Goal: Communication & Community: Answer question/provide support

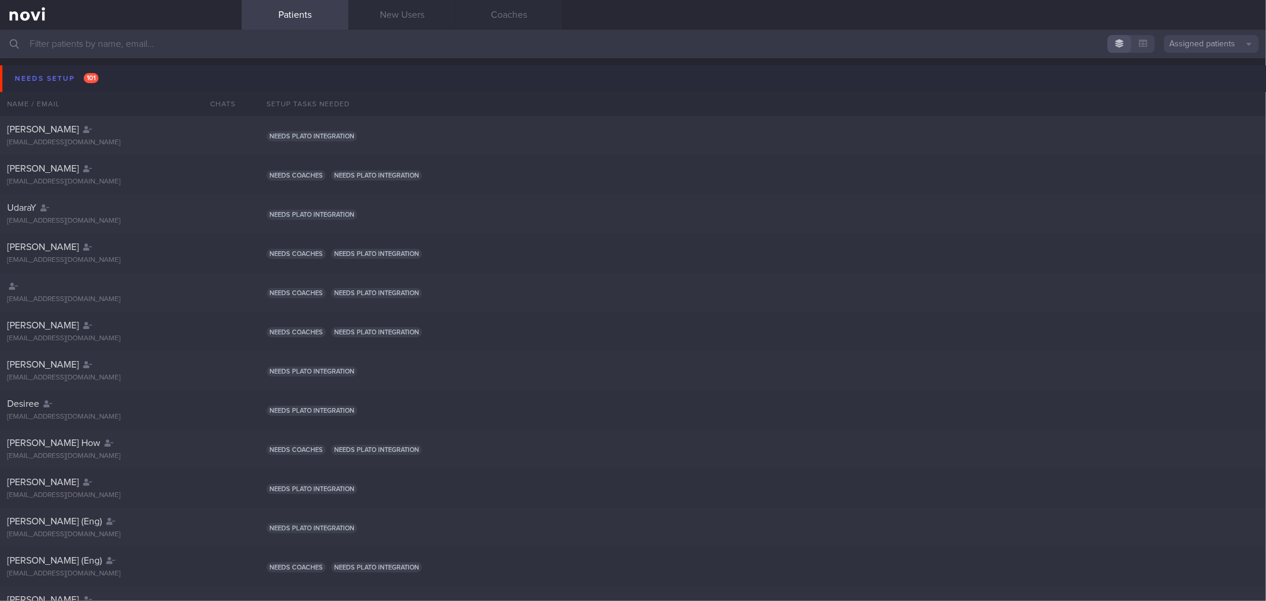
click at [102, 73] on button "Needs setup 101" at bounding box center [635, 78] width 1270 height 27
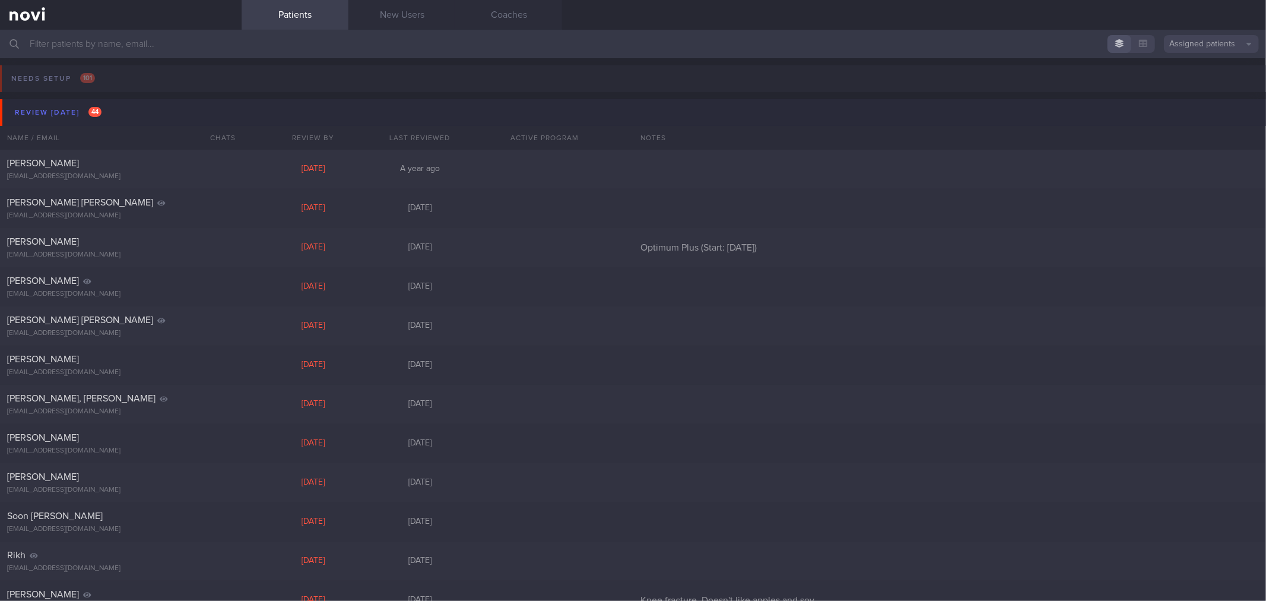
click at [119, 113] on button "Review [DATE] 44" at bounding box center [635, 112] width 1270 height 27
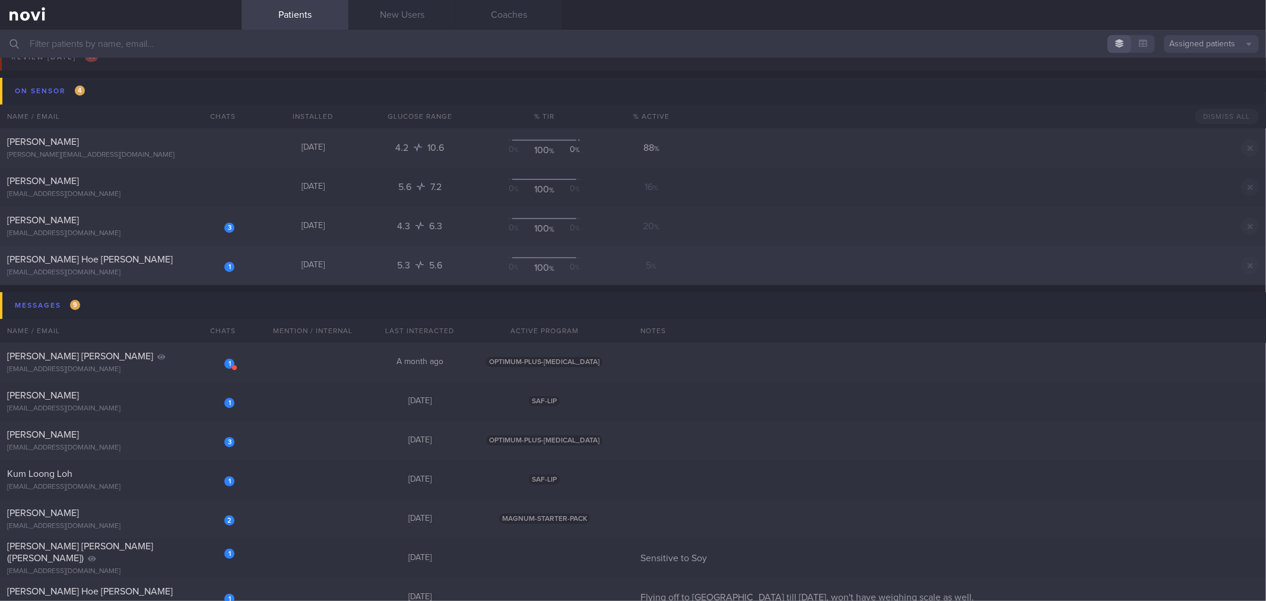
scroll to position [132, 0]
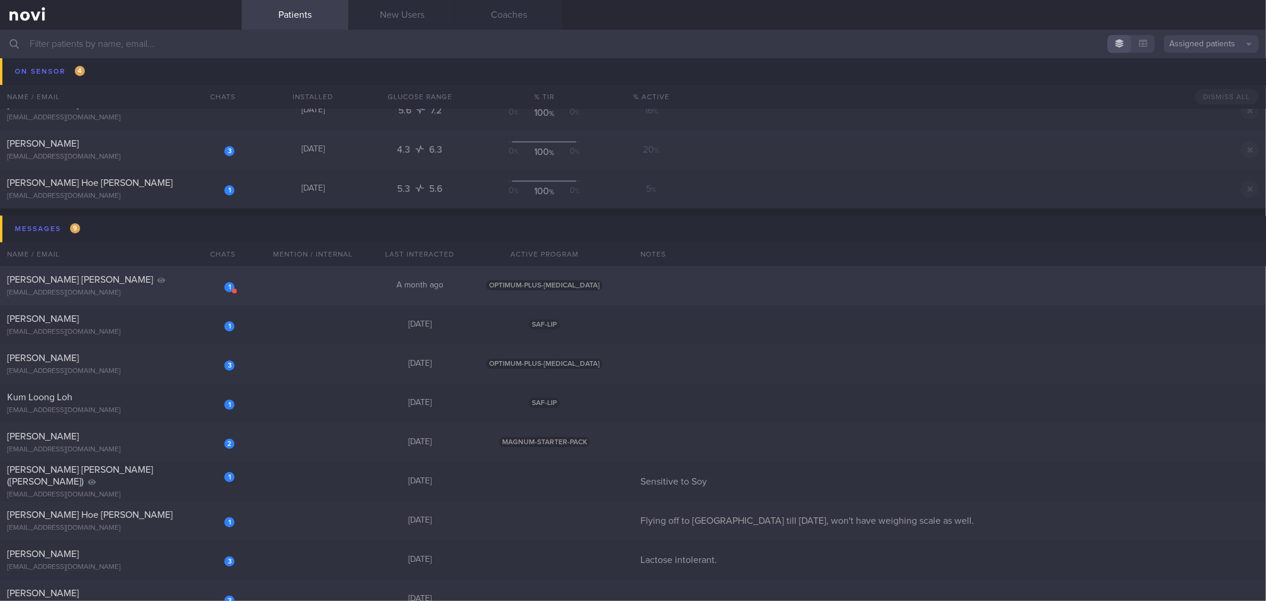
click at [202, 281] on div "[PERSON_NAME] [PERSON_NAME]" at bounding box center [119, 280] width 224 height 12
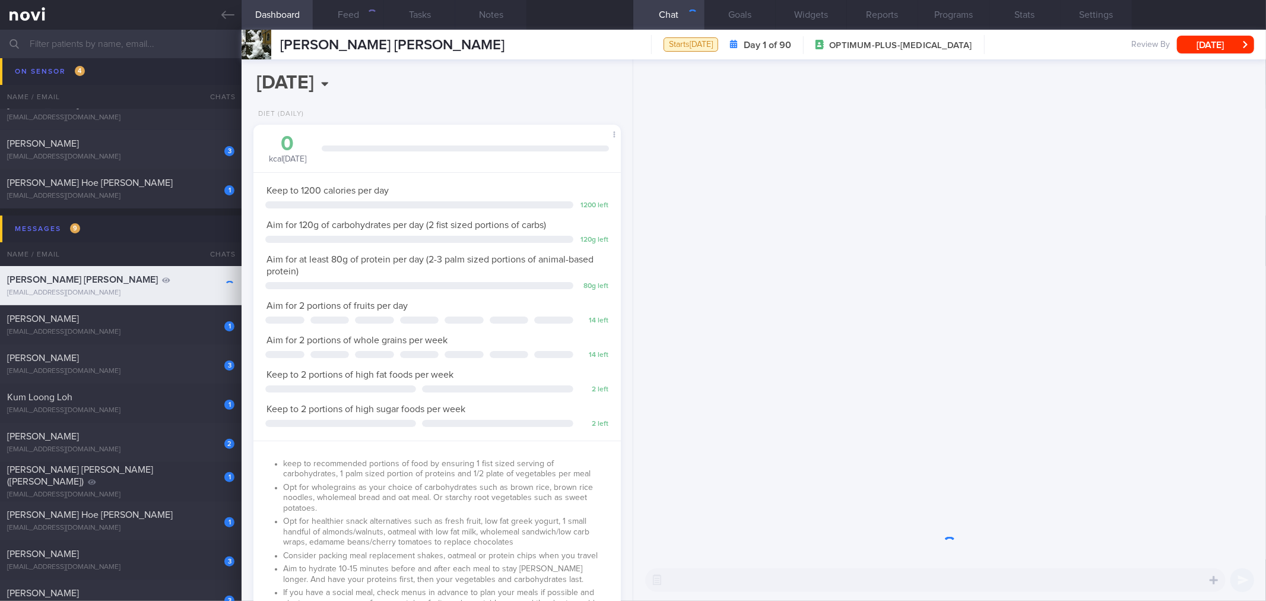
scroll to position [185, 335]
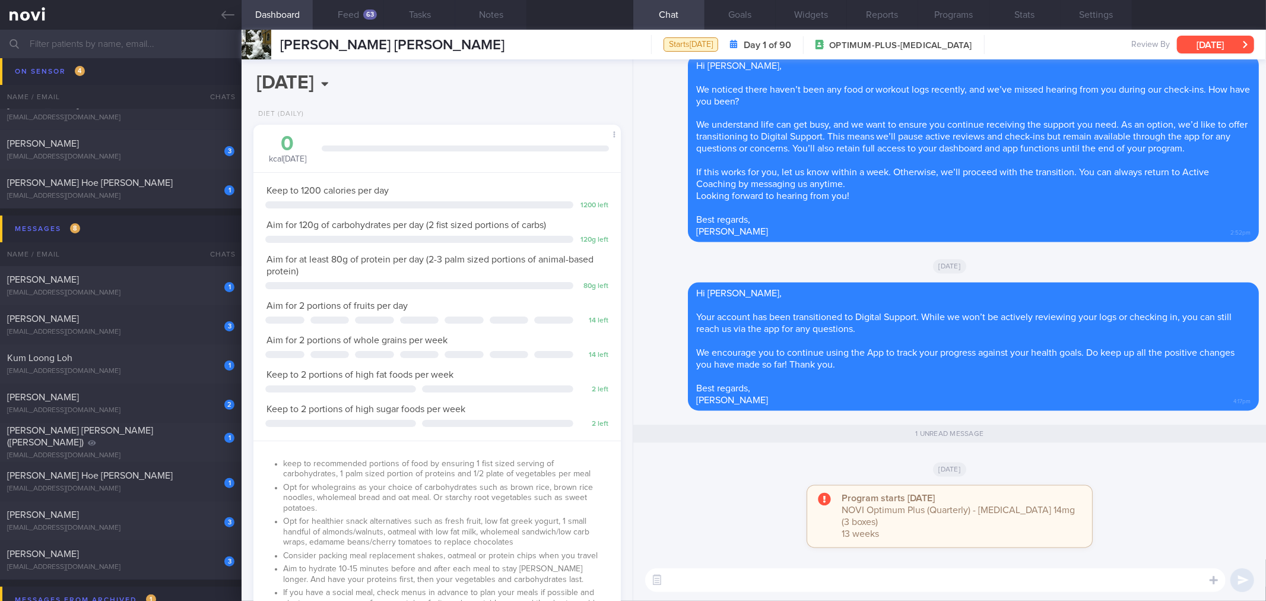
click at [1209, 52] on button "[DATE]" at bounding box center [1215, 45] width 77 height 18
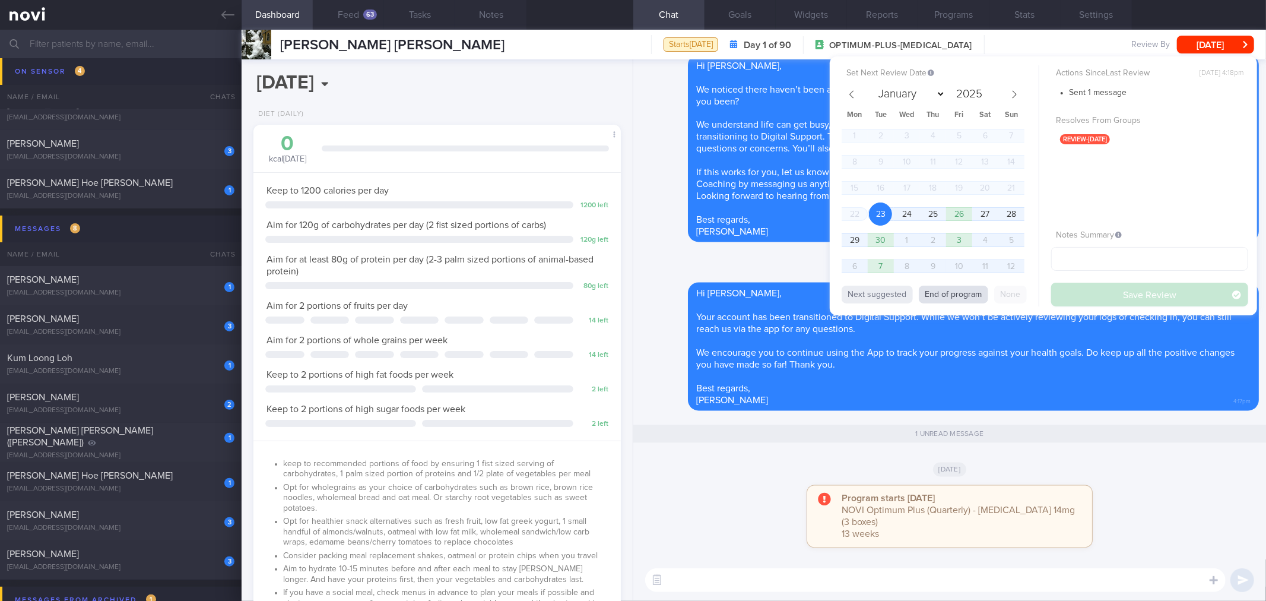
click at [969, 295] on button "End of program" at bounding box center [953, 295] width 69 height 18
select select "11"
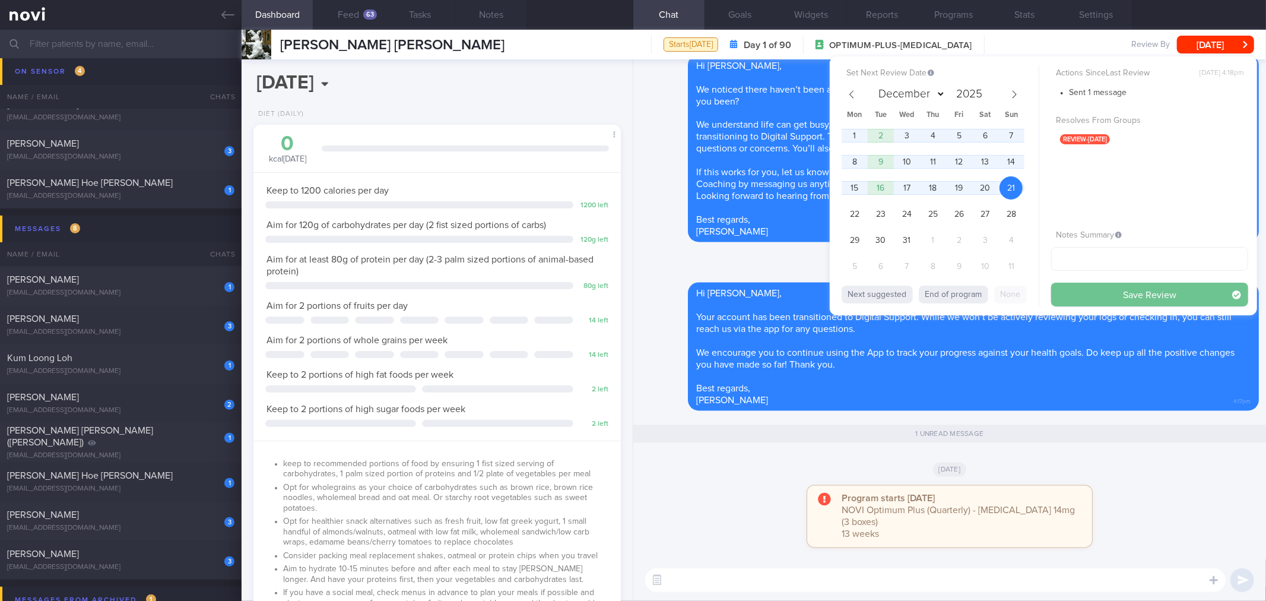
click at [1082, 294] on button "Save Review" at bounding box center [1149, 295] width 197 height 24
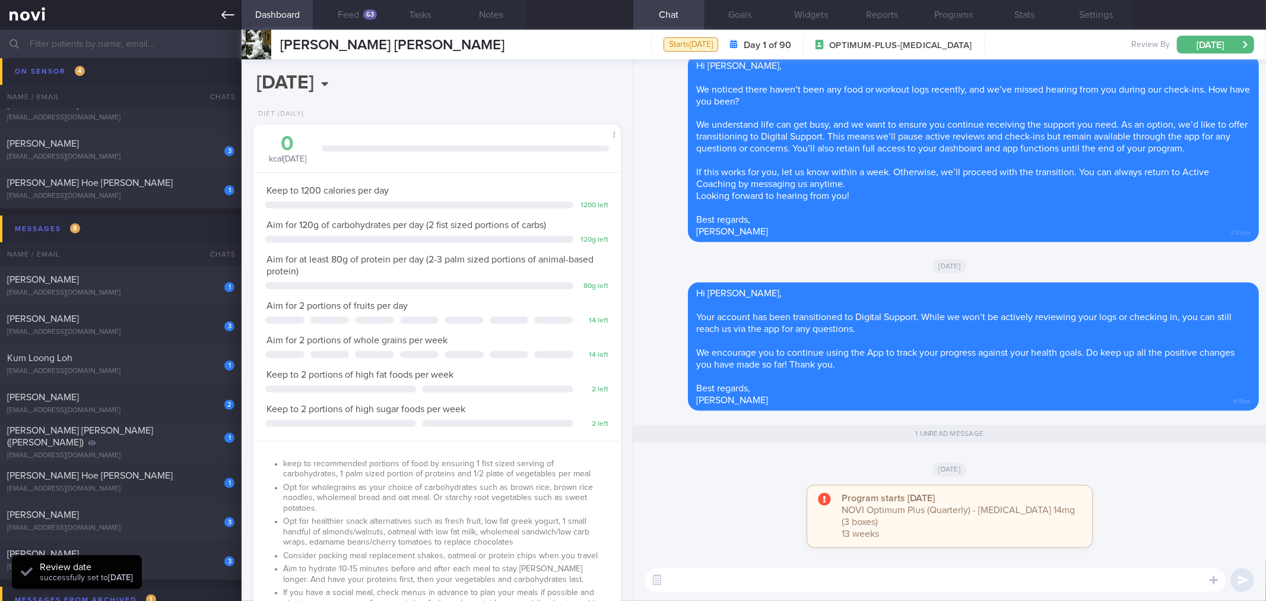
click at [223, 15] on icon at bounding box center [227, 15] width 13 height 8
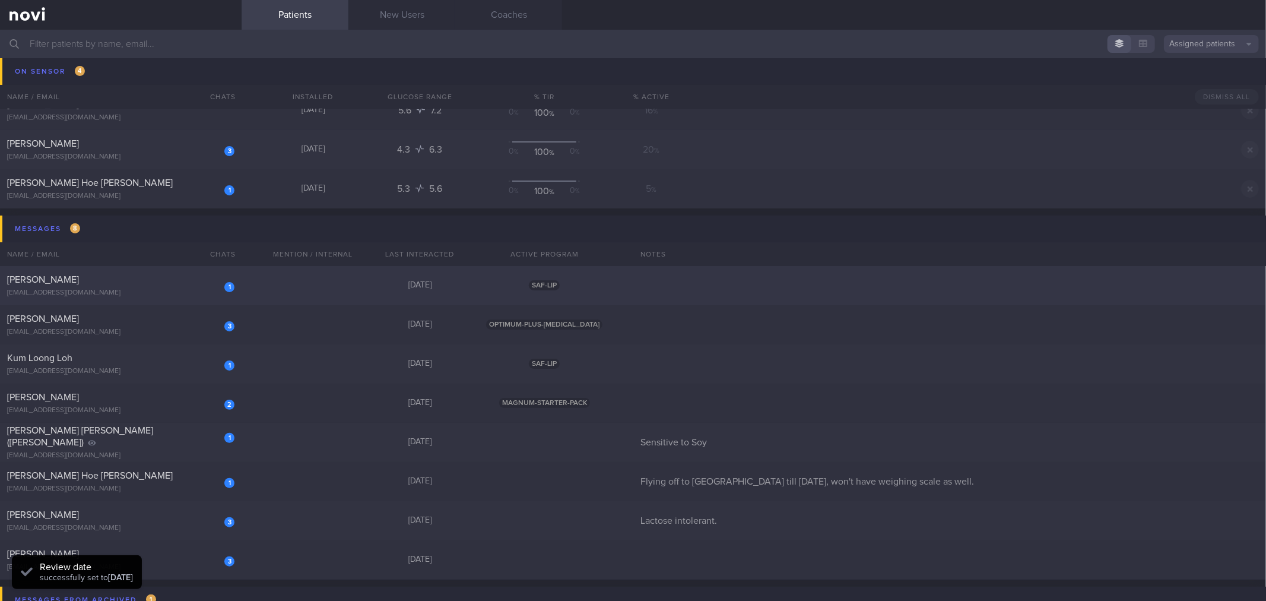
click at [182, 284] on div "[PERSON_NAME]" at bounding box center [119, 280] width 224 height 12
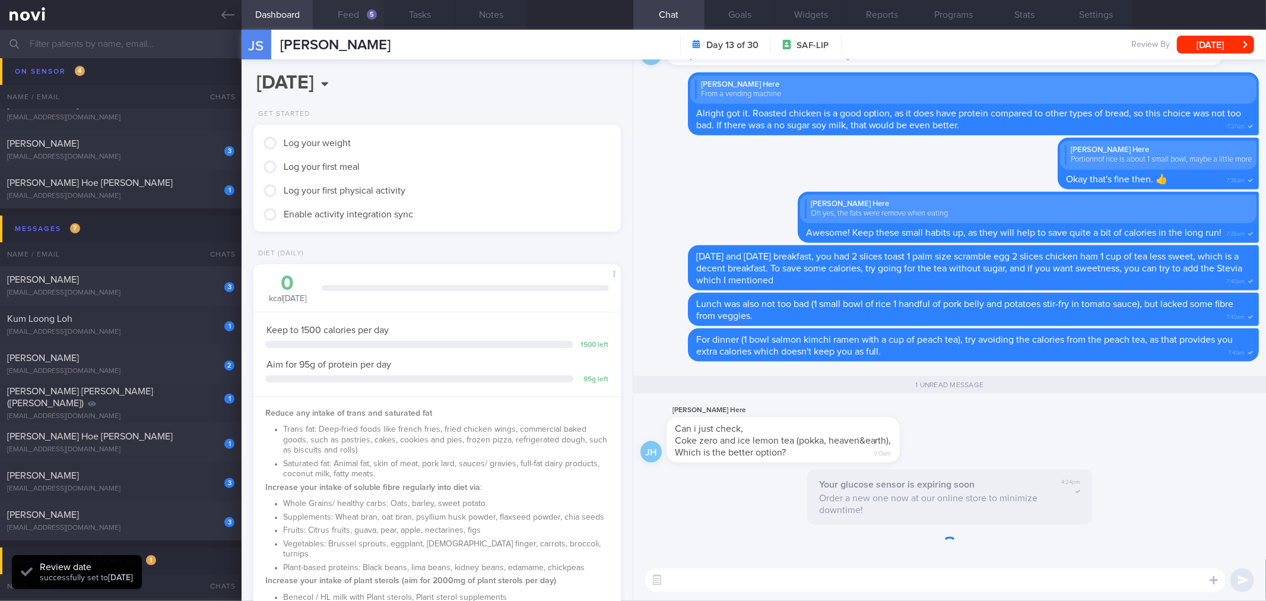
scroll to position [185, 335]
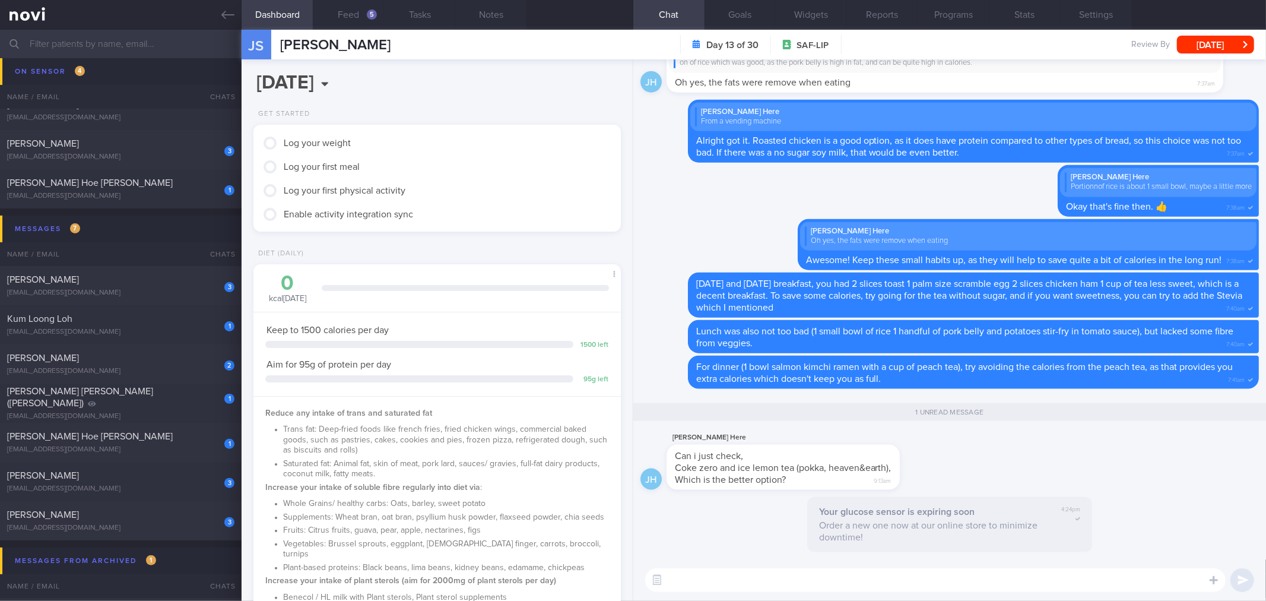
click at [772, 571] on textarea at bounding box center [935, 580] width 581 height 24
click at [1089, 578] on textarea "Good morning Jason! Good question there. The Coke zero would be a better option…" at bounding box center [935, 580] width 581 height 24
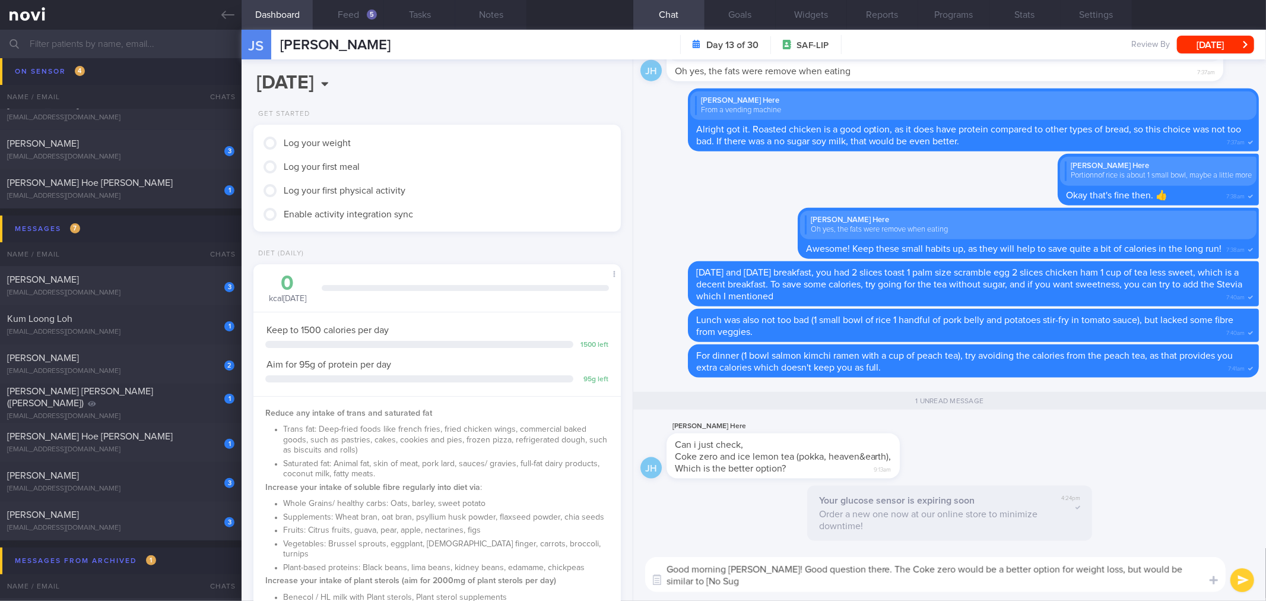
scroll to position [0, 0]
paste textarea "https://www.pokka.co/our-products/product-detail/ice-lemon-tea-zero-sugar?ishe=…"
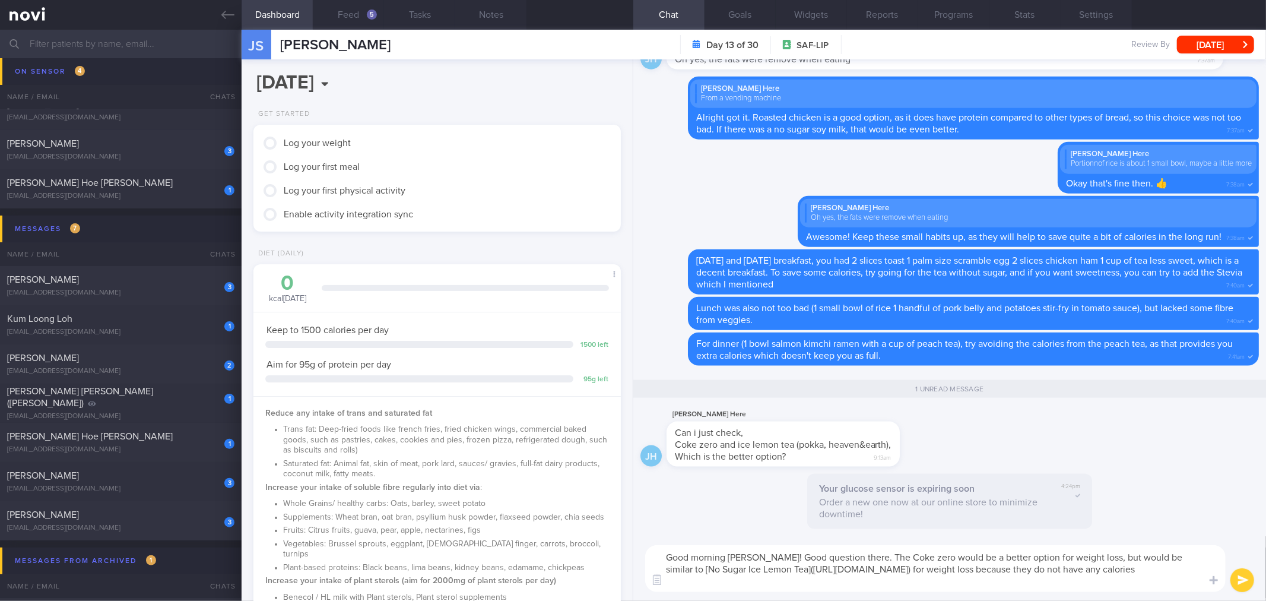
type textarea "Good morning Jason! Good question there. The Coke zero would be a better option…"
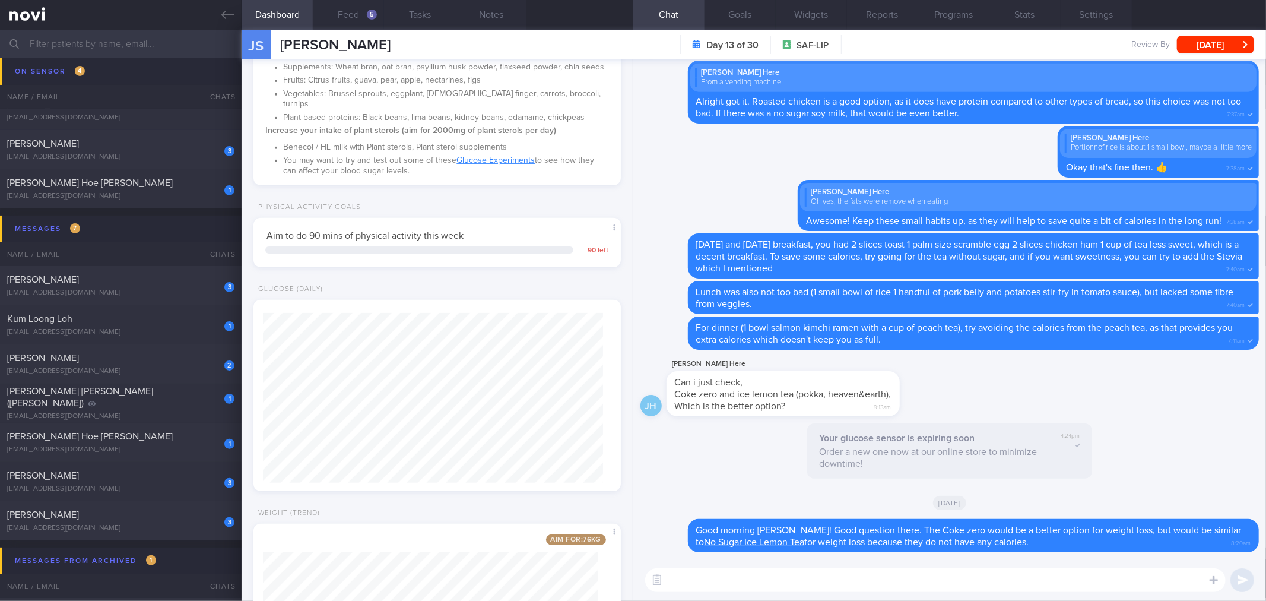
scroll to position [594, 0]
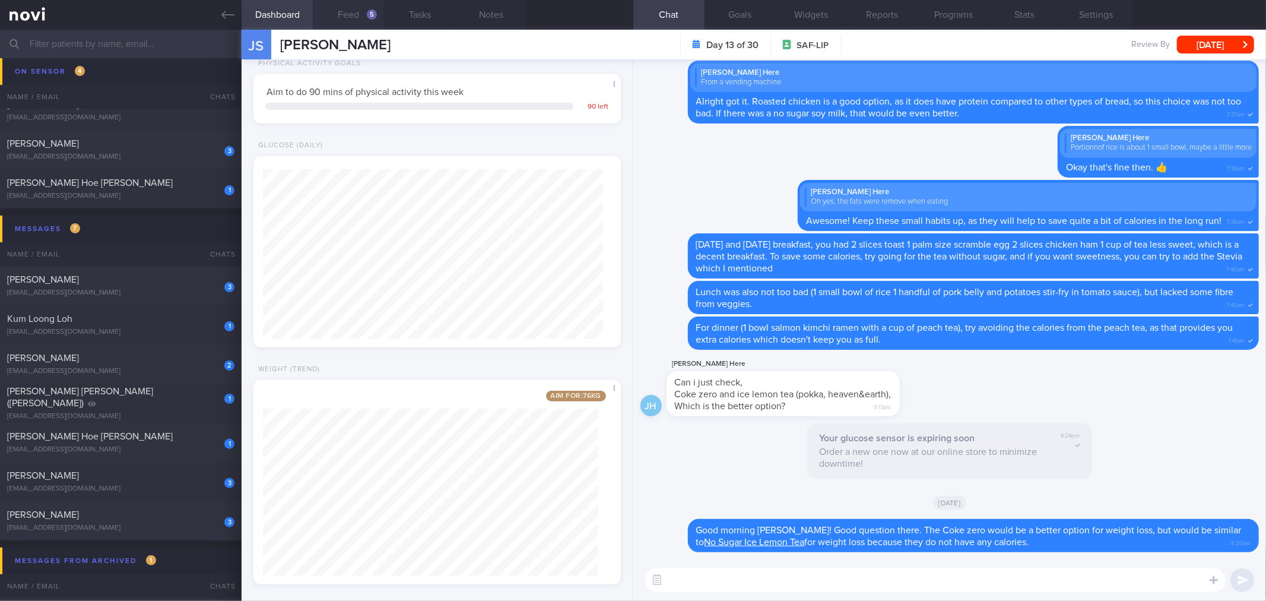
click at [356, 24] on button "Feed 5" at bounding box center [348, 15] width 71 height 30
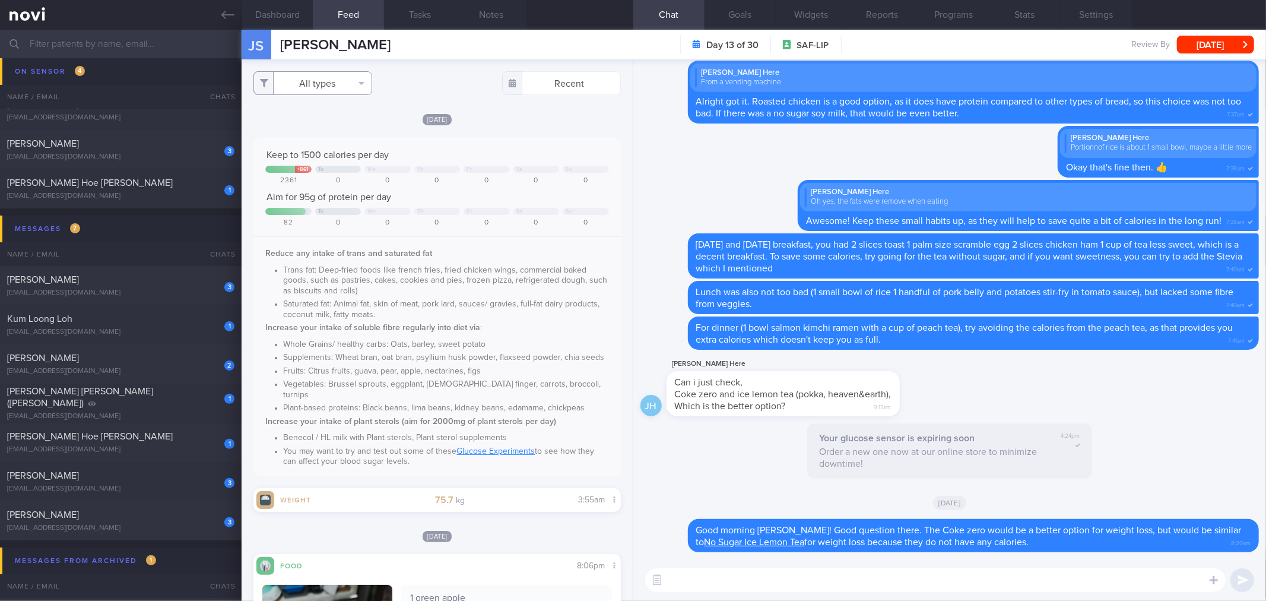
click at [347, 88] on button "All types" at bounding box center [312, 83] width 119 height 24
click at [334, 123] on button "Activity" at bounding box center [313, 124] width 118 height 18
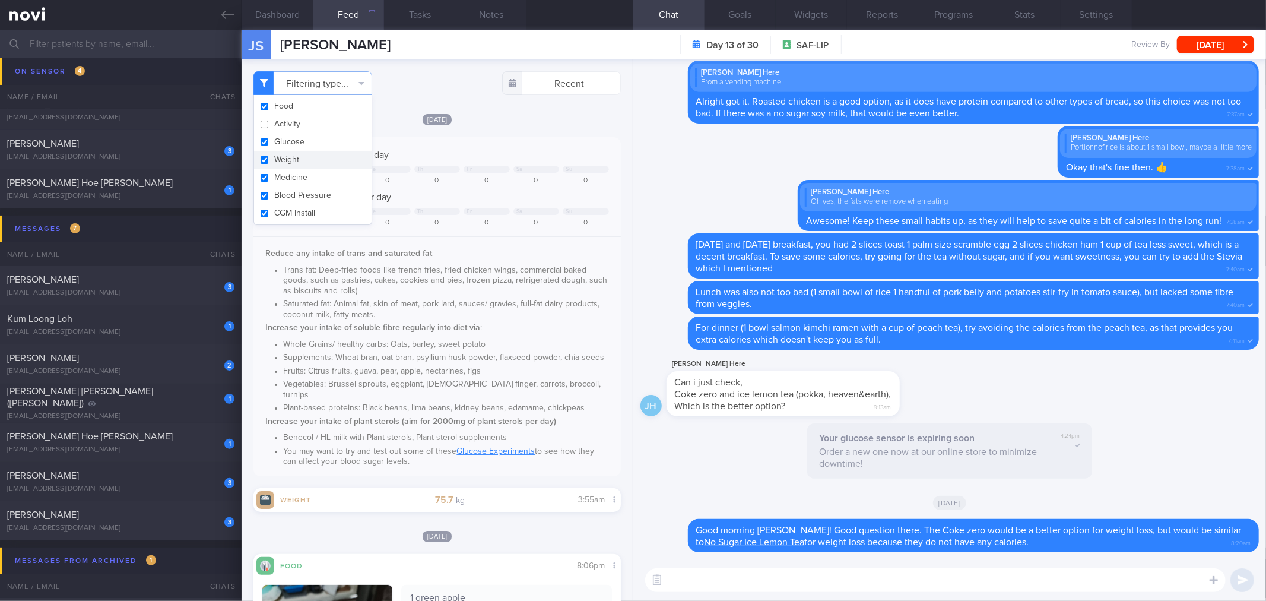
checkbox input "false"
click at [329, 153] on button "Weight" at bounding box center [313, 160] width 118 height 18
checkbox input "false"
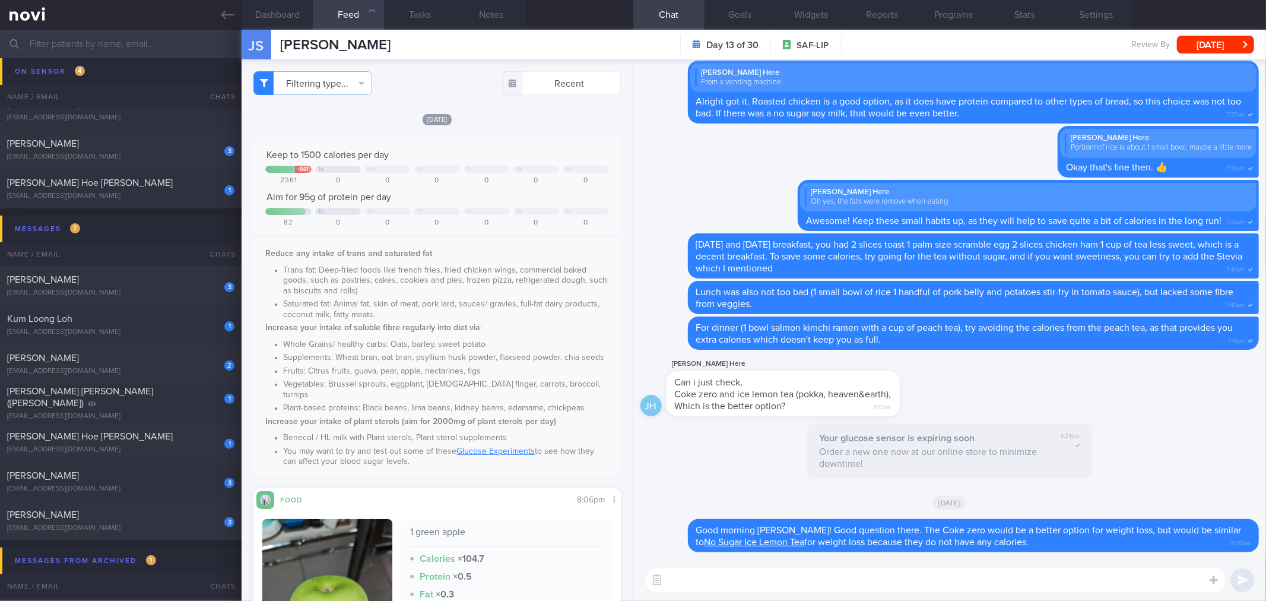
click at [432, 109] on div "Filtering type... Food Activity Glucose Weight Medicine Blood Pressure CGM Inst…" at bounding box center [437, 329] width 391 height 541
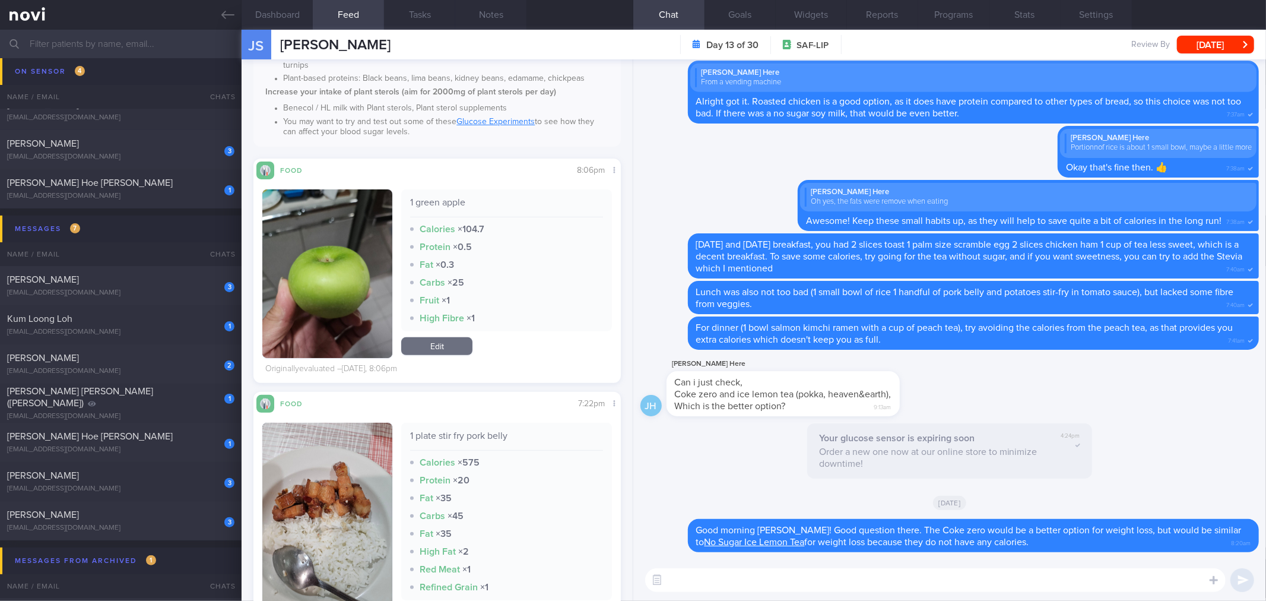
scroll to position [132, 0]
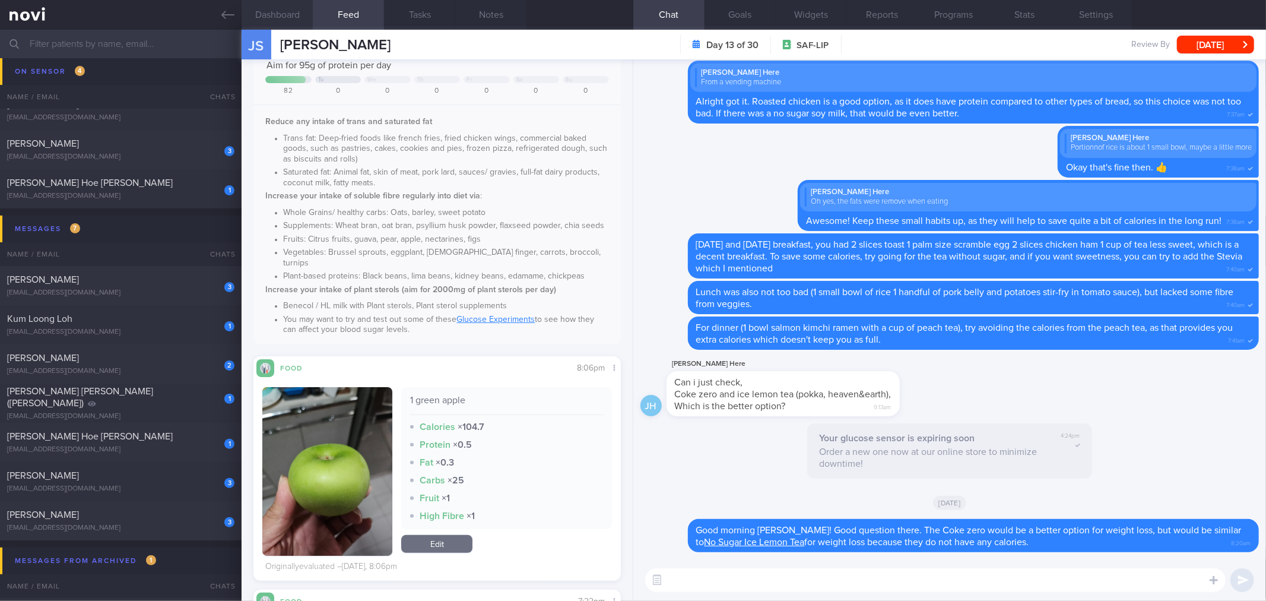
click at [290, 15] on button "Dashboard" at bounding box center [277, 15] width 71 height 30
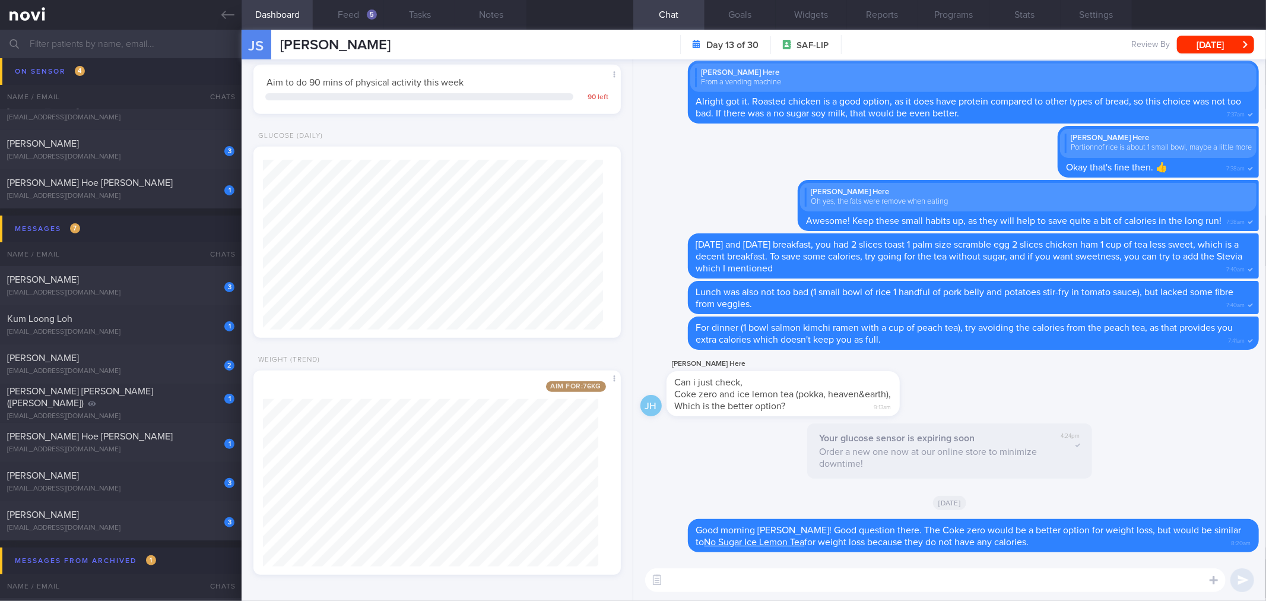
scroll to position [606, 0]
click at [1206, 46] on button "Mon, 22 Sep" at bounding box center [1215, 45] width 77 height 18
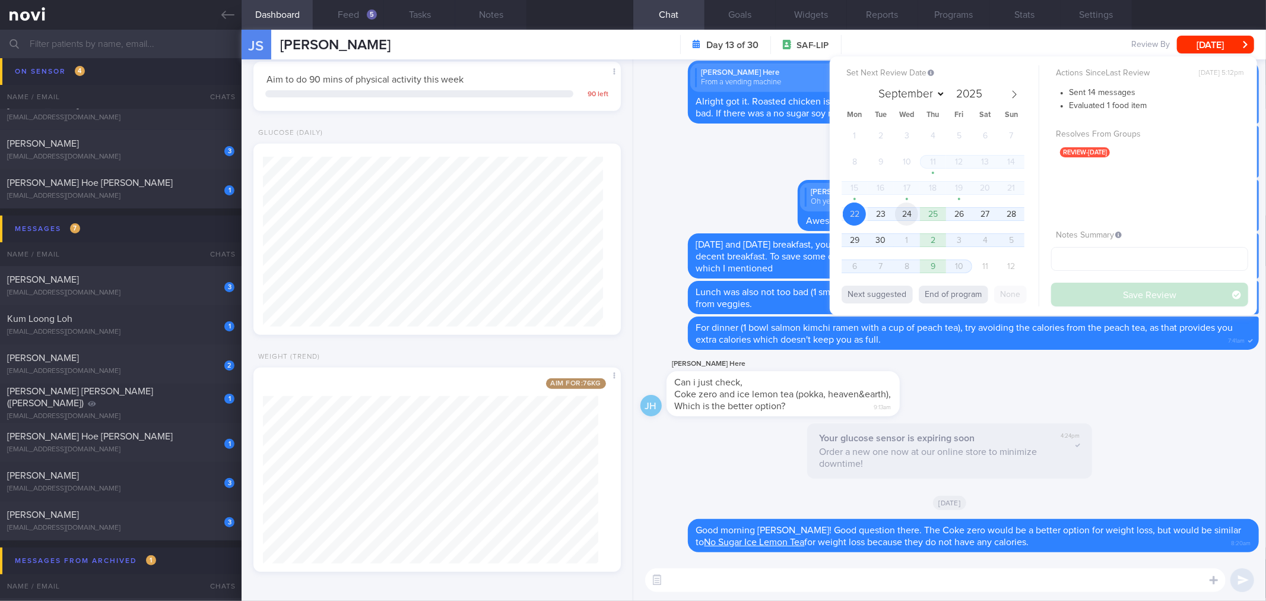
click at [912, 214] on span "24" at bounding box center [906, 213] width 23 height 23
click at [1072, 286] on button "Save Review" at bounding box center [1149, 295] width 197 height 24
click at [1072, 286] on div "Lunch was also not too bad (1 small bowl of rice 1 handful of pork belly and po…" at bounding box center [973, 297] width 571 height 33
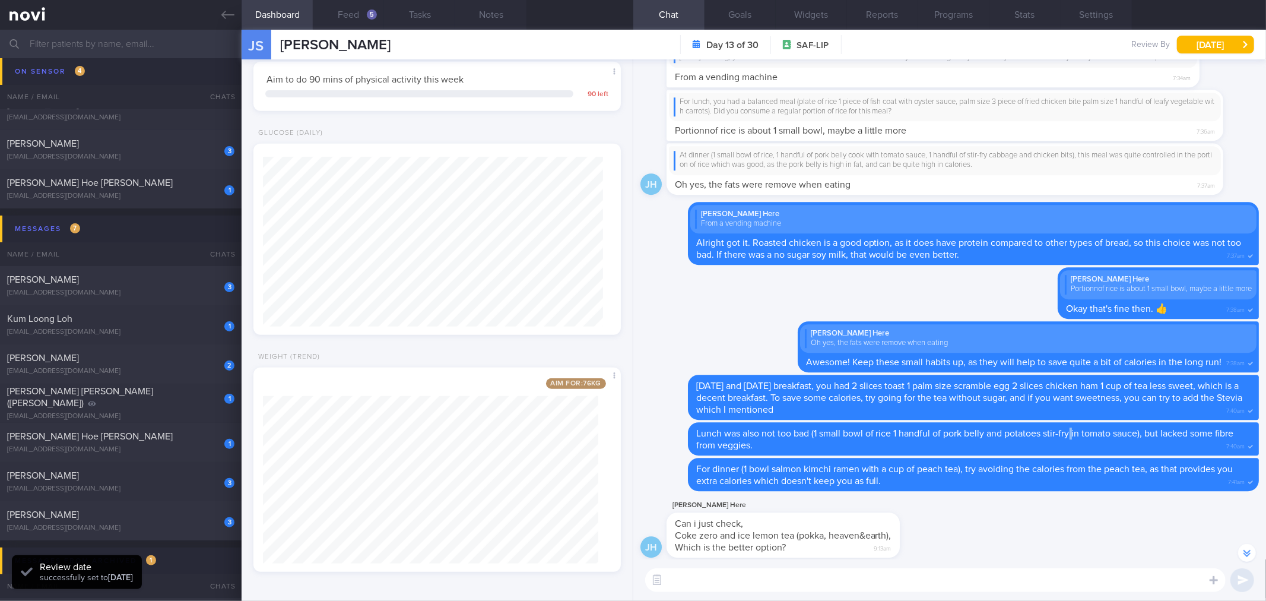
scroll to position [1, 0]
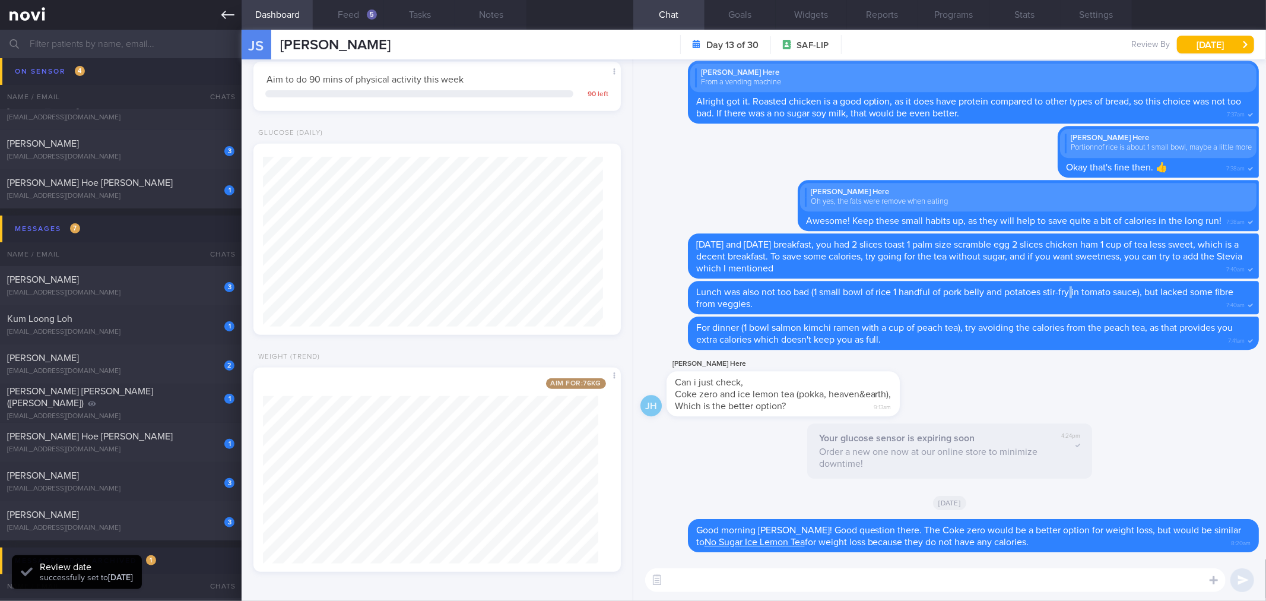
click at [215, 11] on link at bounding box center [121, 15] width 242 height 30
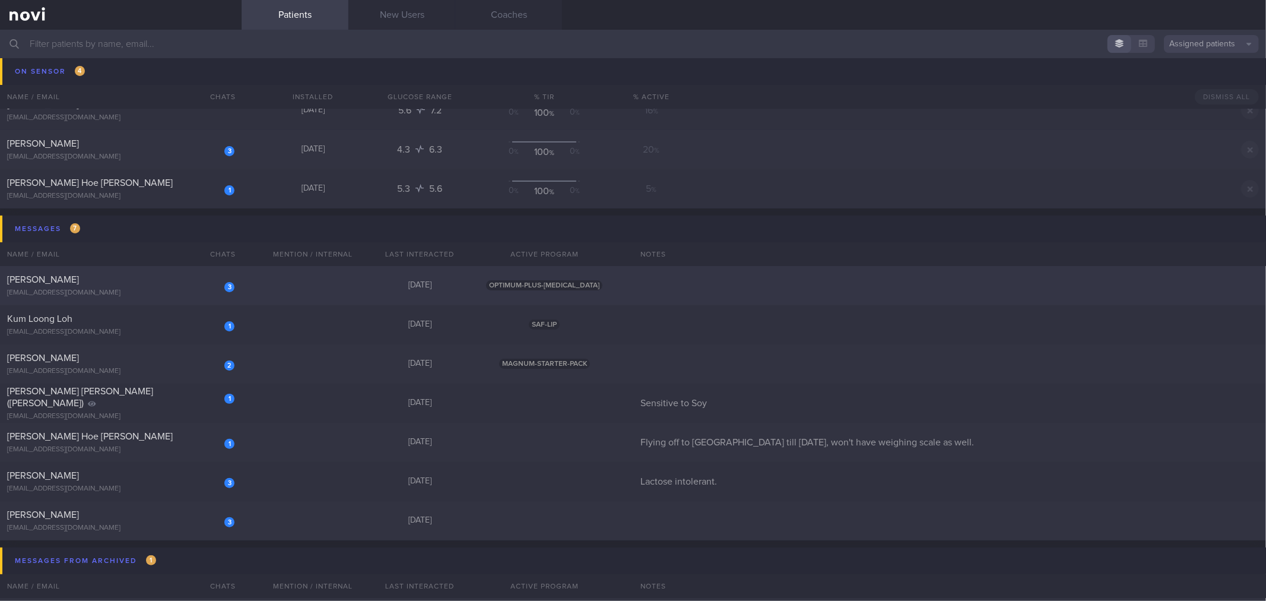
click at [242, 291] on div "3 Leng Chun Hong chunhong.leng@yahoo.com.sg Yesterday OPTIMUM-PLUS-WEGOVY" at bounding box center [633, 285] width 1266 height 39
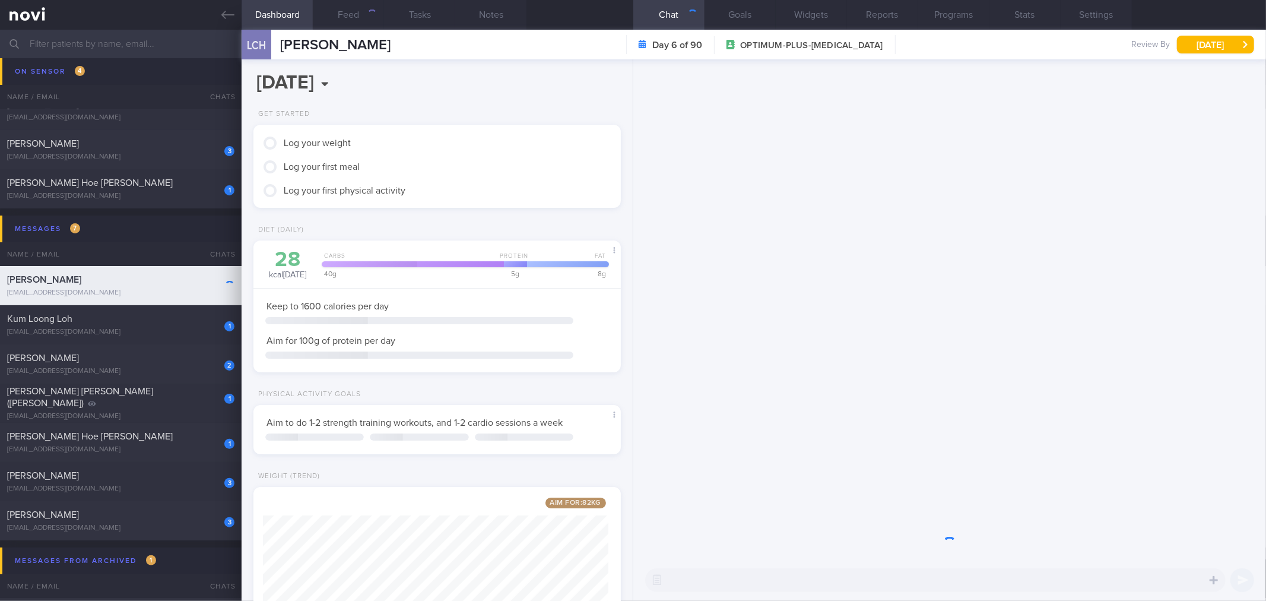
scroll to position [593469, 593318]
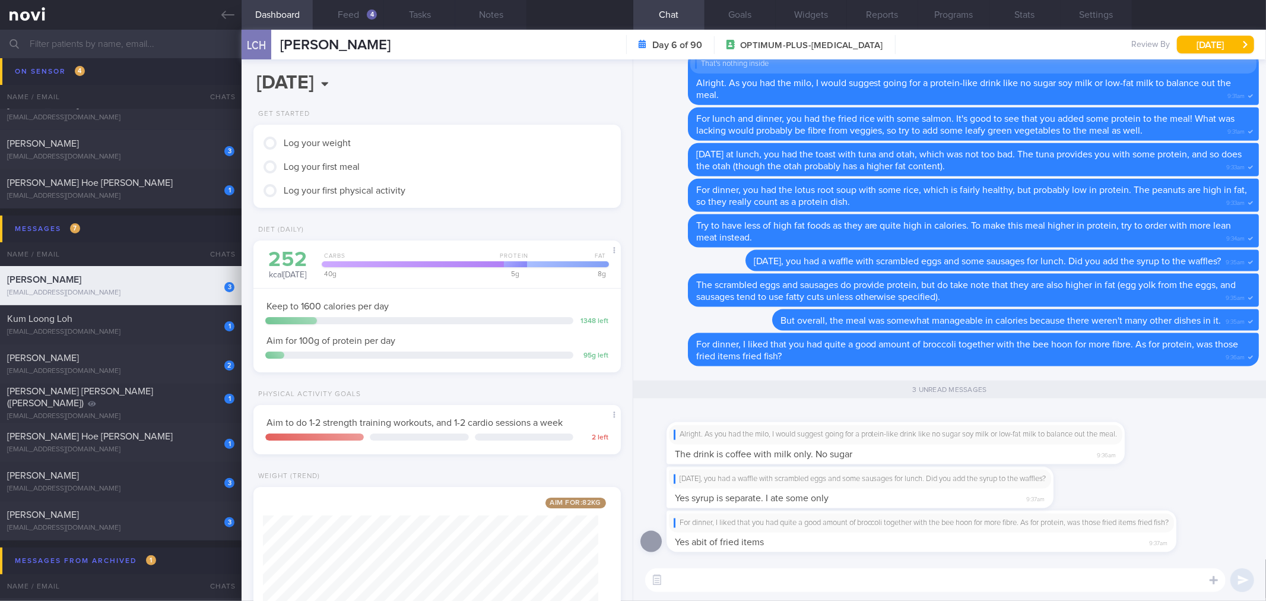
click at [936, 568] on textarea at bounding box center [935, 580] width 581 height 24
drag, startPoint x: 857, startPoint y: 443, endPoint x: 954, endPoint y: 425, distance: 98.5
click at [954, 425] on div "Alright. As you had the milo, I would suggest going for a protein-like drink li…" at bounding box center [914, 436] width 494 height 56
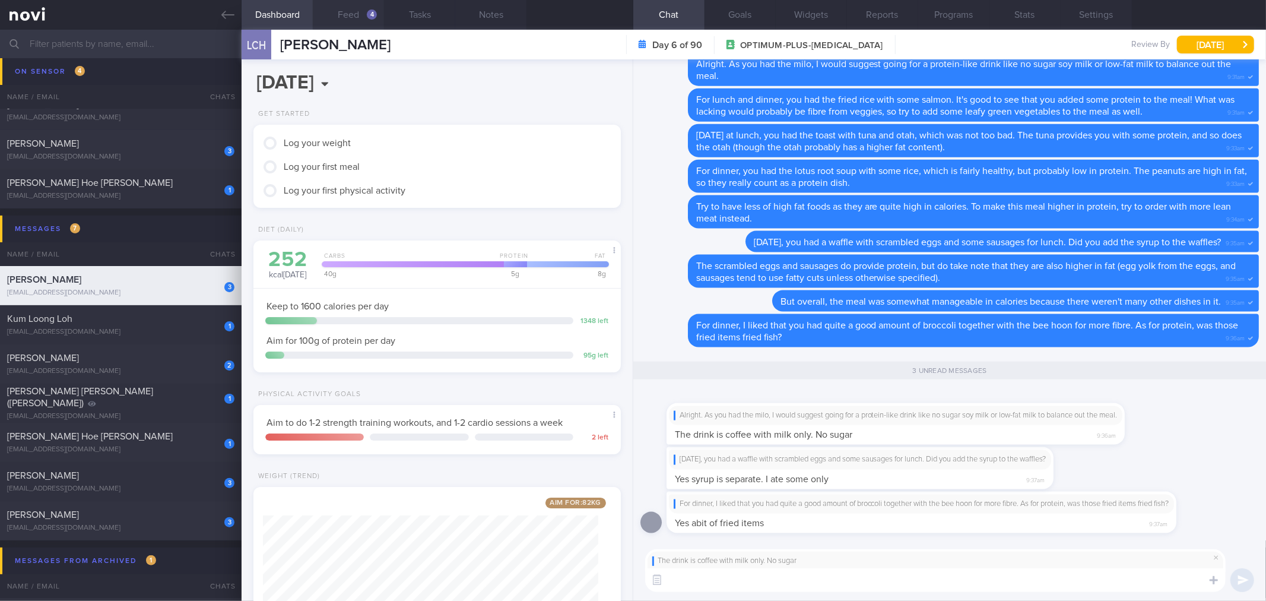
click at [375, 20] on button "Feed 4" at bounding box center [348, 15] width 71 height 30
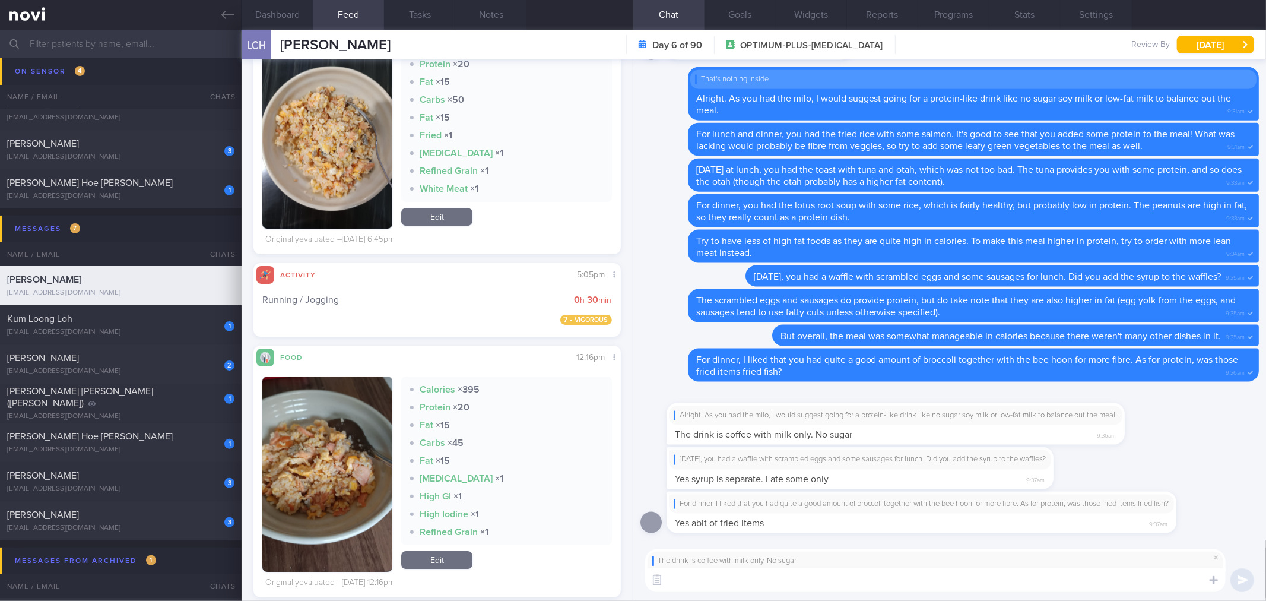
scroll to position [3298, 0]
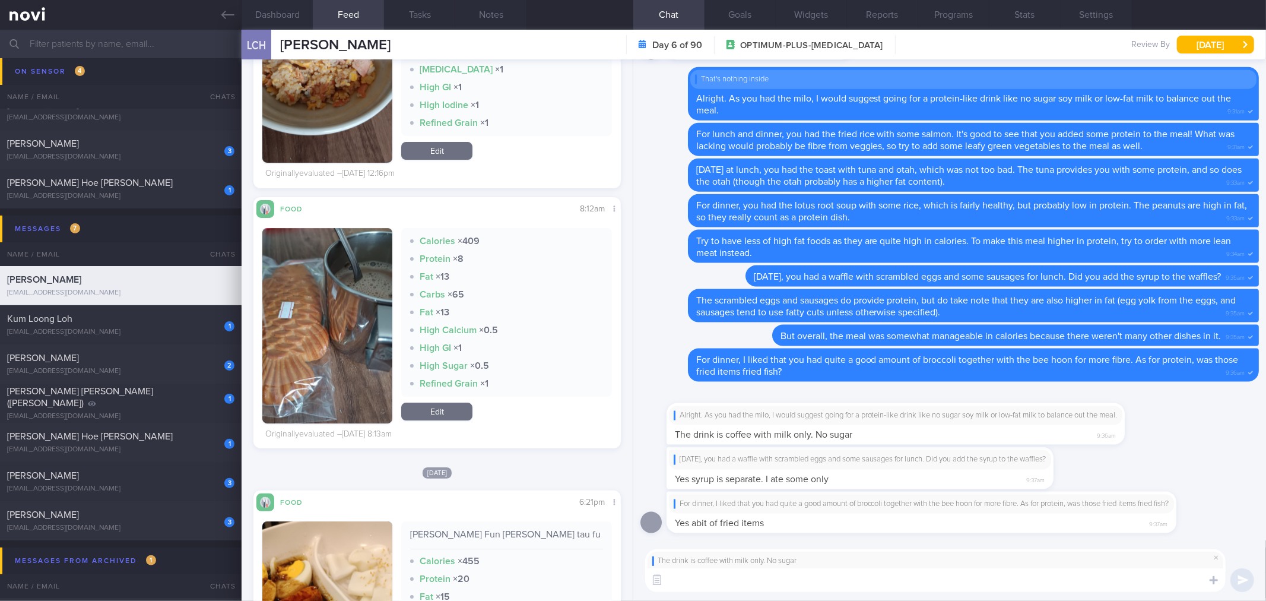
click at [378, 294] on button "button" at bounding box center [327, 325] width 130 height 195
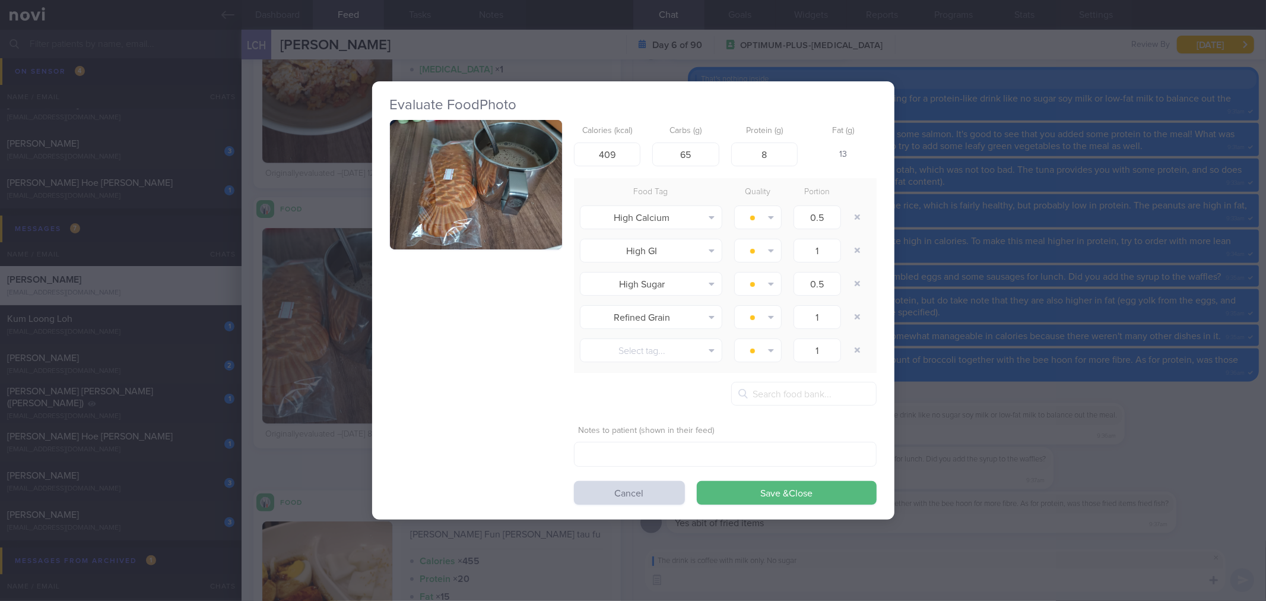
click at [537, 217] on button "button" at bounding box center [476, 184] width 172 height 129
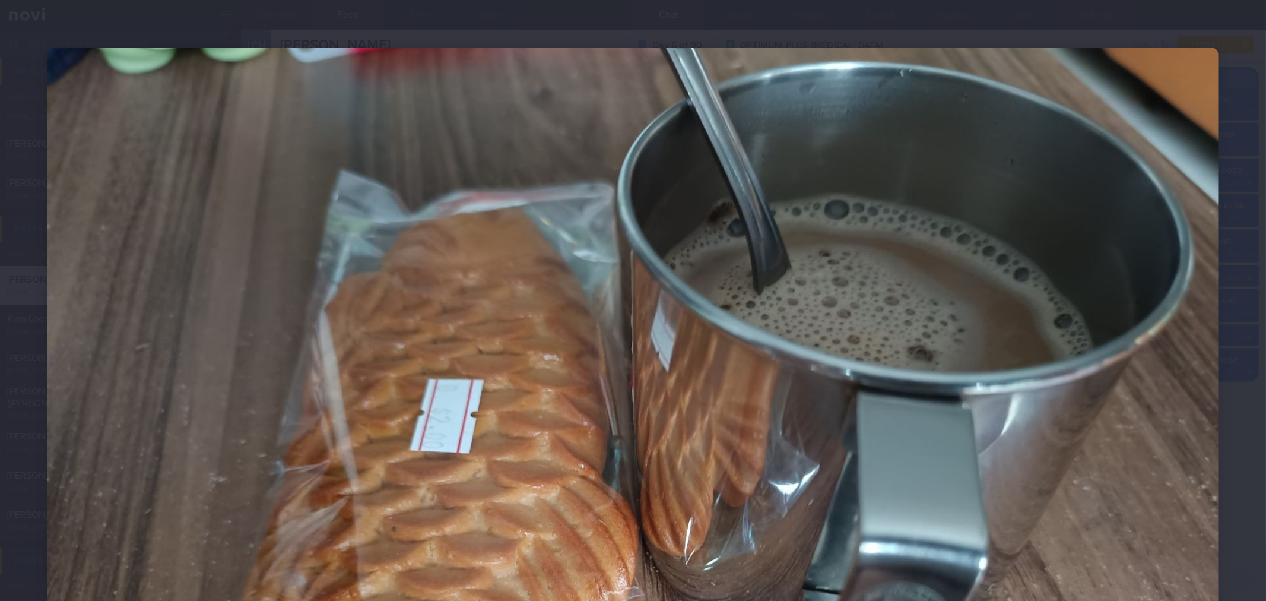
click at [1230, 286] on div at bounding box center [633, 487] width 1266 height 974
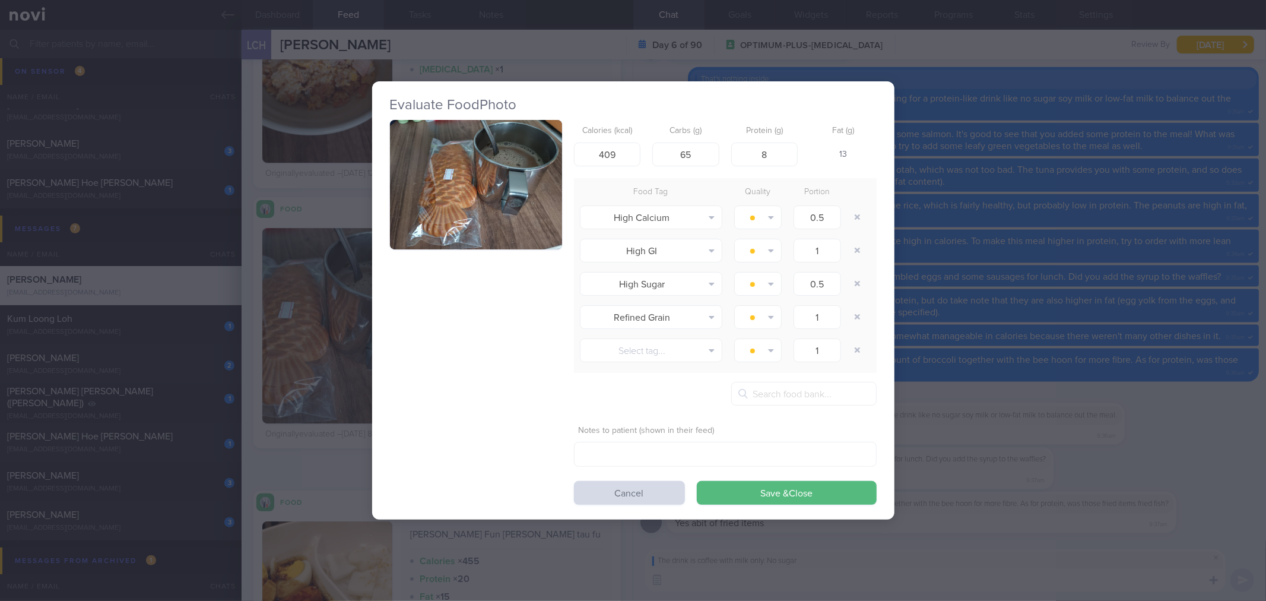
drag, startPoint x: 1168, startPoint y: 288, endPoint x: 1130, endPoint y: 337, distance: 62.6
click at [1168, 288] on div "Evaluate Food Photo Calories (kcal) 409 Carbs (g) 65 Protein (g) 8 Fat (g) 13 F…" at bounding box center [633, 300] width 1266 height 601
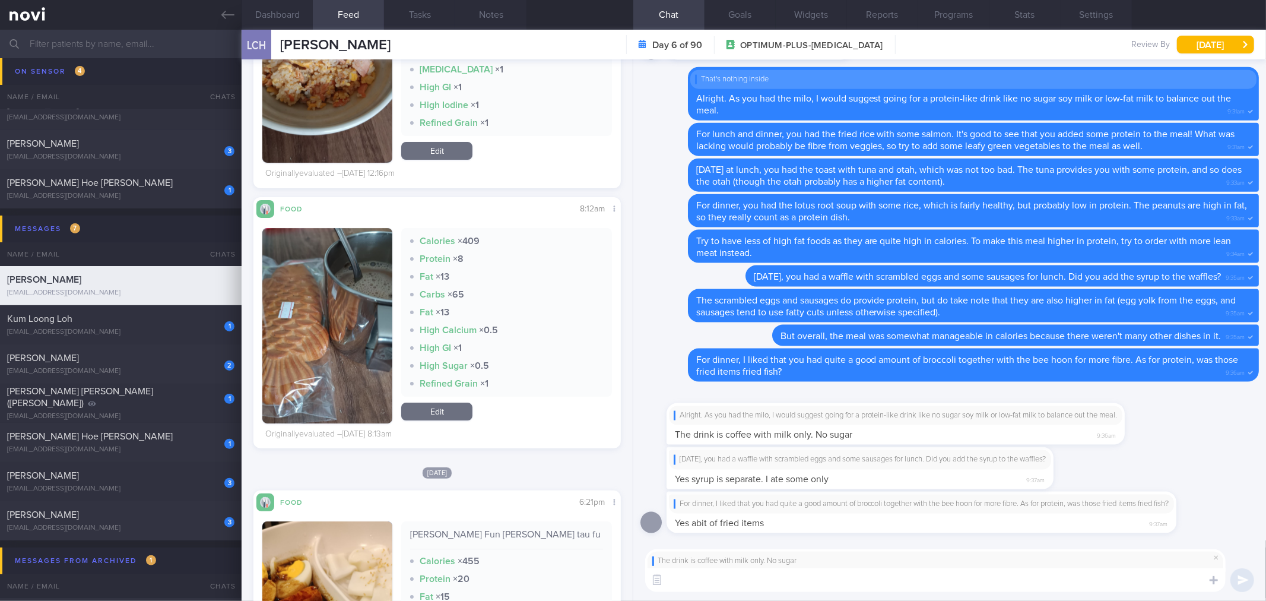
click at [1001, 569] on textarea at bounding box center [935, 580] width 581 height 24
type textarea "Oh haha. It does look quite like milo."
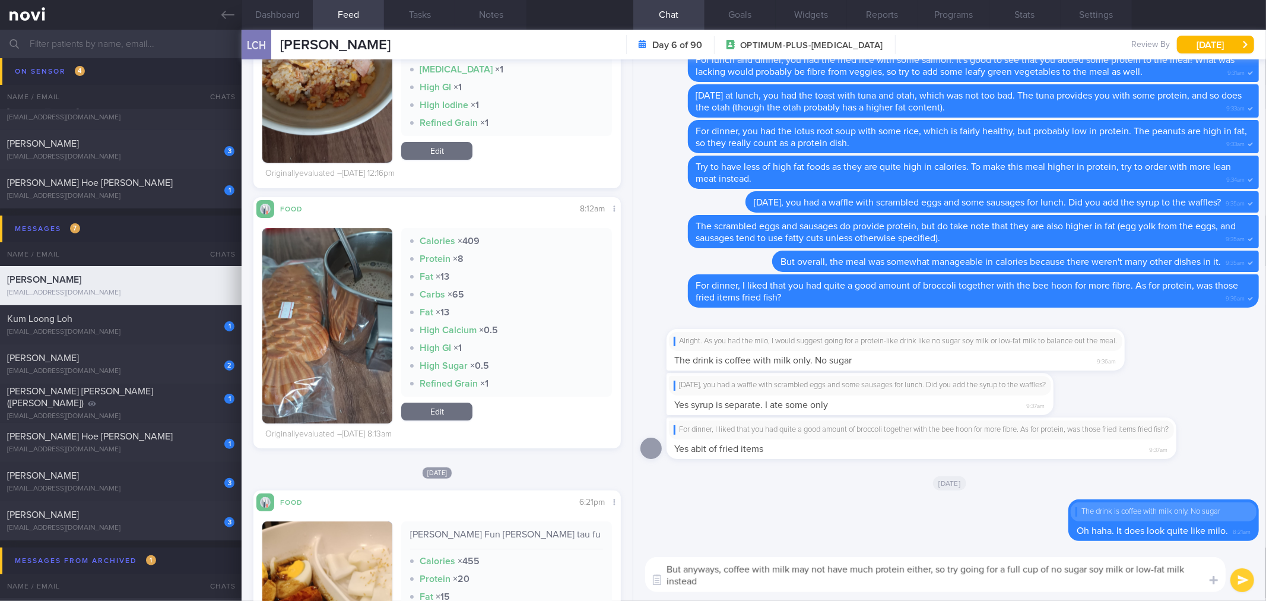
type textarea "But anyways, coffee with milk may not have much protein either, so try going fo…"
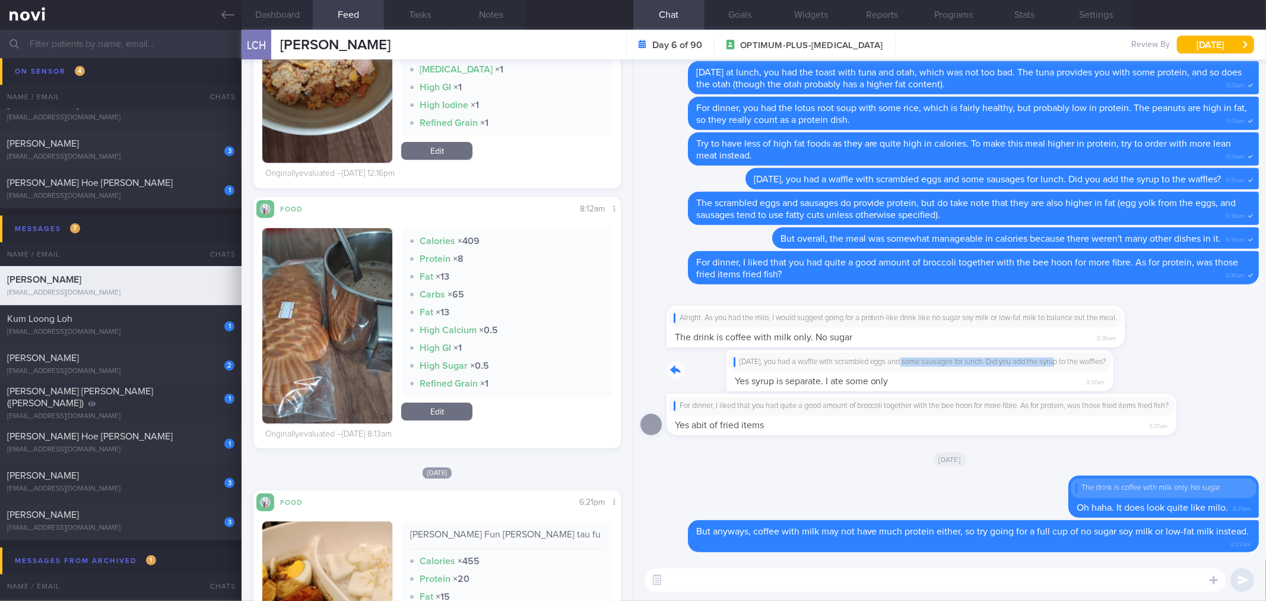
drag, startPoint x: 844, startPoint y: 366, endPoint x: 1001, endPoint y: 367, distance: 157.3
click at [1001, 367] on div "Yesterday, you had a waffle with scrambled eggs and some sausages for lunch. Di…" at bounding box center [878, 371] width 423 height 42
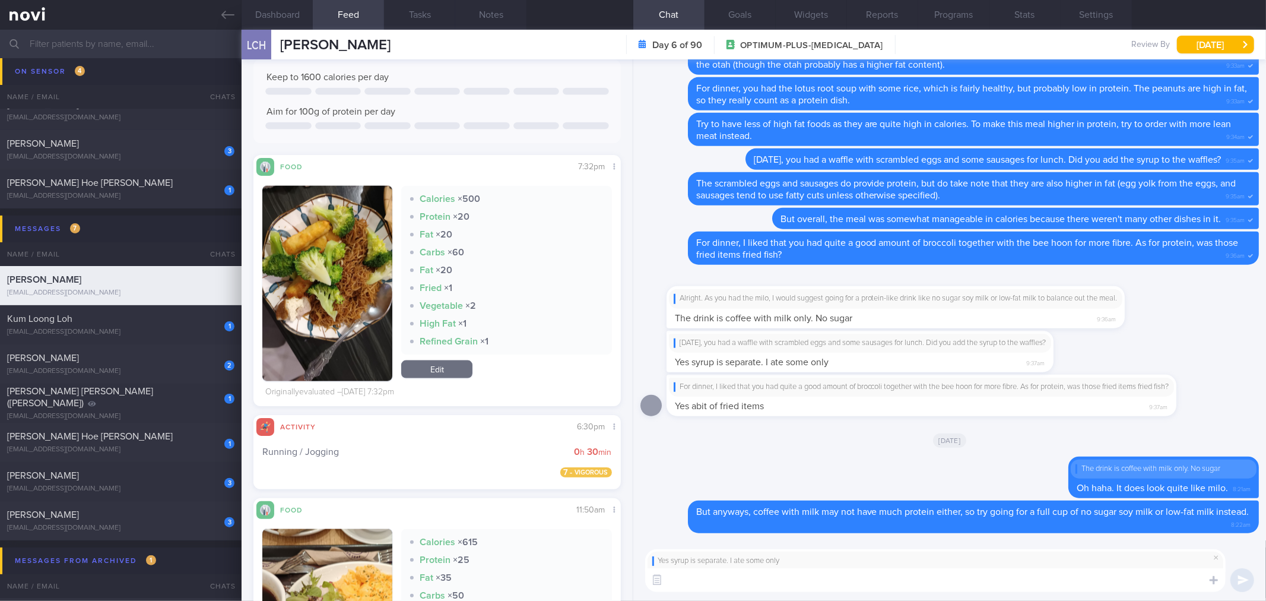
scroll to position [1433, 0]
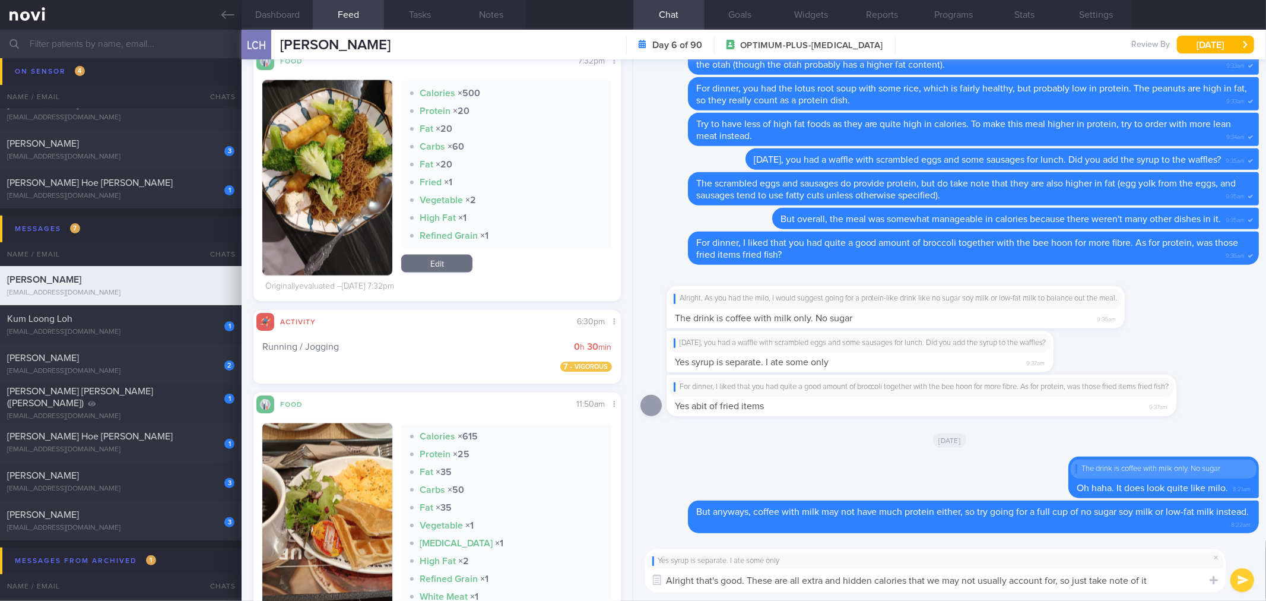
type textarea "Alright that's good. These are all extra and hidden calories that we may not us…"
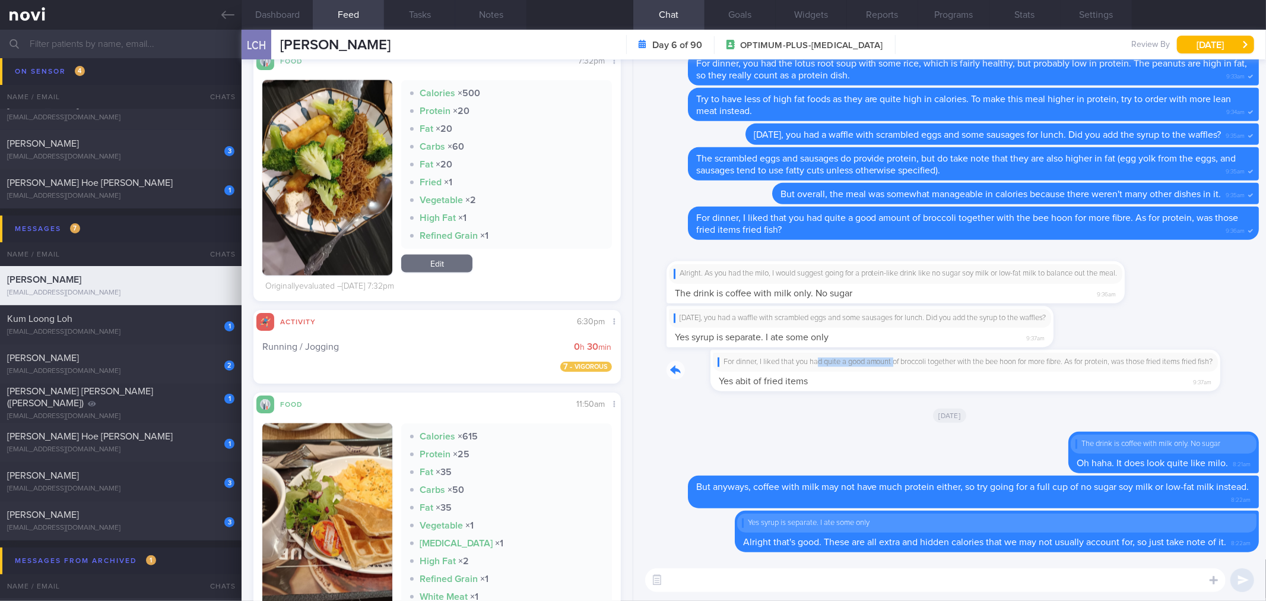
drag, startPoint x: 776, startPoint y: 368, endPoint x: 853, endPoint y: 365, distance: 77.2
click at [853, 365] on div "For dinner, I liked that you had quite a good amount of broccoli together with …" at bounding box center [940, 371] width 546 height 42
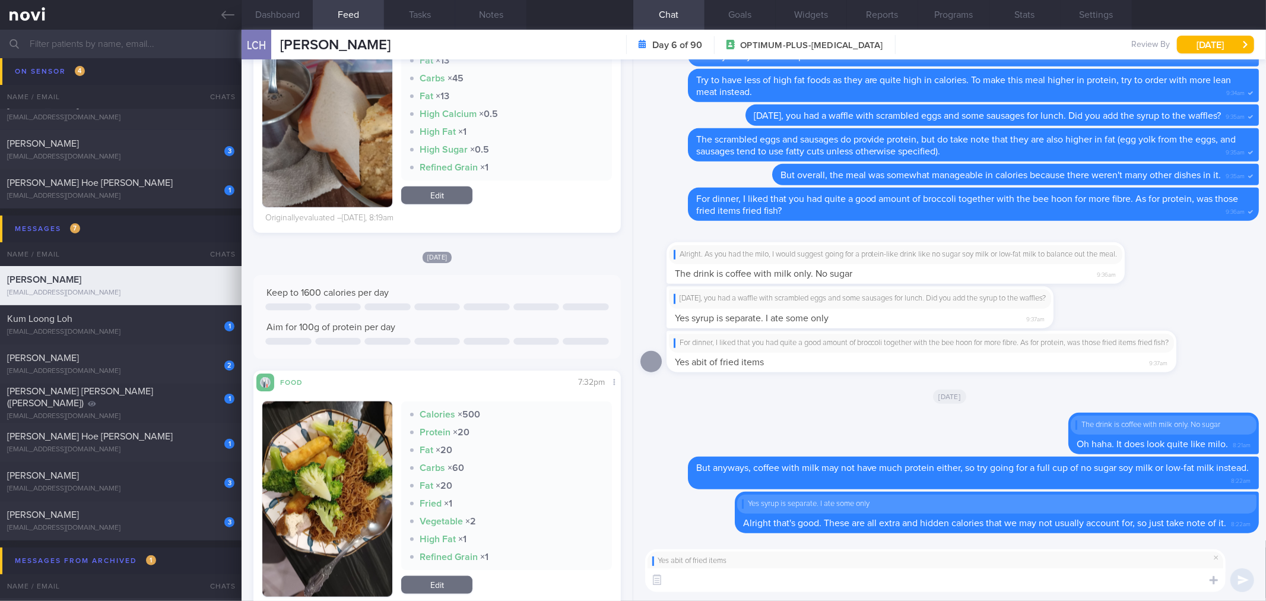
scroll to position [1319, 0]
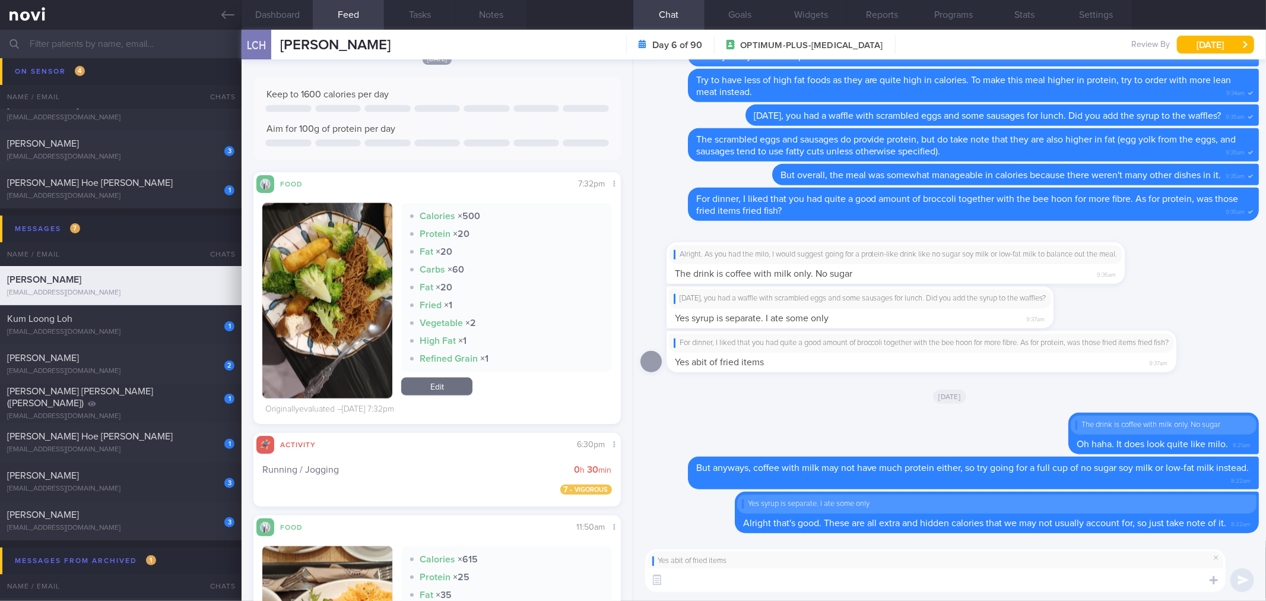
click at [366, 299] on button "button" at bounding box center [327, 300] width 130 height 195
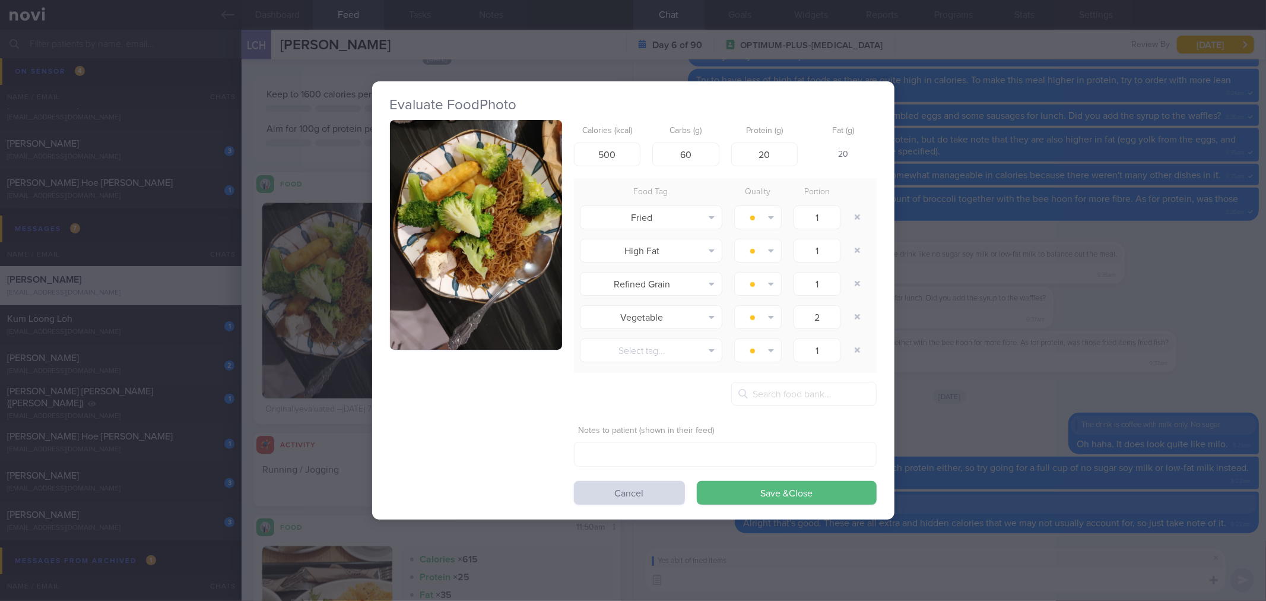
click at [481, 243] on button "button" at bounding box center [476, 235] width 172 height 230
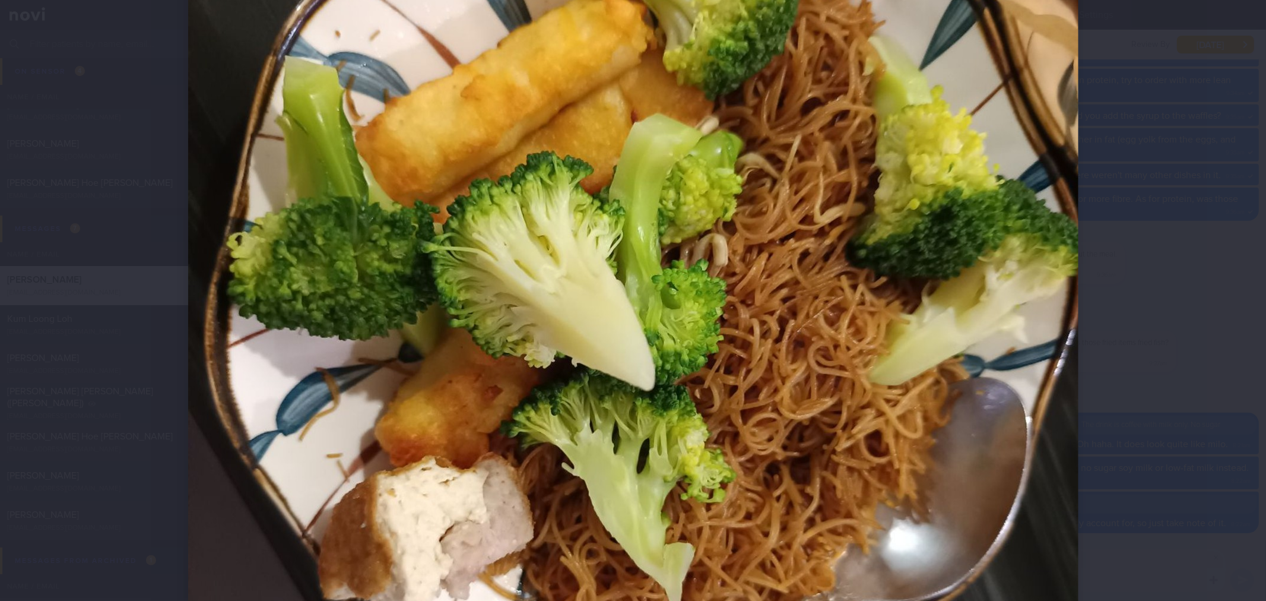
scroll to position [132, 0]
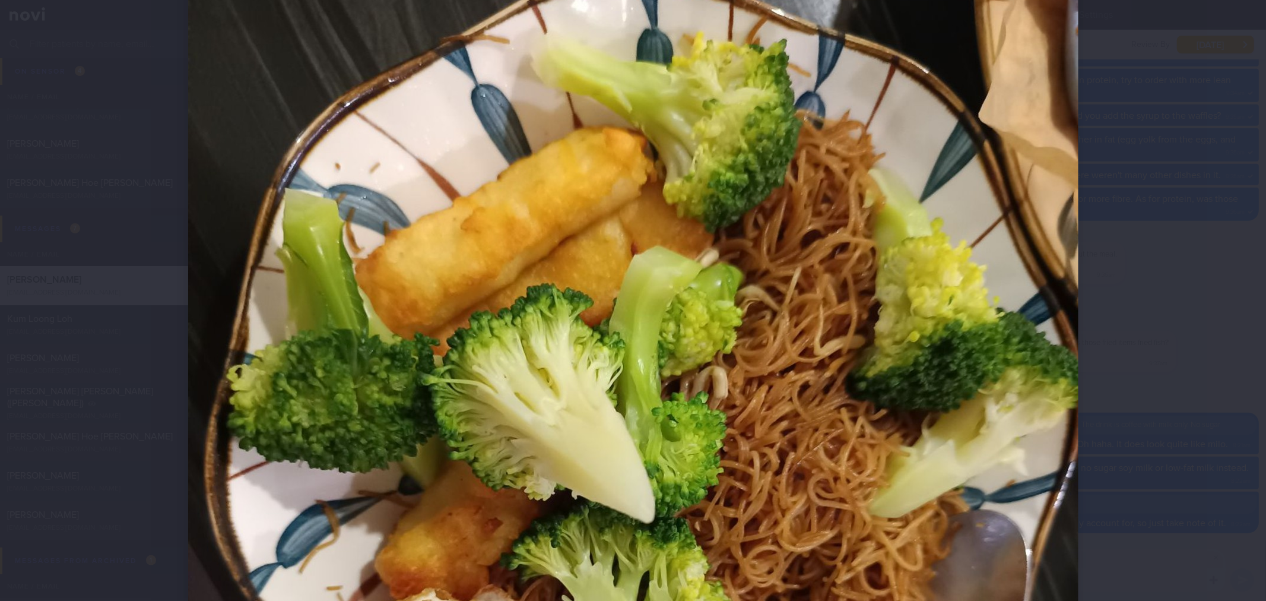
click at [1112, 402] on div at bounding box center [633, 509] width 985 height 1282
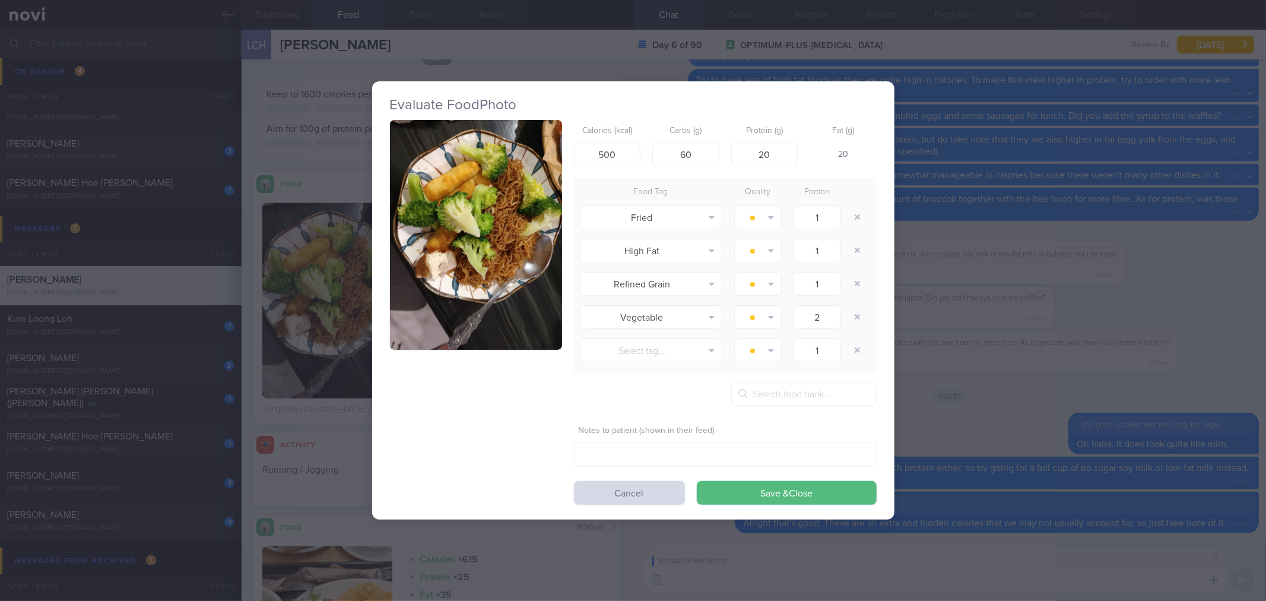
click at [1112, 402] on div "Evaluate Food Photo Calories (kcal) 500 Carbs (g) 60 Protein (g) 20 Fat (g) 20 …" at bounding box center [633, 300] width 1266 height 601
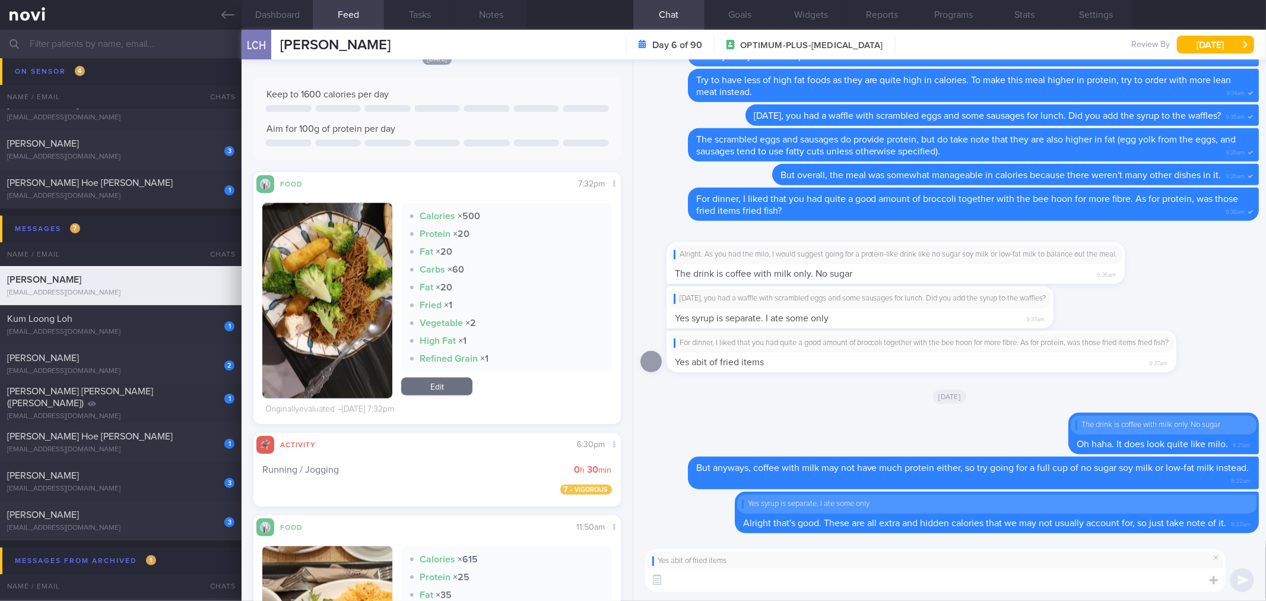
click at [848, 574] on textarea at bounding box center [935, 580] width 581 height 24
click at [1084, 589] on textarea "In small amounts and in small frequencies, they can still be part of a healthy,…" at bounding box center [935, 580] width 581 height 24
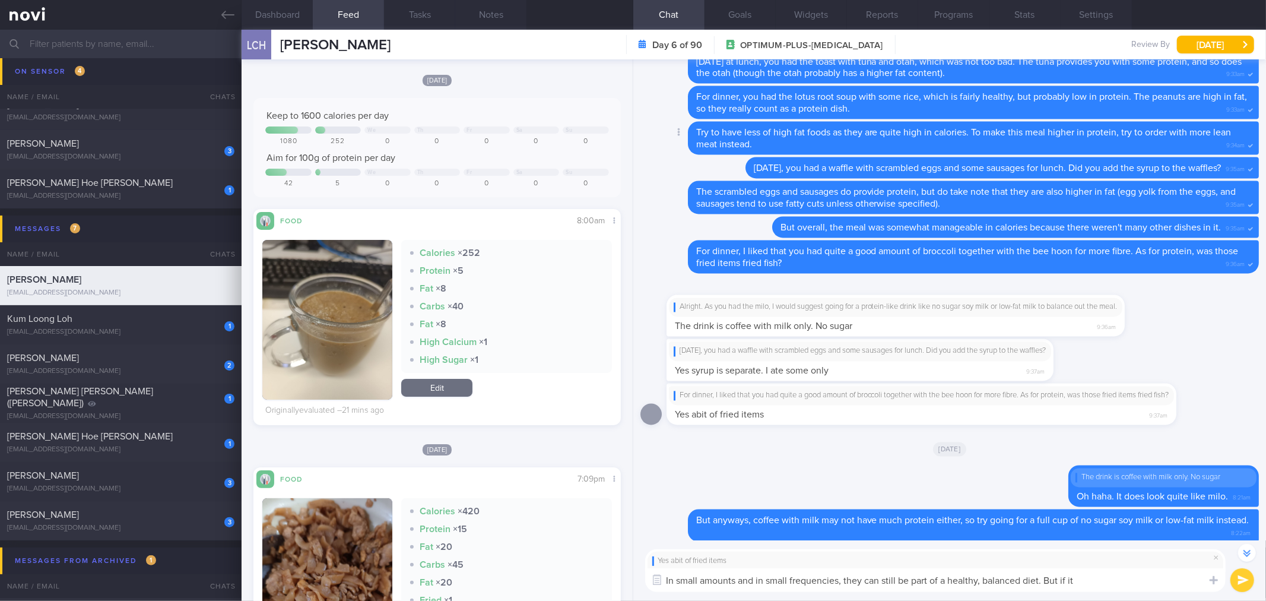
scroll to position [1, 0]
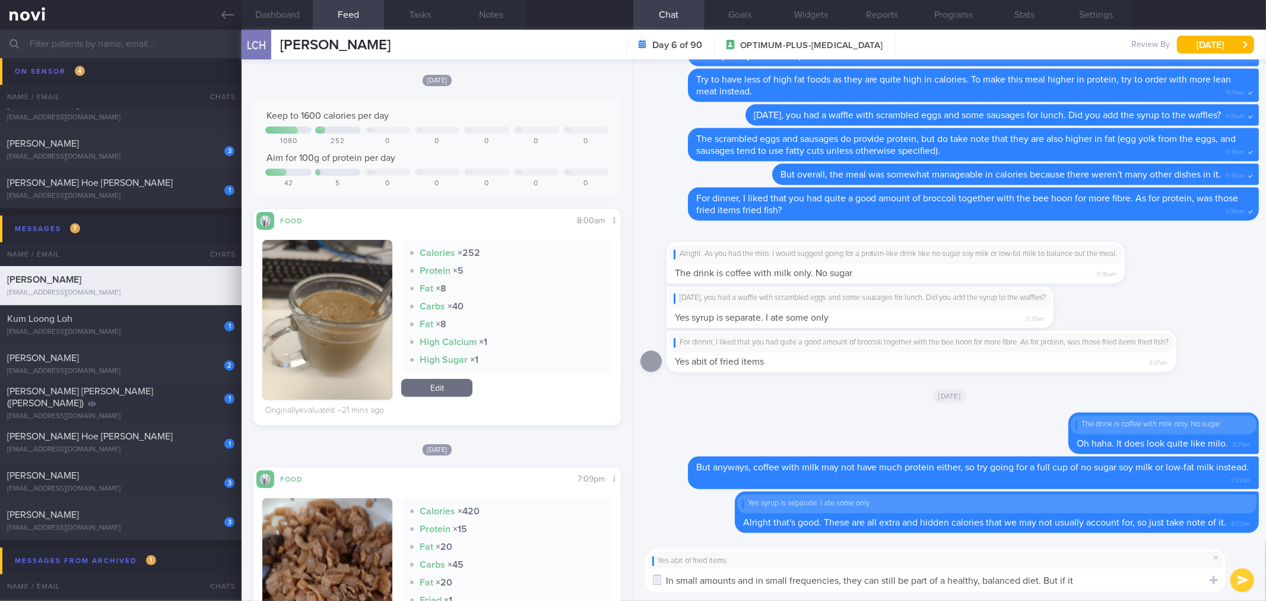
click at [1101, 576] on textarea "In small amounts and in small frequencies, they can still be part of a healthy,…" at bounding box center [935, 580] width 581 height 24
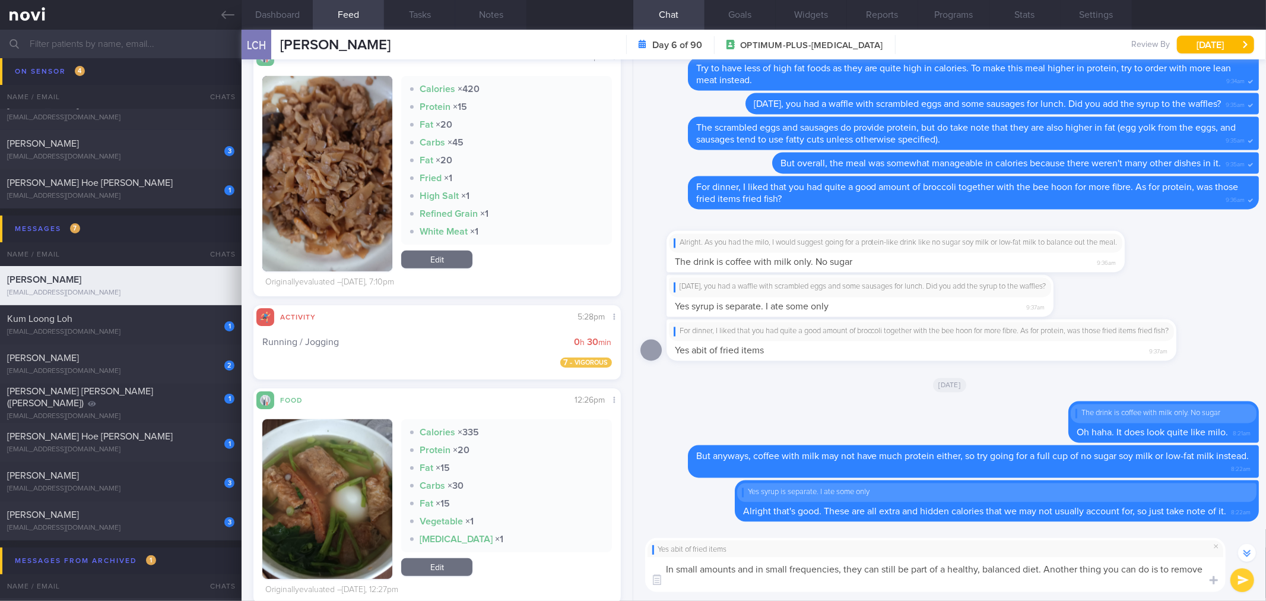
scroll to position [-10, 0]
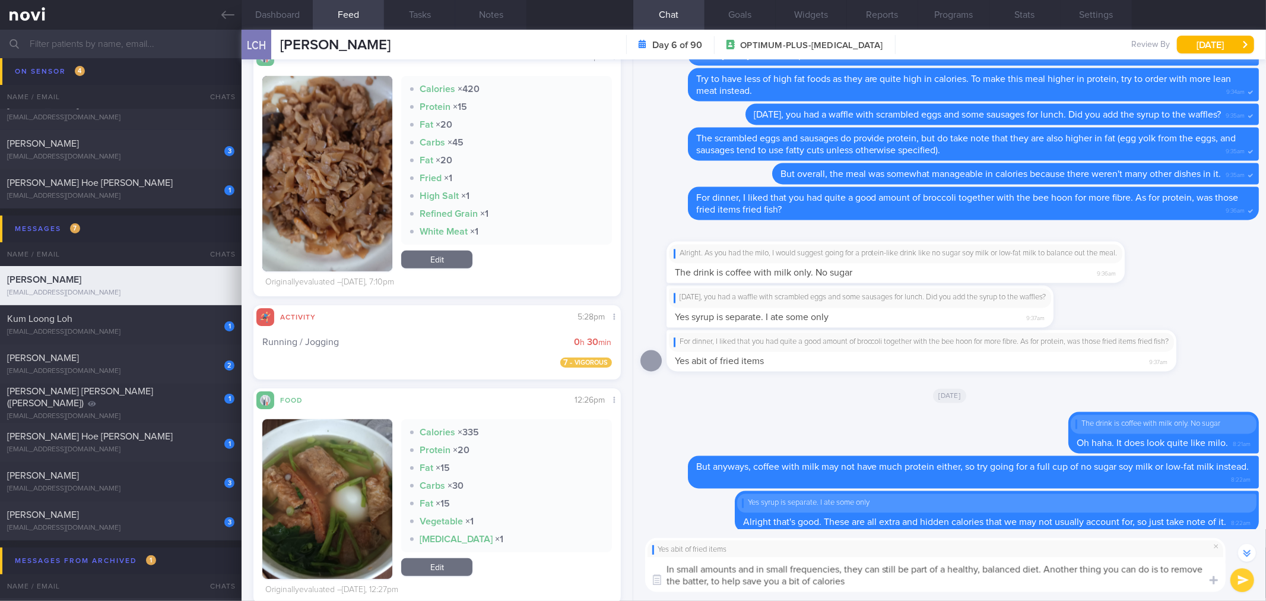
type textarea "In small amounts and in small frequencies, they can still be part of a healthy,…"
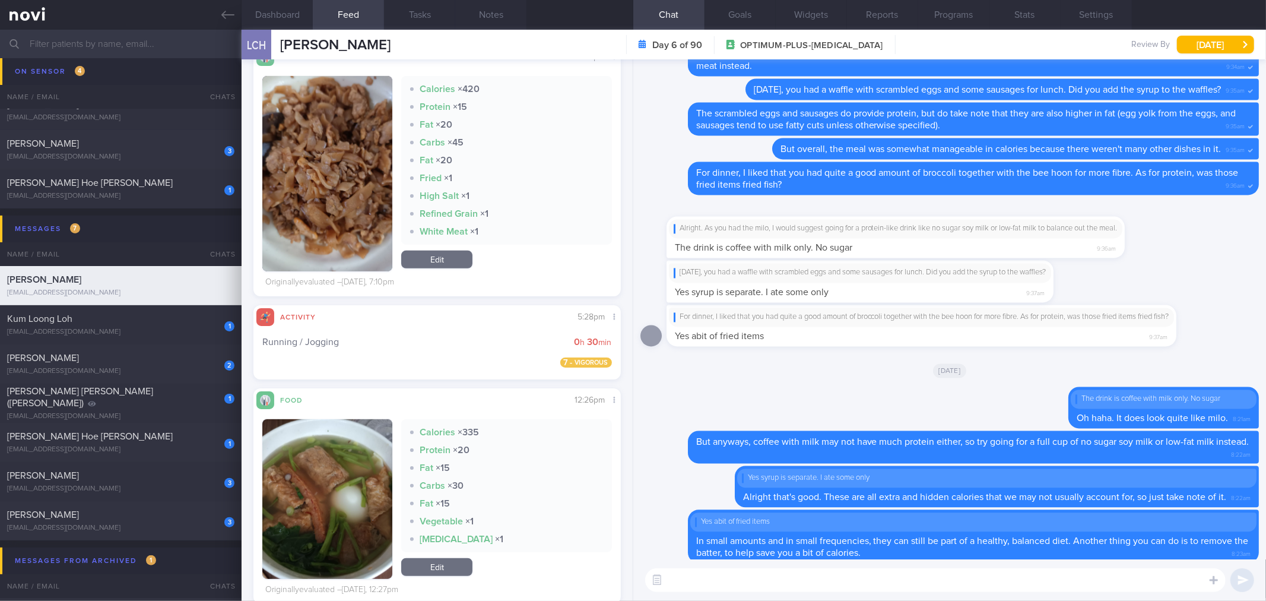
scroll to position [0, 0]
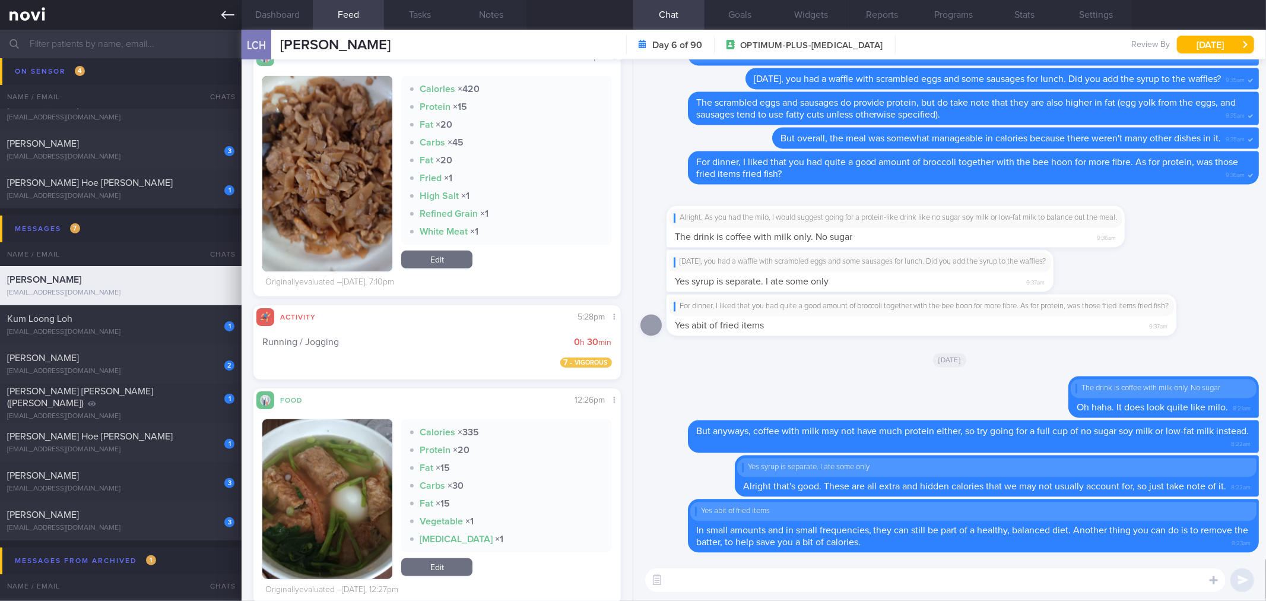
click at [233, 13] on icon at bounding box center [227, 14] width 13 height 13
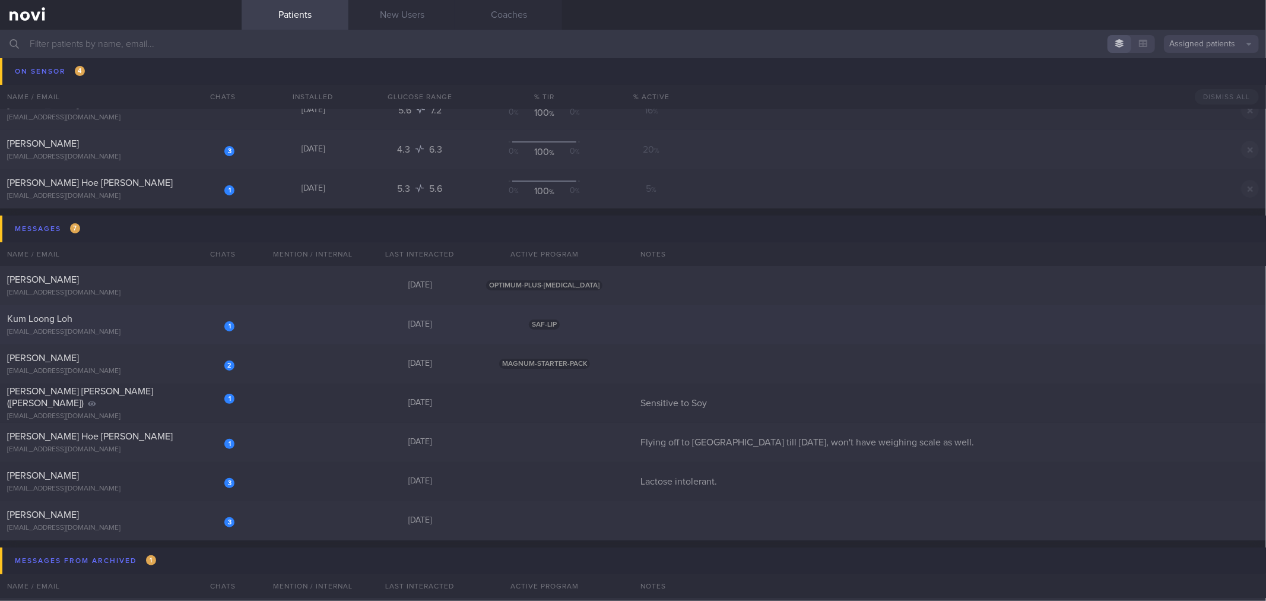
click at [128, 324] on div "Kum Loong Loh" at bounding box center [119, 319] width 224 height 12
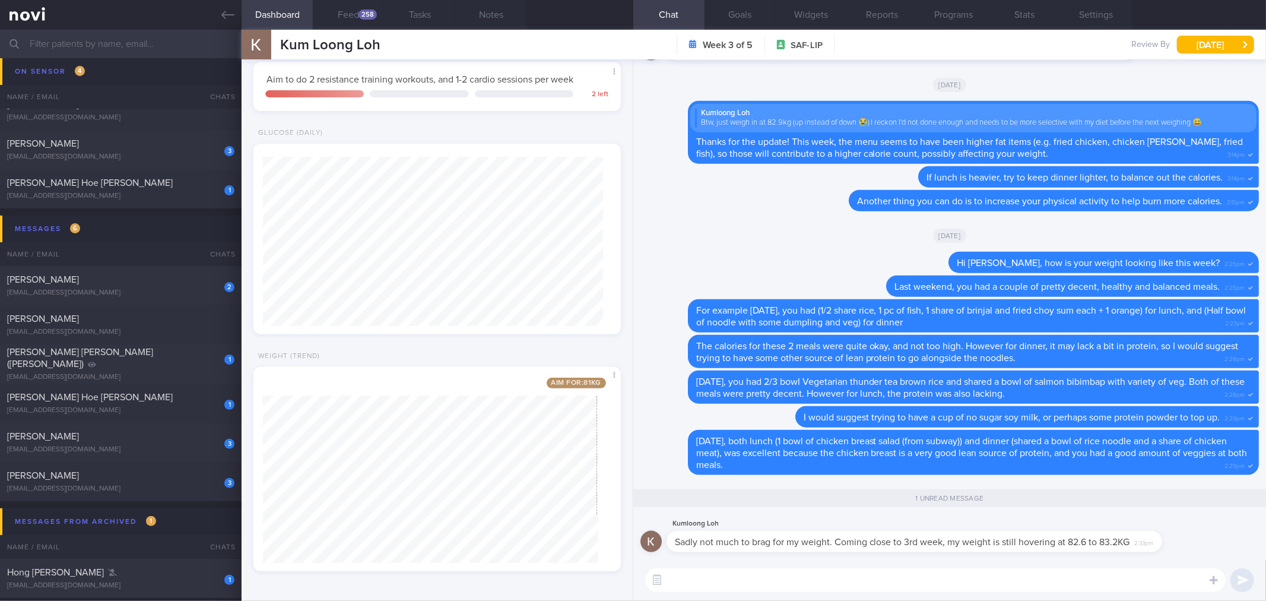
scroll to position [170, 340]
click at [882, 491] on div "1 unread message" at bounding box center [949, 498] width 645 height 18
click at [821, 582] on textarea at bounding box center [935, 580] width 581 height 24
drag, startPoint x: 871, startPoint y: 547, endPoint x: 1088, endPoint y: 548, distance: 216.7
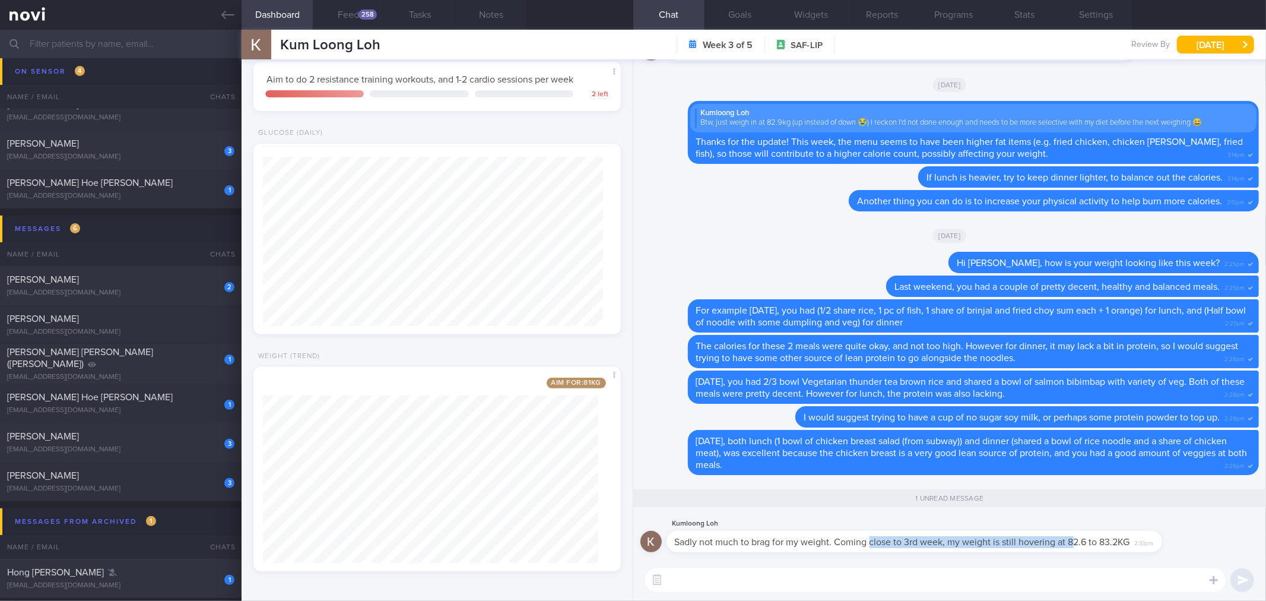
click at [1089, 547] on div "Sadly not much to brag for my weight. Coming close to 3rd week, my weight is st…" at bounding box center [915, 541] width 496 height 21
click at [945, 559] on div "​ ​" at bounding box center [949, 580] width 633 height 42
drag, startPoint x: 939, startPoint y: 547, endPoint x: 1073, endPoint y: 544, distance: 134.2
click at [1073, 544] on div "Kumloong Loh Sadly not much to brag for my weight. Coming close to 3rd week, my…" at bounding box center [932, 534] width 531 height 36
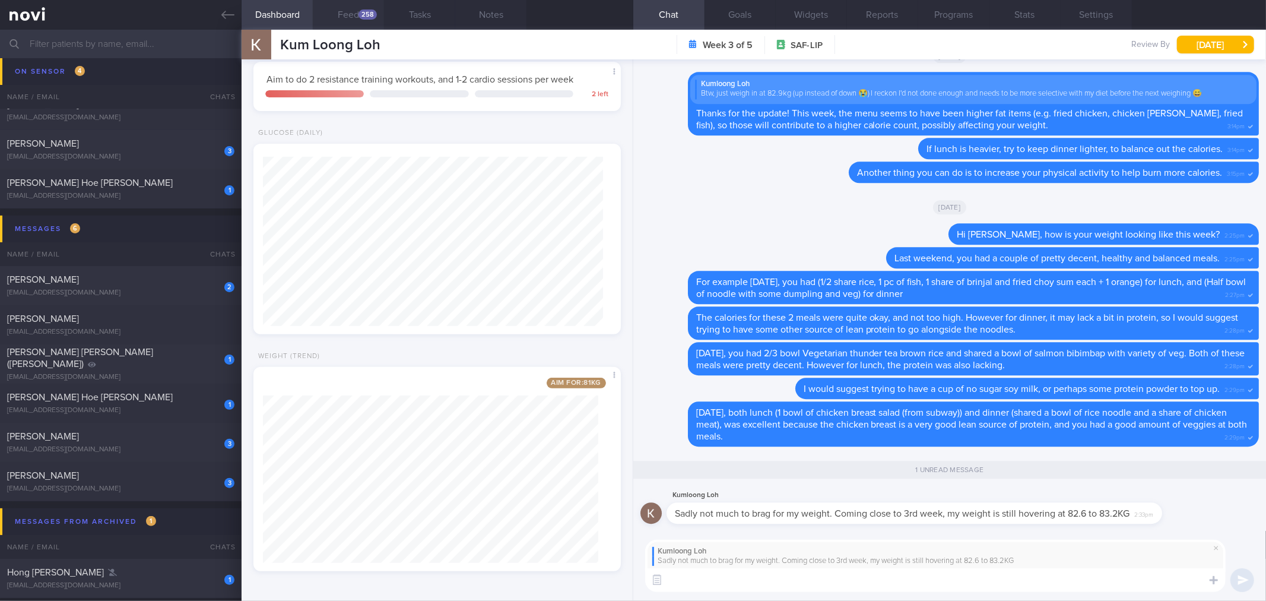
click at [363, 20] on button "Feed 258" at bounding box center [348, 15] width 71 height 30
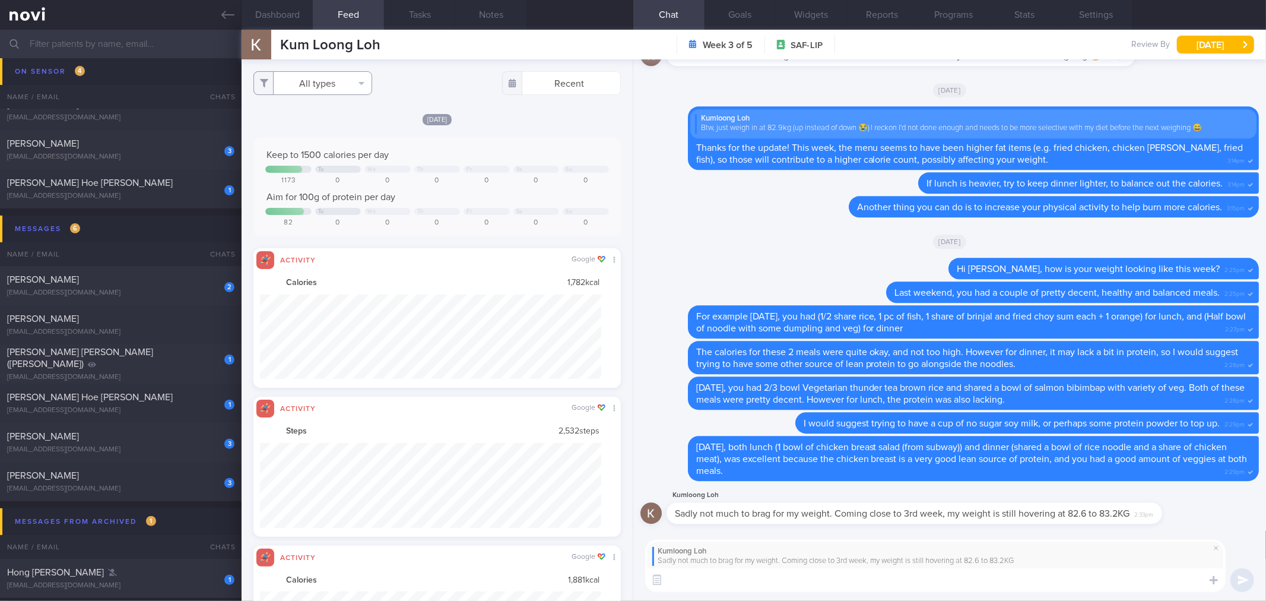
click at [349, 90] on button "All types" at bounding box center [312, 83] width 119 height 24
click at [340, 126] on button "Activity" at bounding box center [313, 124] width 118 height 18
checkbox input "false"
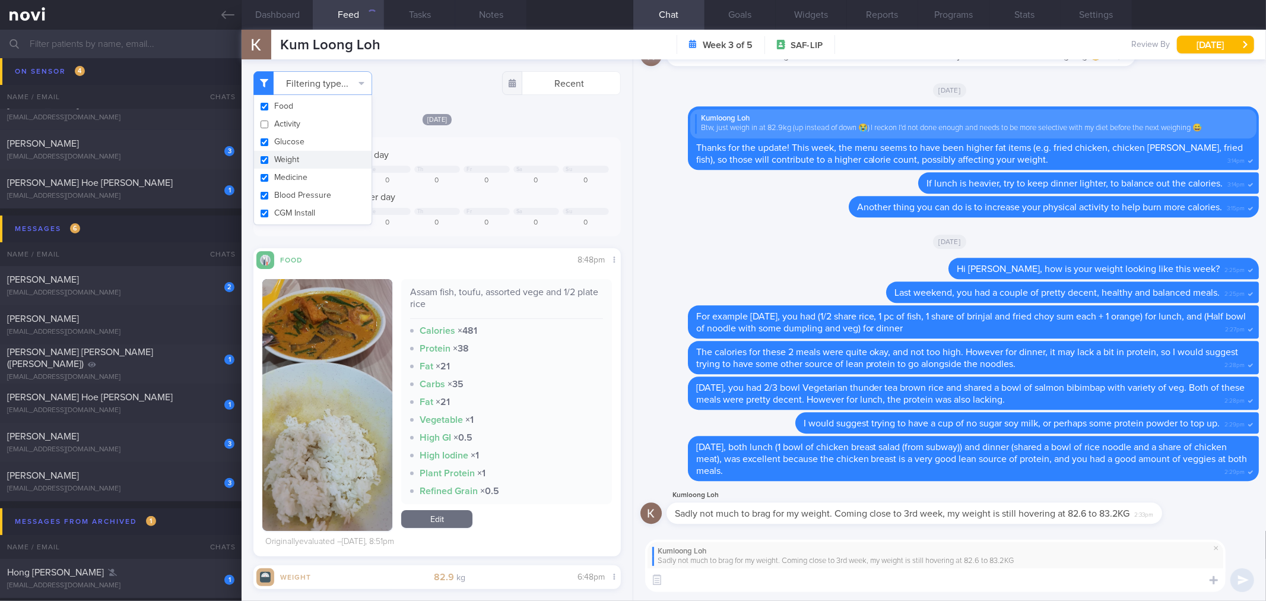
click at [332, 159] on button "Weight" at bounding box center [313, 160] width 118 height 18
checkbox input "false"
click at [505, 132] on div "Yesterday Keep to 1500 calories per day Tu We Th Fr Sa Su 1173 0 0 0 0 0 0 Aim …" at bounding box center [436, 334] width 367 height 443
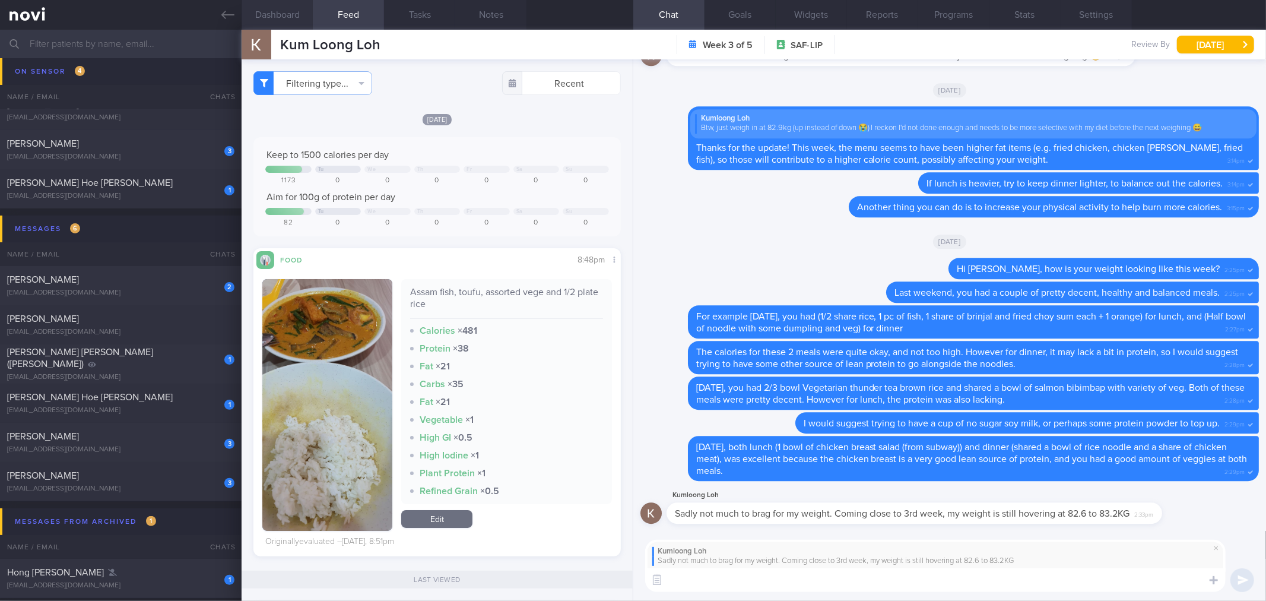
click at [294, 19] on button "Dashboard" at bounding box center [277, 15] width 71 height 30
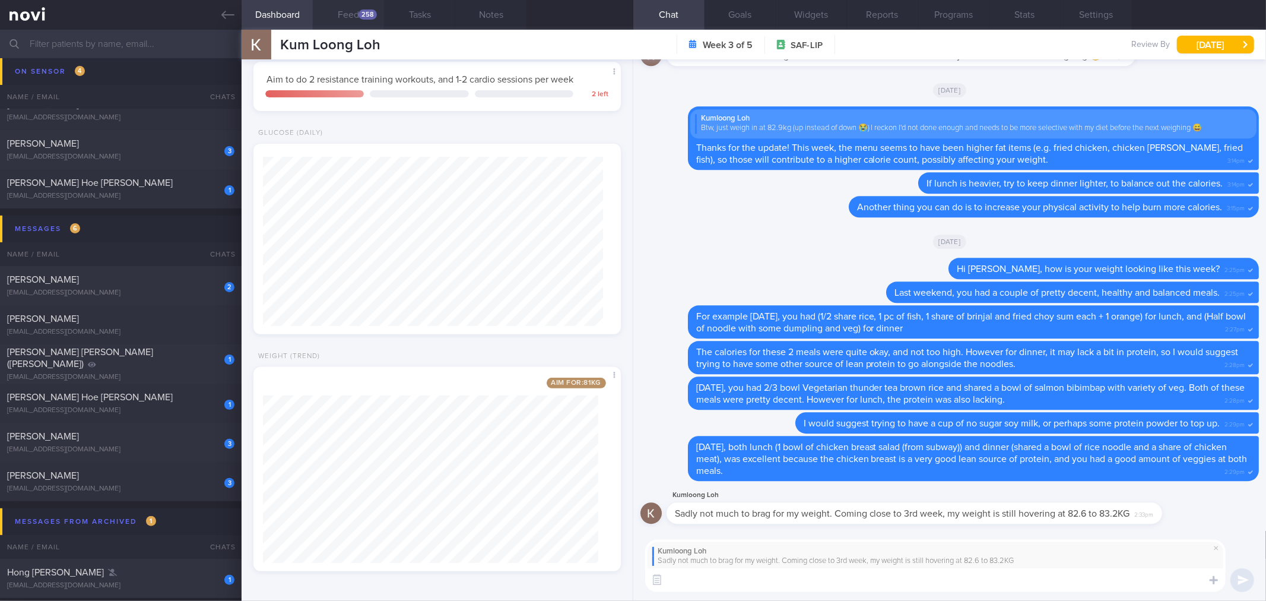
click at [347, 20] on button "Feed 258" at bounding box center [348, 15] width 71 height 30
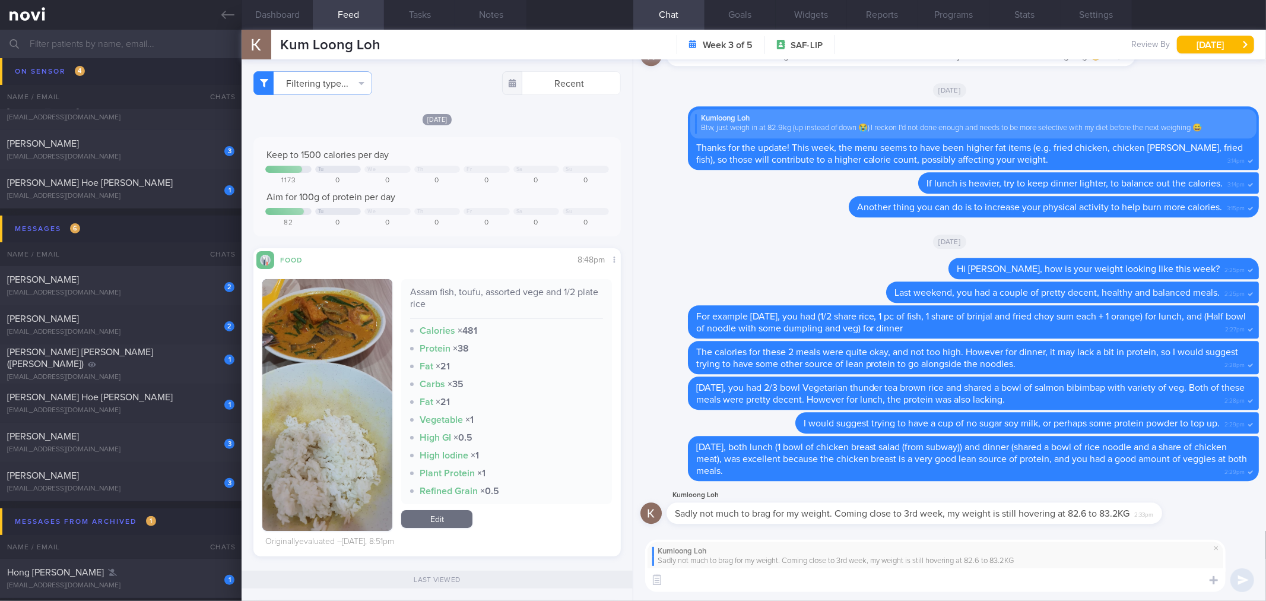
click at [857, 582] on textarea at bounding box center [935, 580] width 581 height 24
type textarea "That's"
click at [768, 594] on div "Kumloong Loh Sadly not much to brag for my weight. Coming close to 3rd week, my…" at bounding box center [949, 566] width 633 height 71
click at [775, 584] on textarea "Ah okay.." at bounding box center [935, 580] width 581 height 24
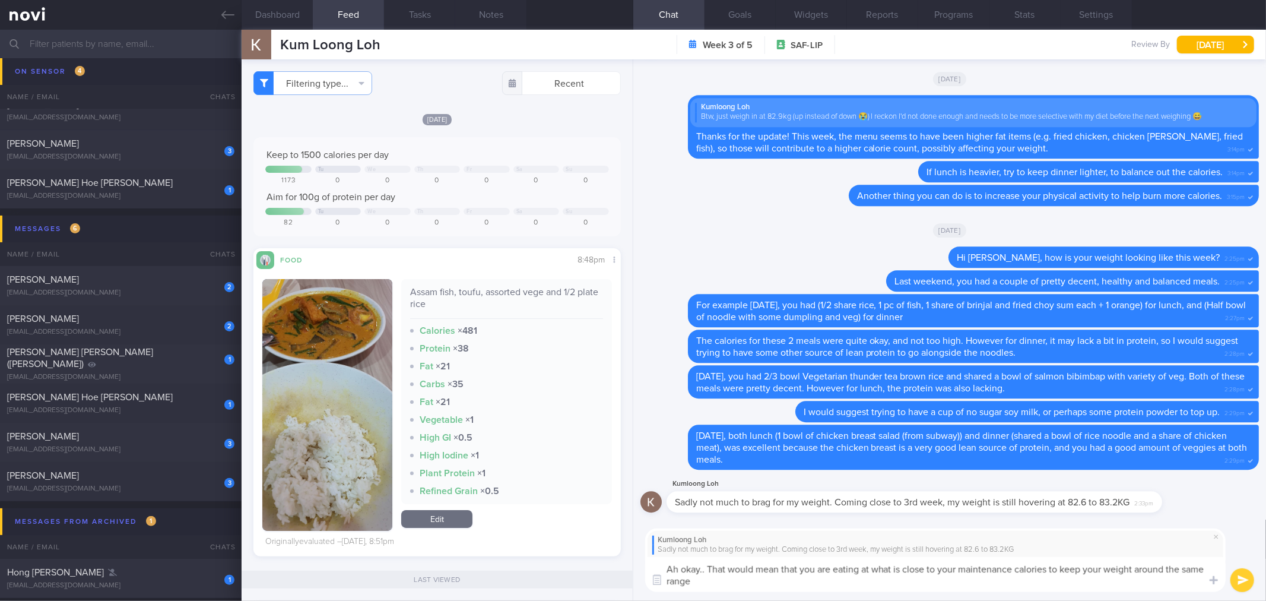
type textarea "Ah okay.. That would mean that you are eating at what is close to your maintena…"
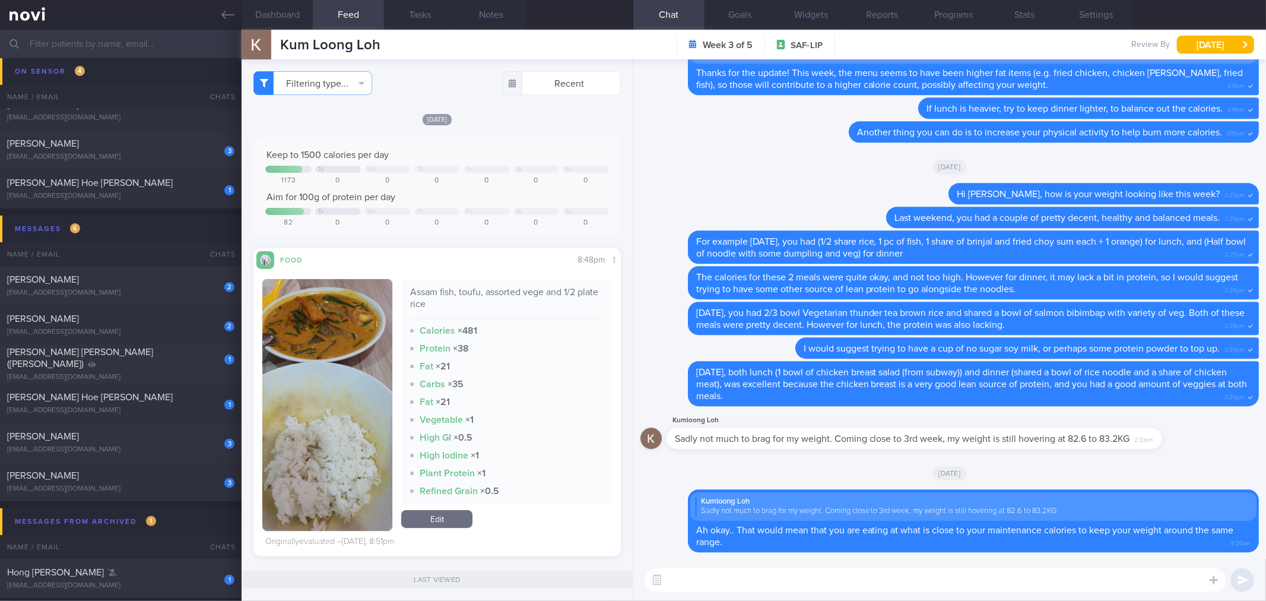
click at [522, 378] on div "Carbs × 35" at bounding box center [506, 384] width 192 height 12
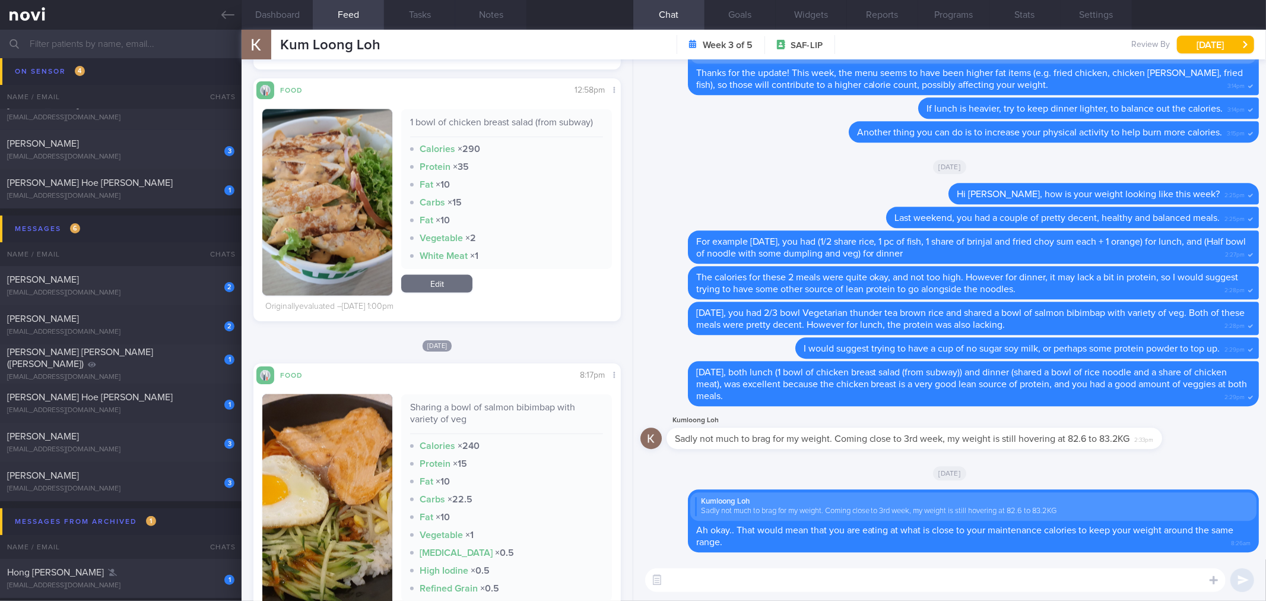
scroll to position [1609, 0]
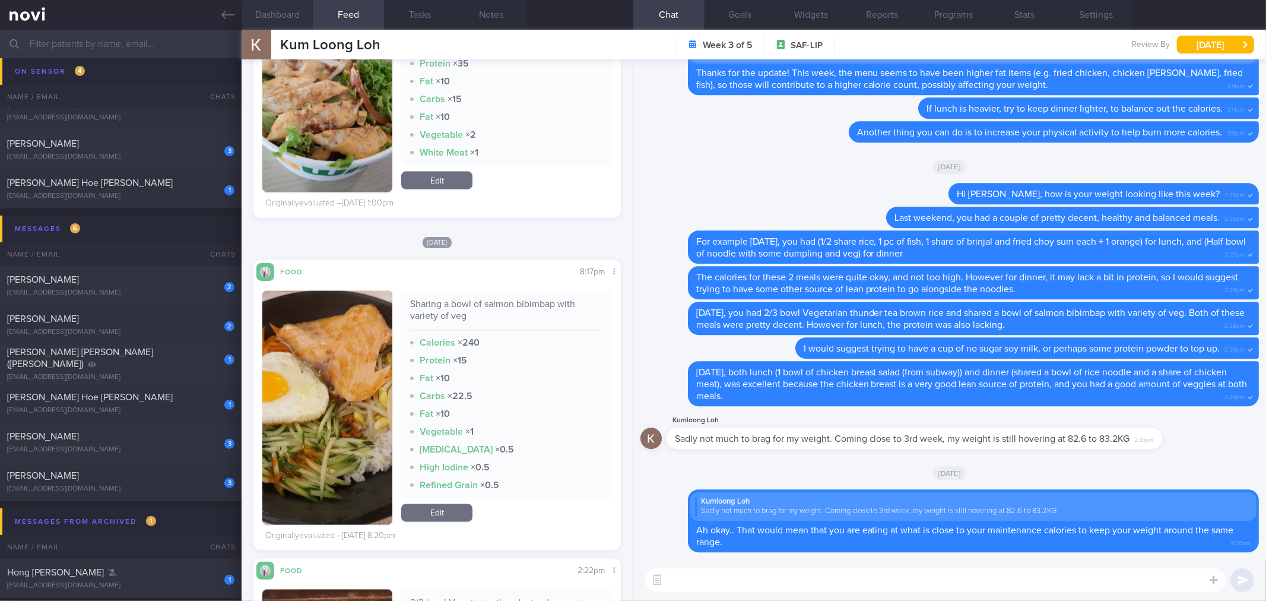
click at [297, 20] on button "Dashboard" at bounding box center [277, 15] width 71 height 30
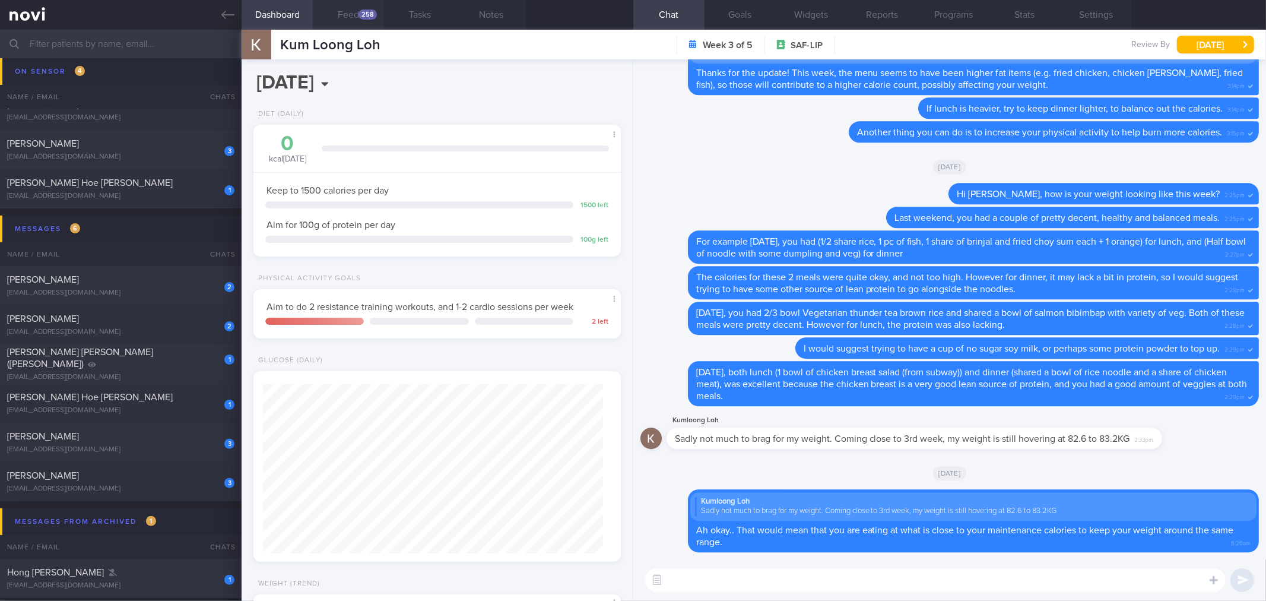
click at [372, 12] on div "258" at bounding box center [368, 14] width 18 height 10
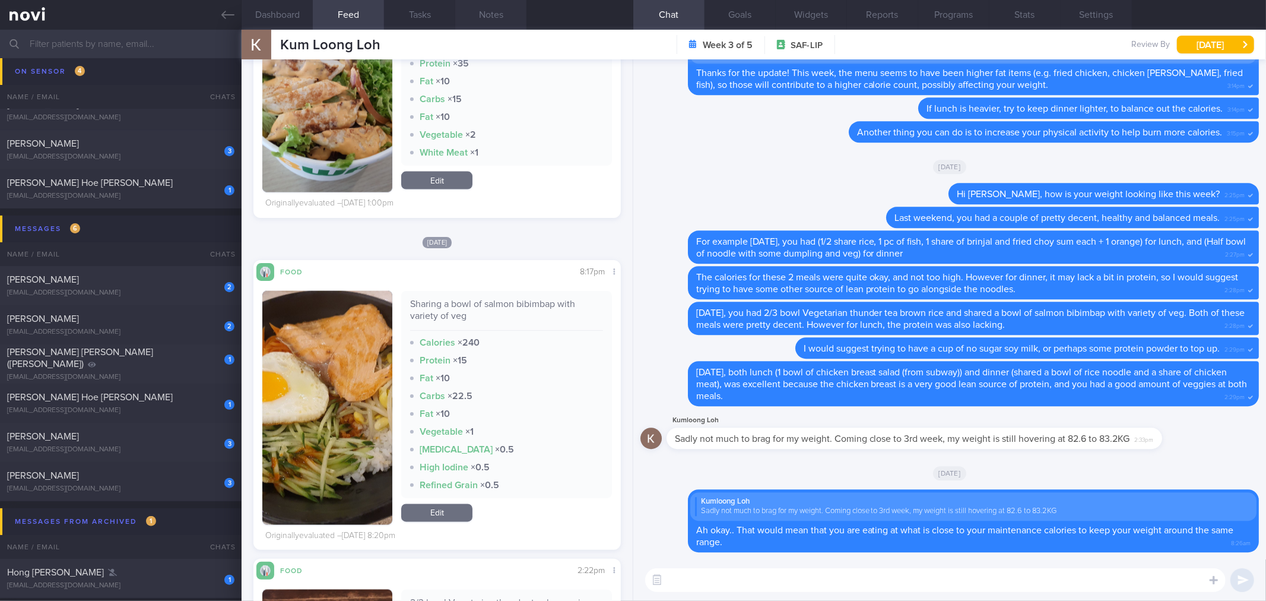
click at [462, 15] on button "Notes" at bounding box center [490, 15] width 71 height 30
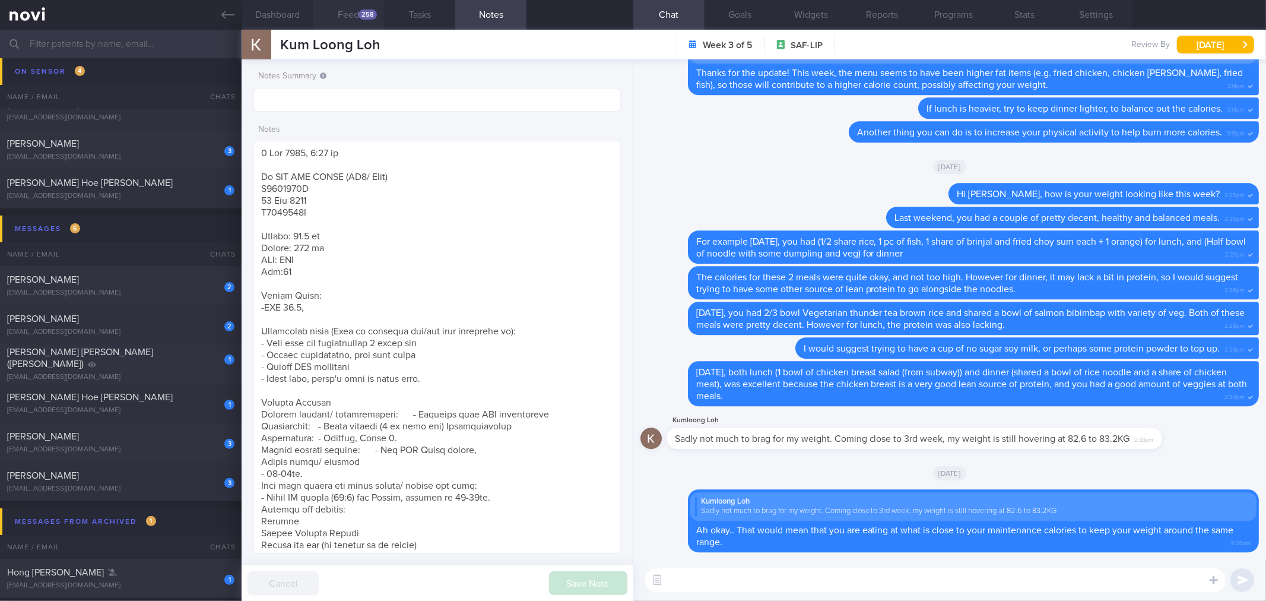
click at [365, 20] on button "Feed 258" at bounding box center [348, 15] width 71 height 30
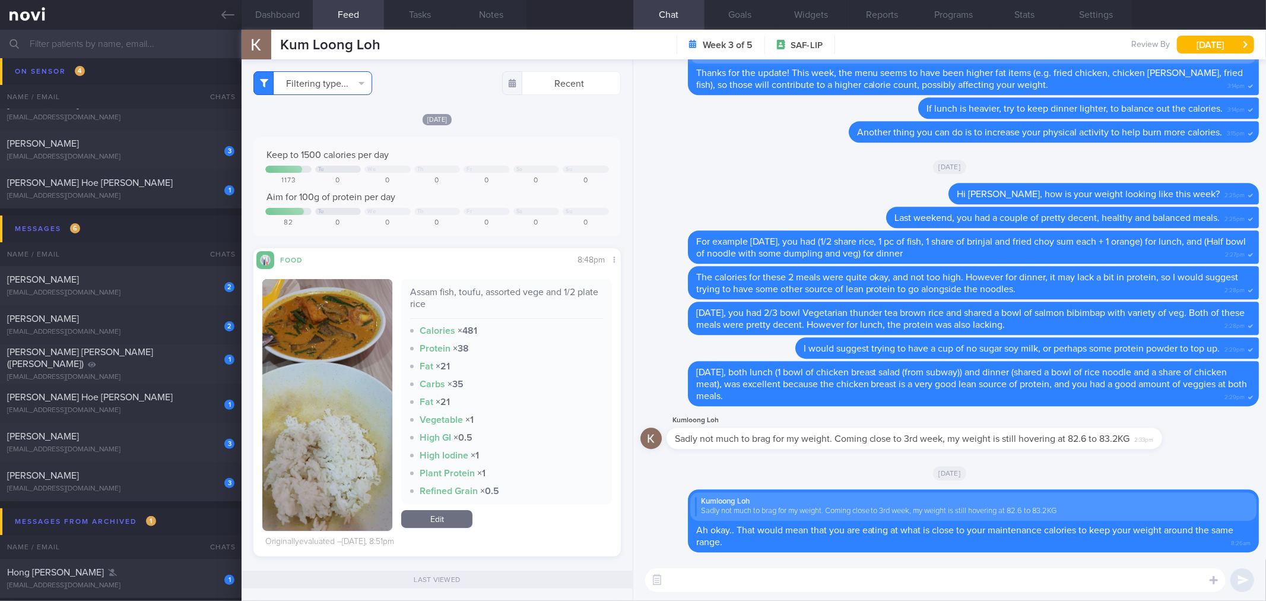
click at [348, 94] on button "Filtering type..." at bounding box center [312, 83] width 119 height 24
click at [345, 91] on button "Filtering type..." at bounding box center [312, 83] width 119 height 24
click at [299, 21] on button "Dashboard" at bounding box center [277, 15] width 71 height 30
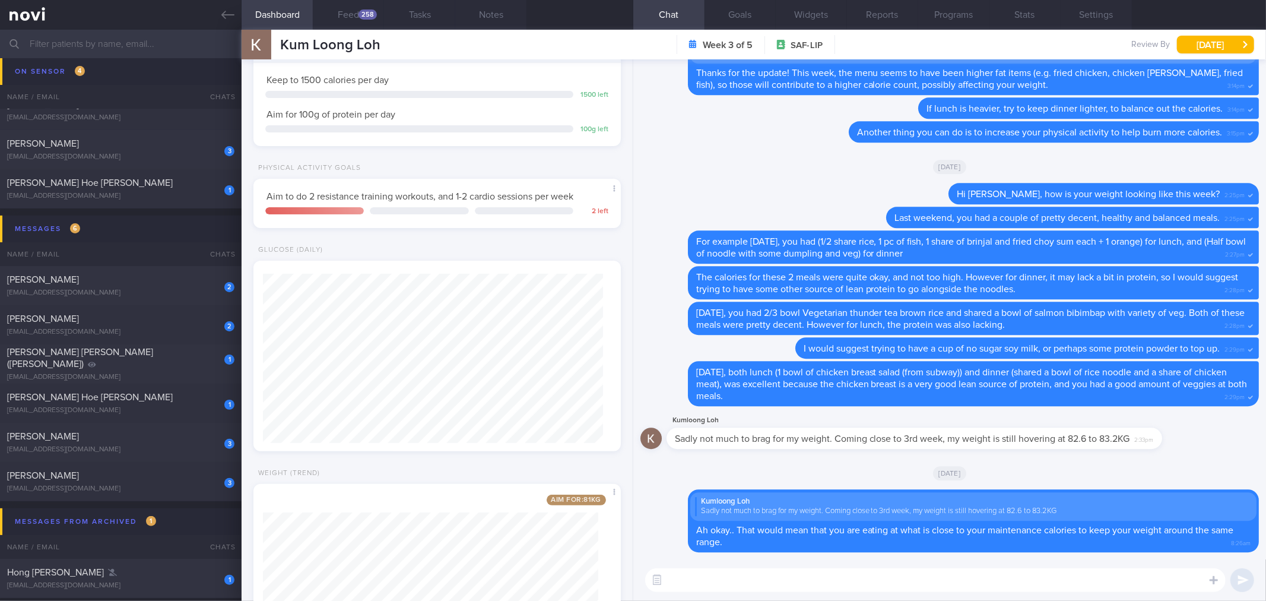
scroll to position [132, 0]
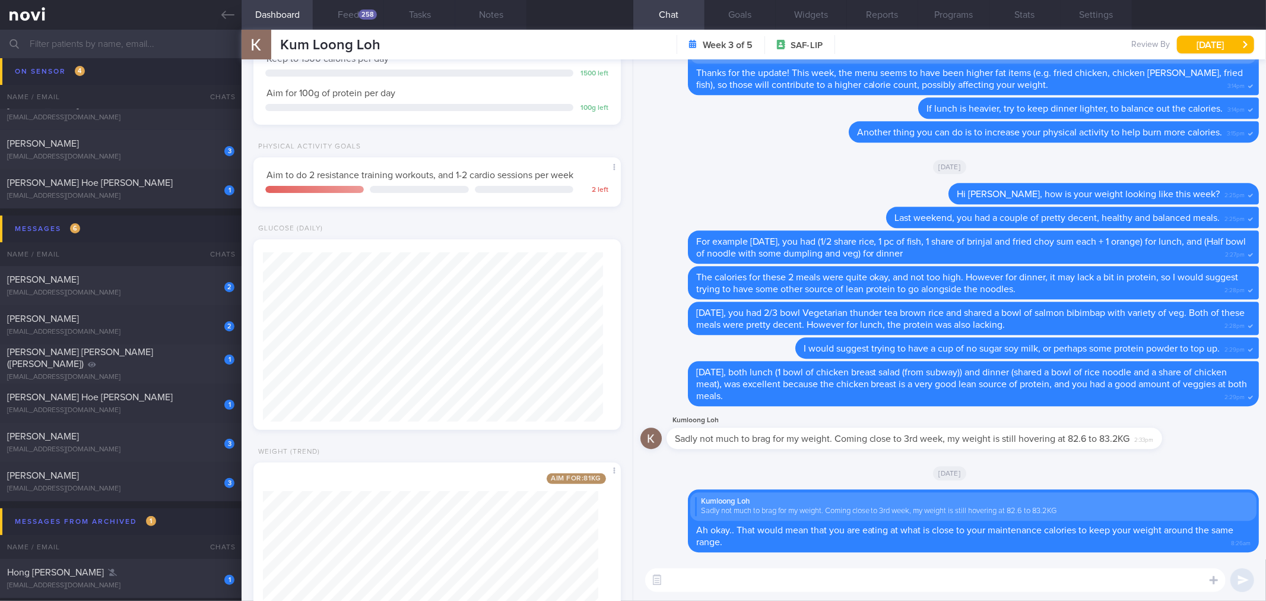
click at [794, 578] on textarea at bounding box center [935, 580] width 581 height 24
click at [870, 584] on textarea "So in order to lose more weight, you'll need to watch" at bounding box center [935, 580] width 581 height 24
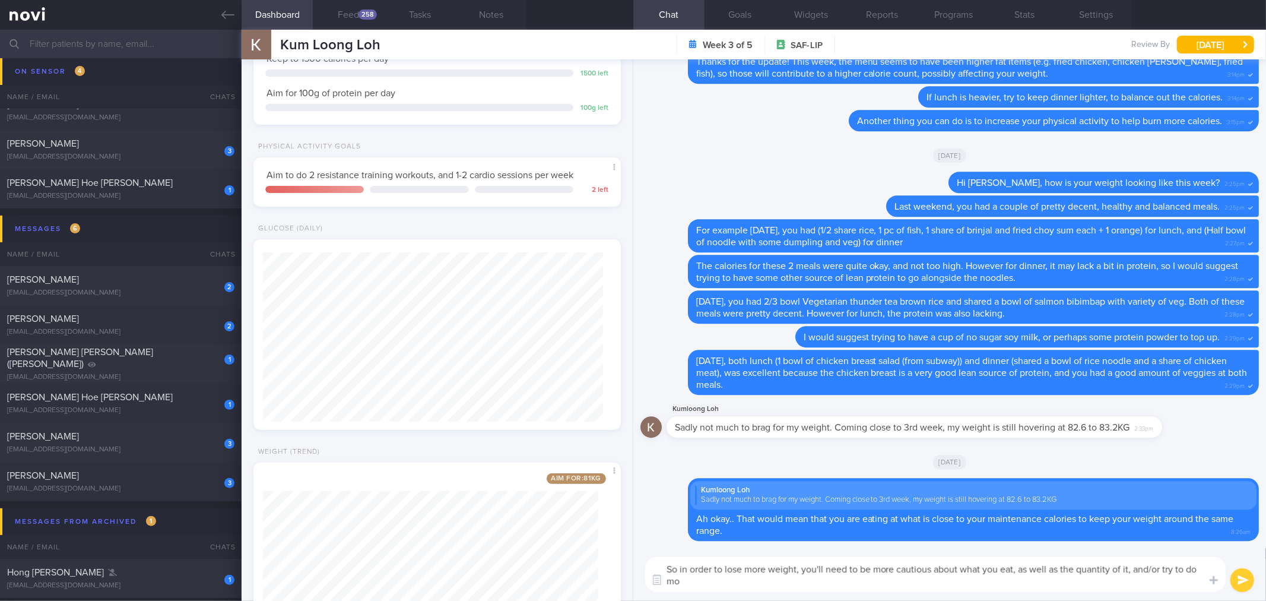
scroll to position [0, 0]
type textarea "So in order to lose more weight, you'll need to be more cautious about what you…"
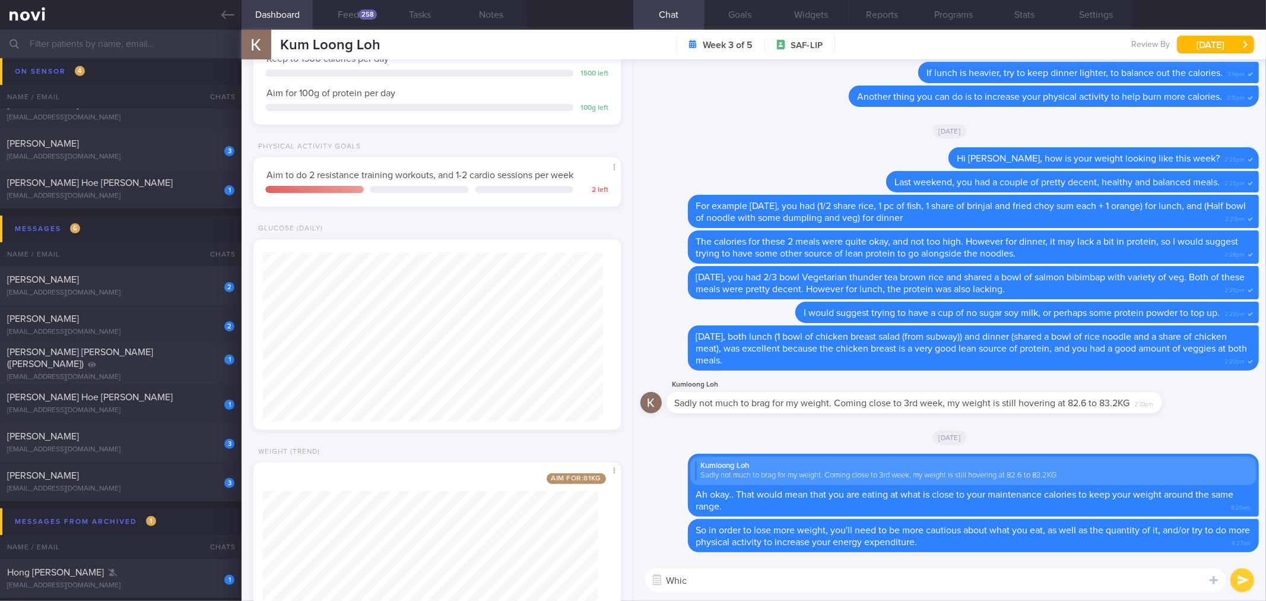
type textarea "Which"
click at [204, 12] on link at bounding box center [121, 15] width 242 height 30
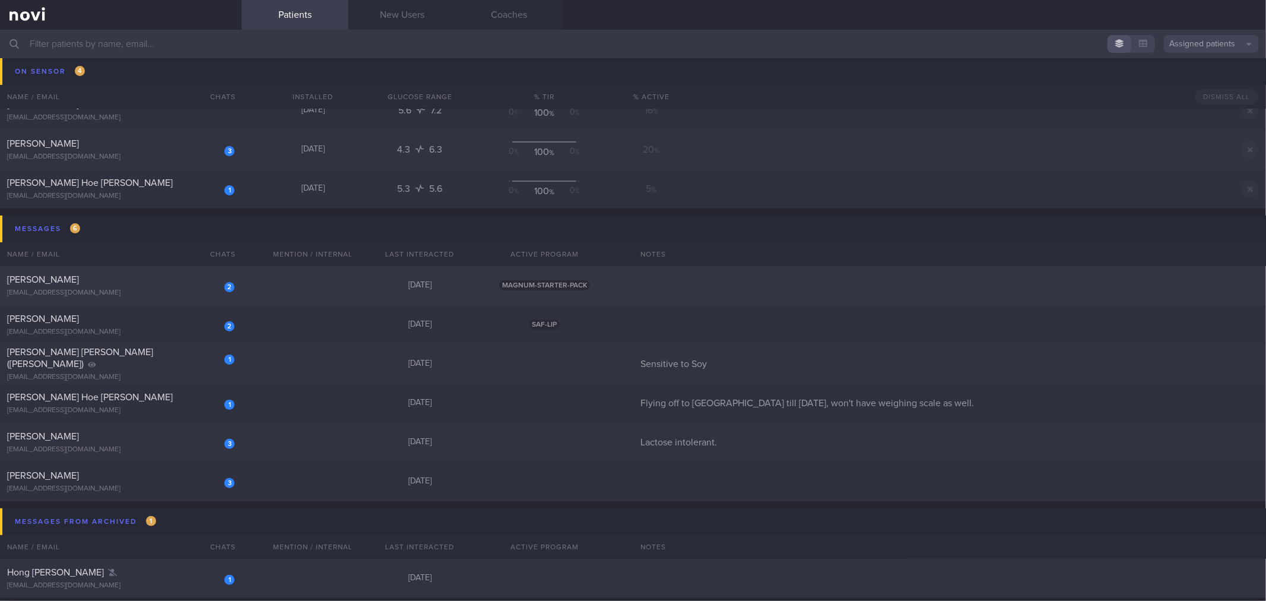
click at [184, 289] on div "[EMAIL_ADDRESS][DOMAIN_NAME]" at bounding box center [120, 293] width 227 height 9
select select "8"
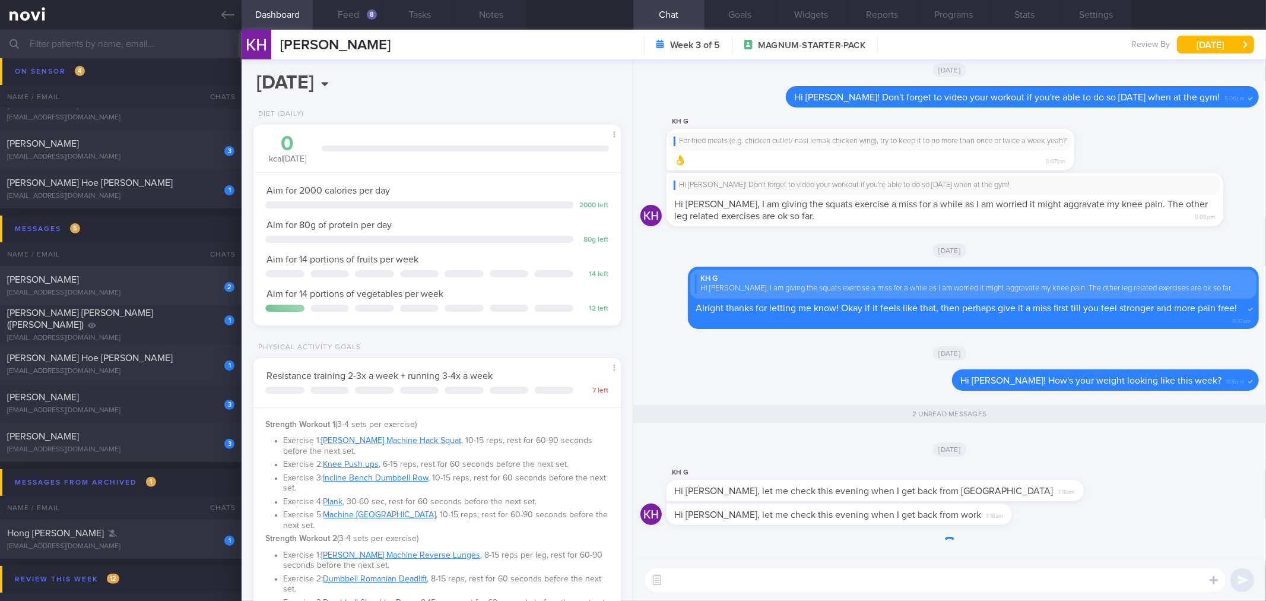
scroll to position [170, 340]
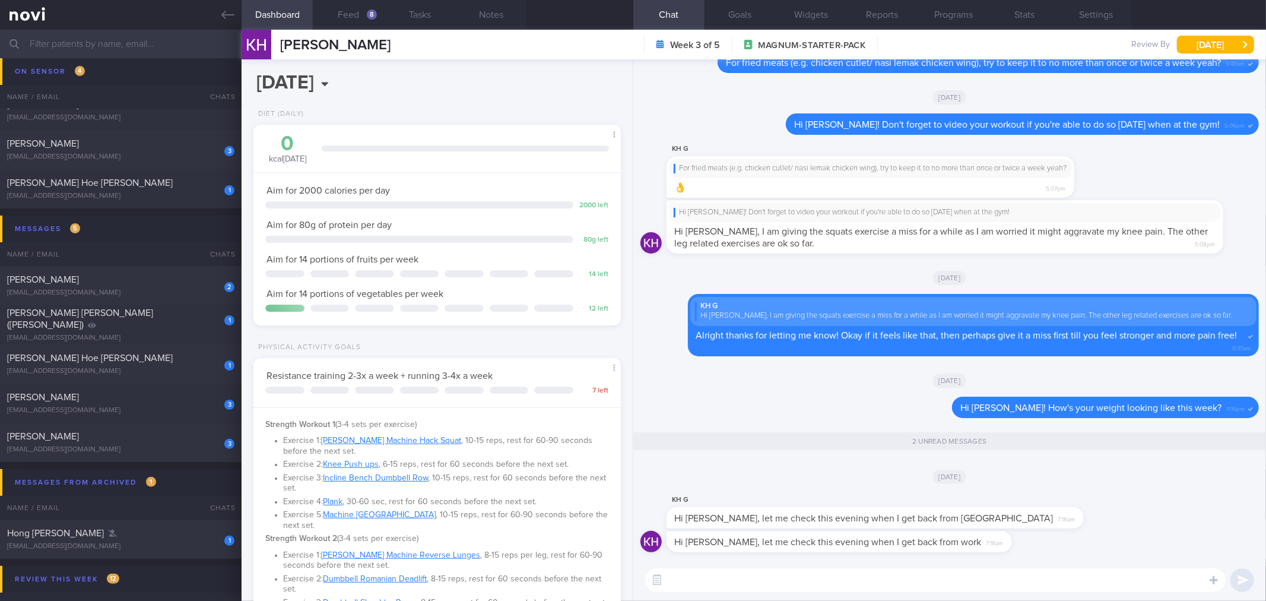
click at [1045, 496] on div "KH G Hi [PERSON_NAME], let me check this evening when I get back from workz 7:1…" at bounding box center [950, 512] width 619 height 38
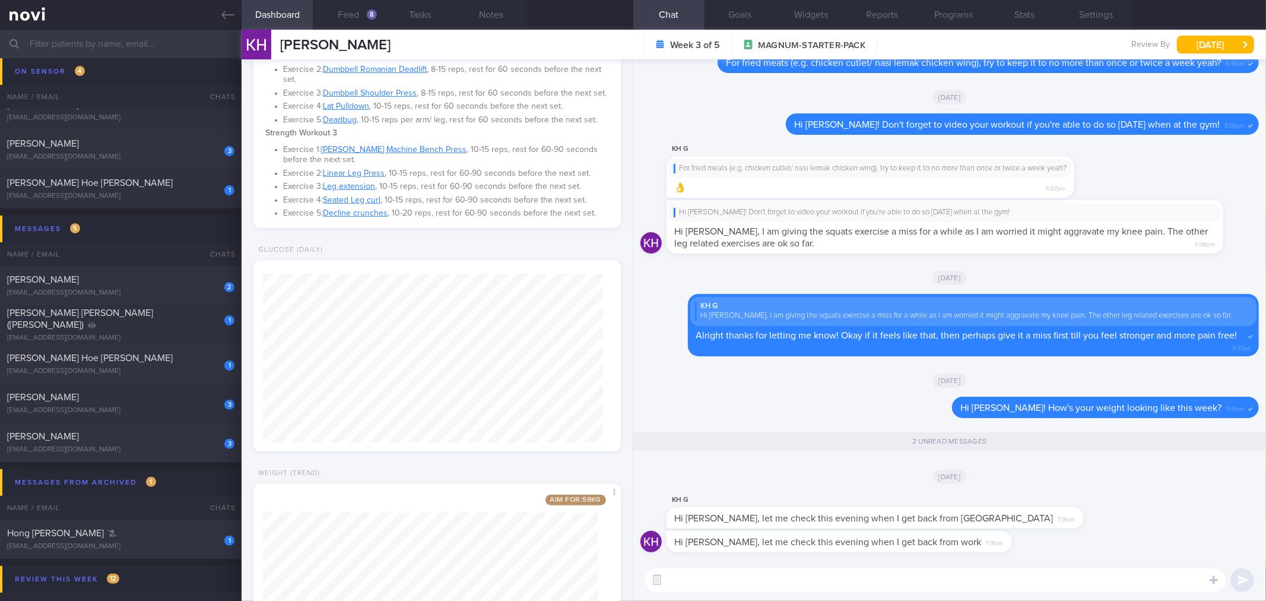
scroll to position [636, 0]
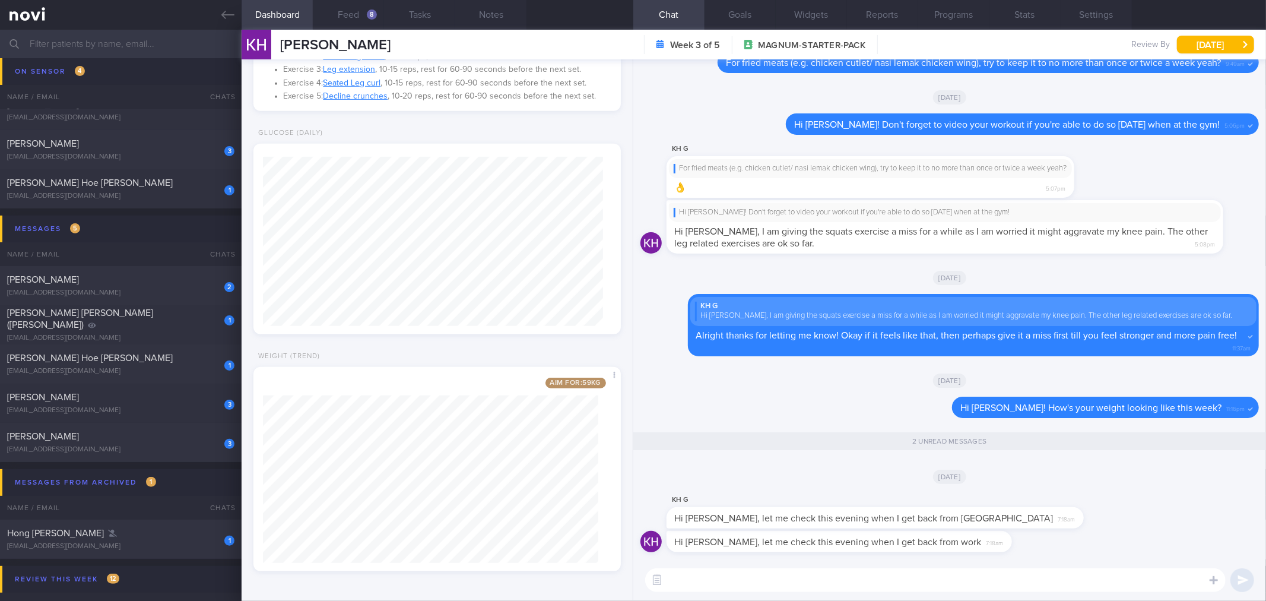
click at [910, 588] on div "​ ​" at bounding box center [949, 580] width 633 height 42
click at [910, 588] on textarea at bounding box center [935, 580] width 581 height 24
type textarea "Sure thing! Your meals"
click at [339, 15] on button "Feed 8" at bounding box center [348, 15] width 71 height 30
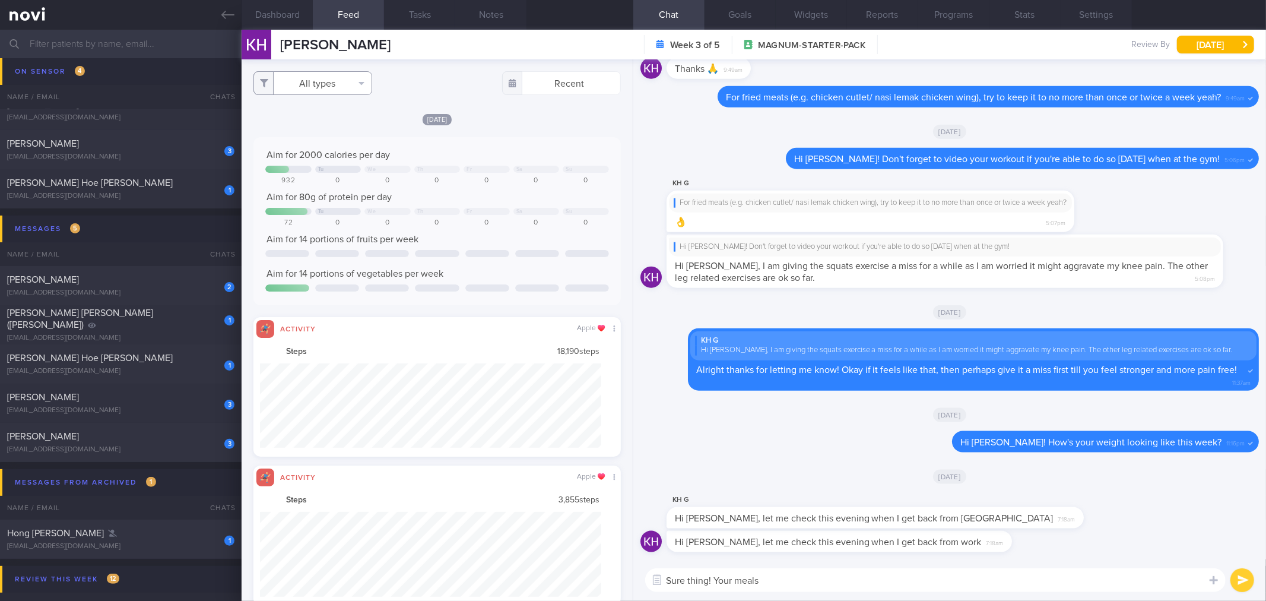
click at [331, 77] on button "All types" at bounding box center [312, 83] width 119 height 24
click at [318, 118] on button "Activity" at bounding box center [313, 124] width 118 height 18
checkbox input "false"
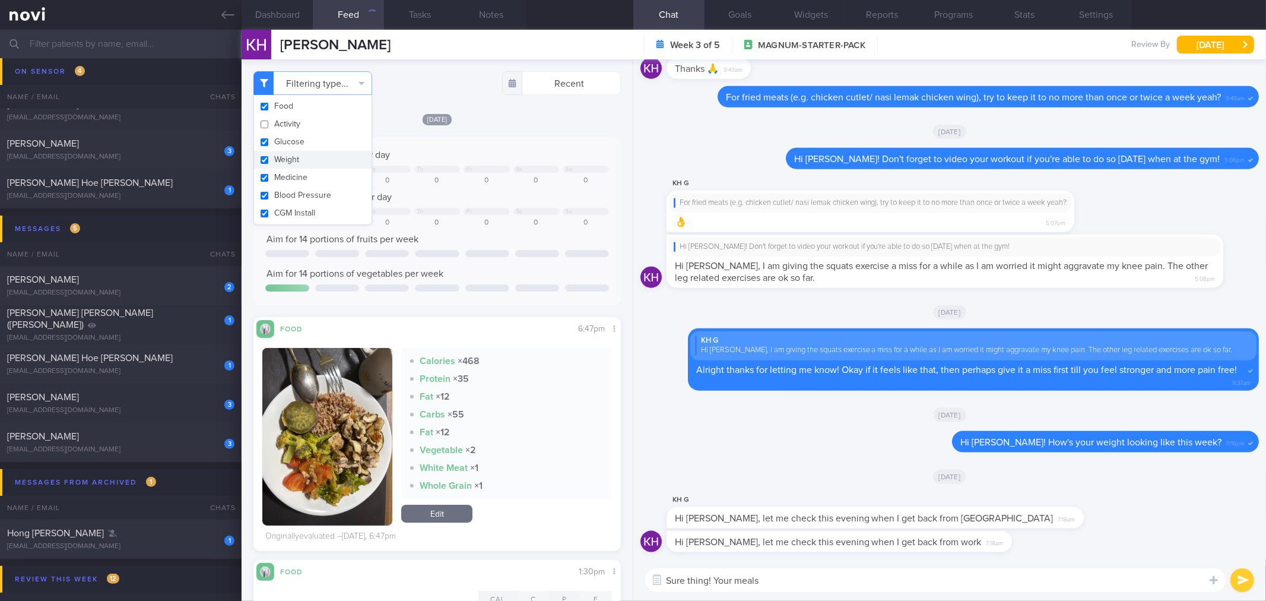
click at [319, 159] on button "Weight" at bounding box center [313, 160] width 118 height 18
checkbox input "false"
click at [571, 141] on div "Aim for 2000 calories per day Tu We Th Fr Sa Su 932 0 0 0 0 0 0 Aim for 80g of …" at bounding box center [436, 221] width 367 height 168
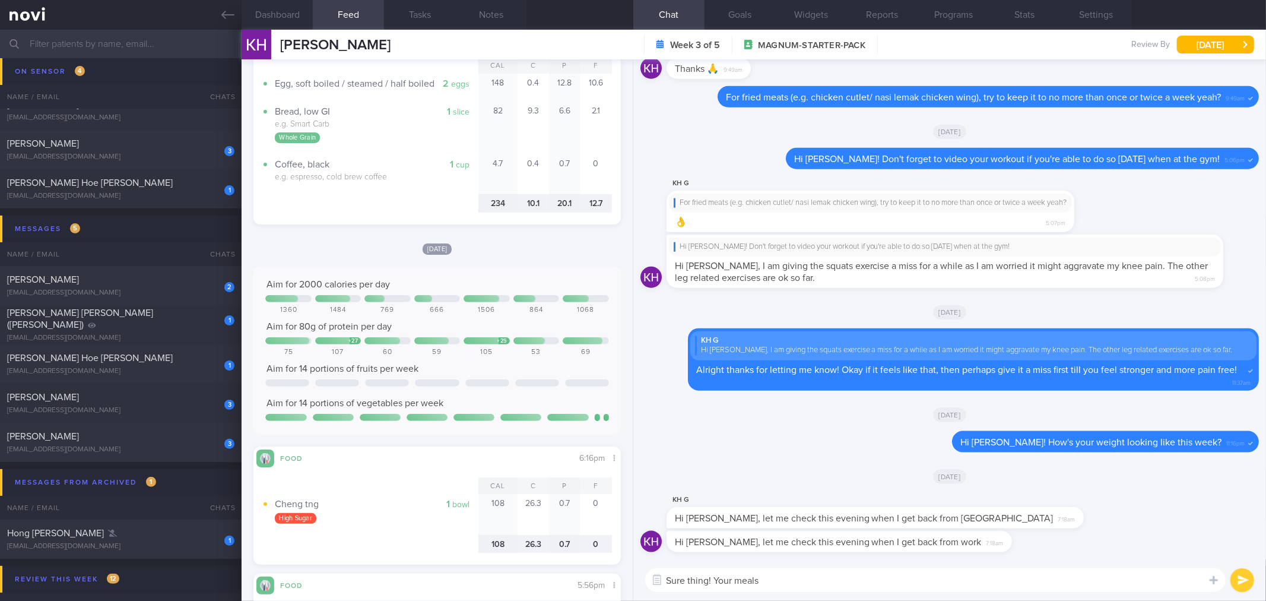
click at [848, 589] on textarea "Sure thing! Your meals" at bounding box center [935, 580] width 581 height 24
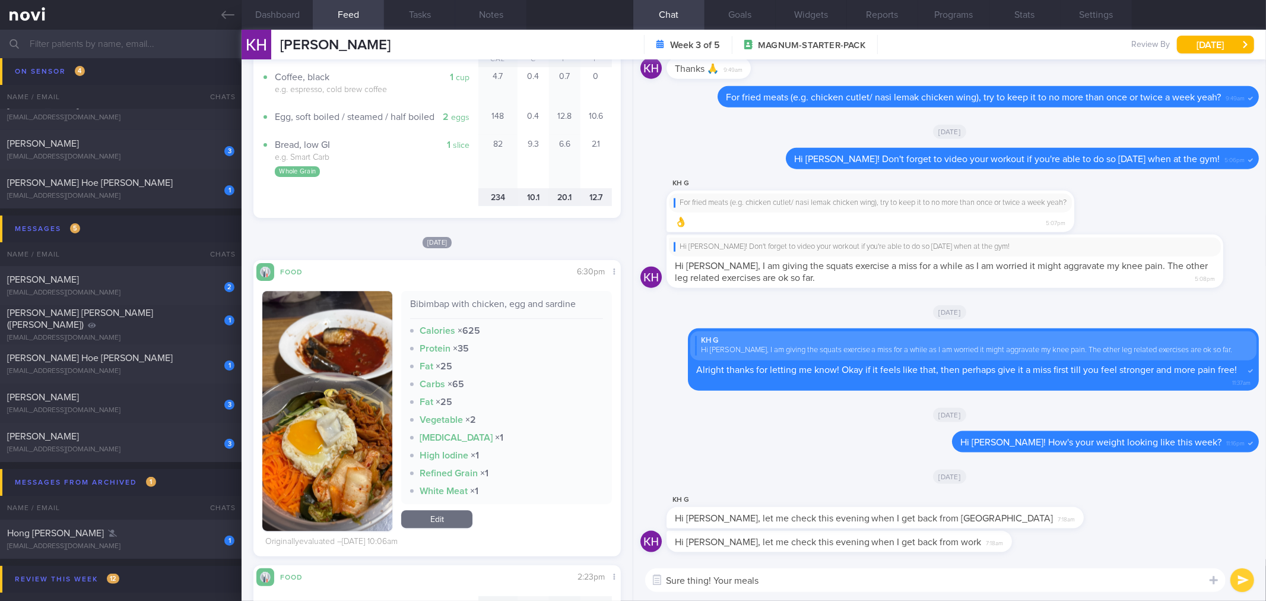
click at [896, 579] on textarea "Sure thing! Your meals" at bounding box center [935, 580] width 581 height 24
click at [917, 579] on textarea "Sure thing! Your meals still con" at bounding box center [935, 580] width 581 height 24
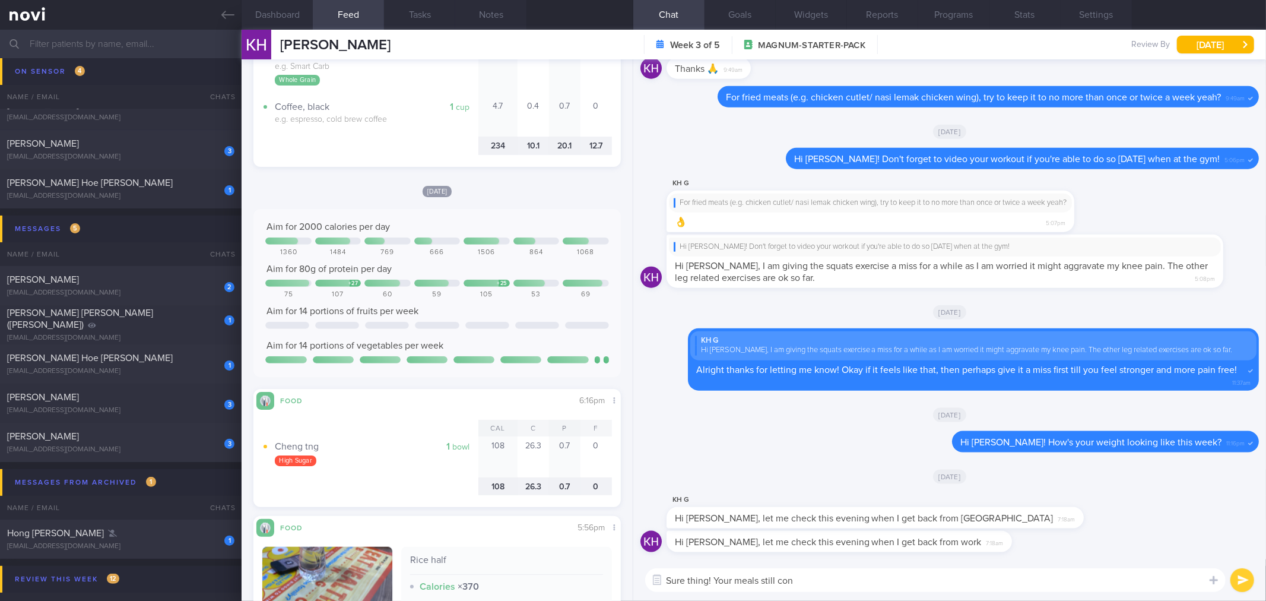
scroll to position [725, 0]
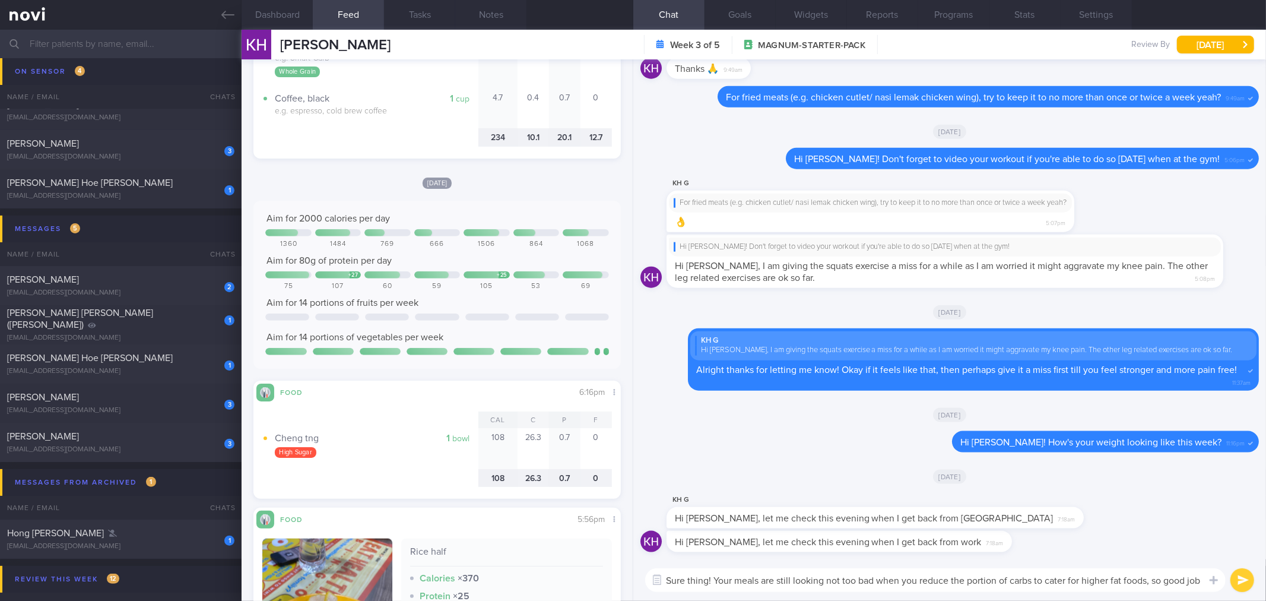
type textarea "Sure thing! Your meals are still looking not too bad when you reduce the portio…"
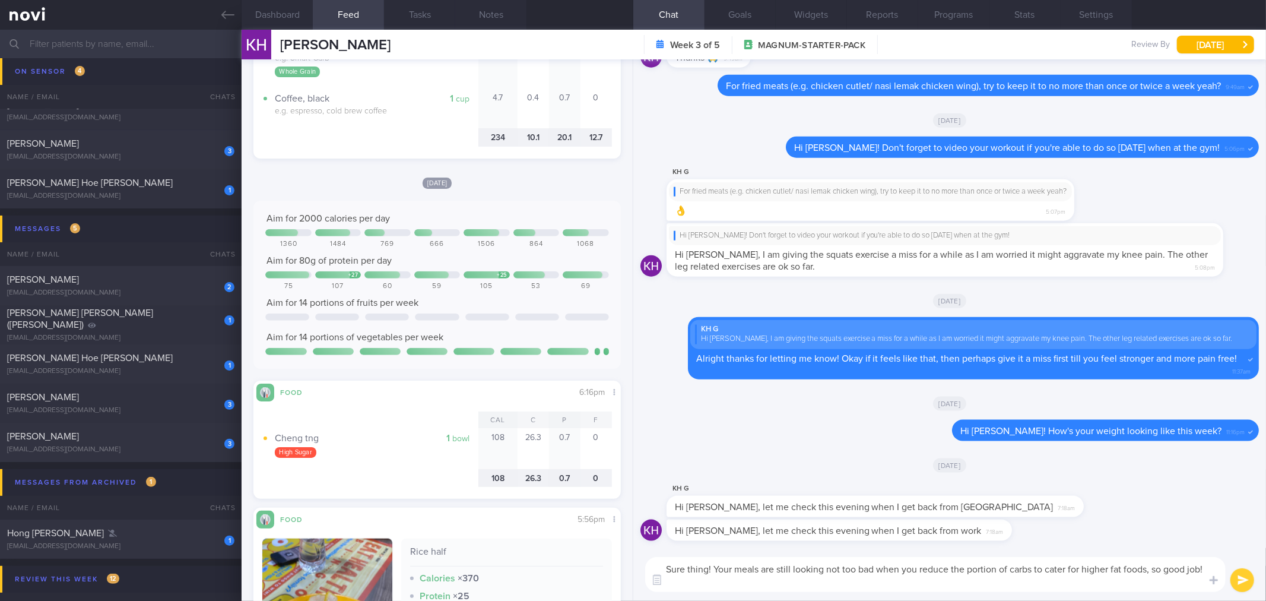
scroll to position [0, 0]
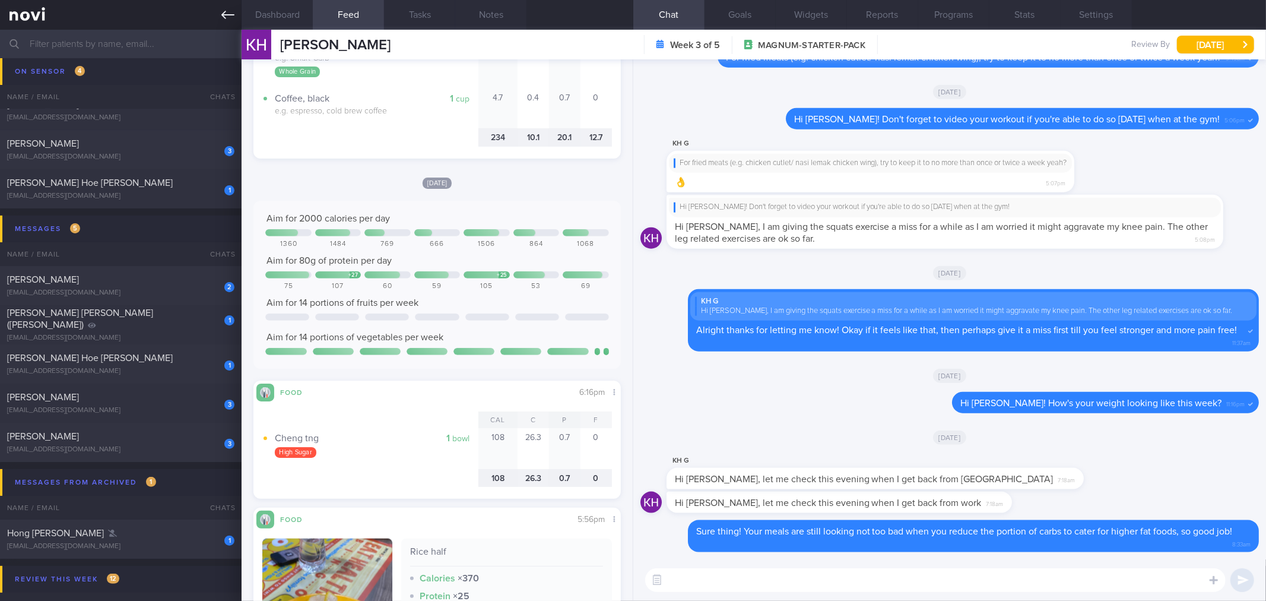
click at [234, 9] on icon at bounding box center [227, 14] width 13 height 13
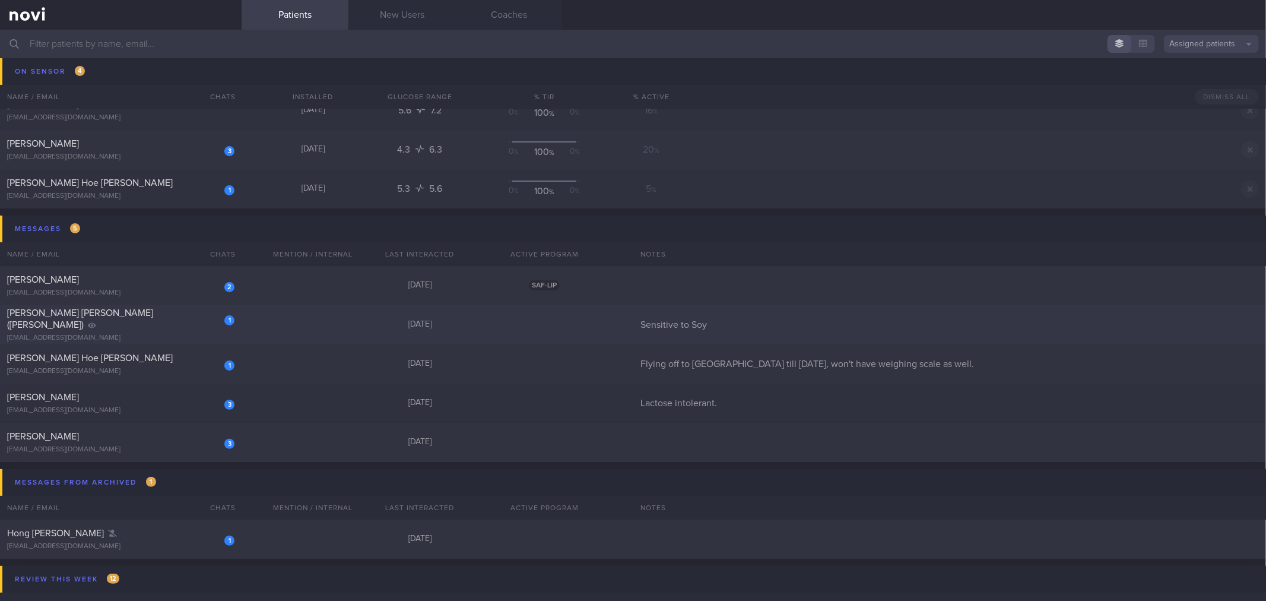
click at [158, 334] on div "[EMAIL_ADDRESS][DOMAIN_NAME]" at bounding box center [120, 338] width 227 height 9
select select "8"
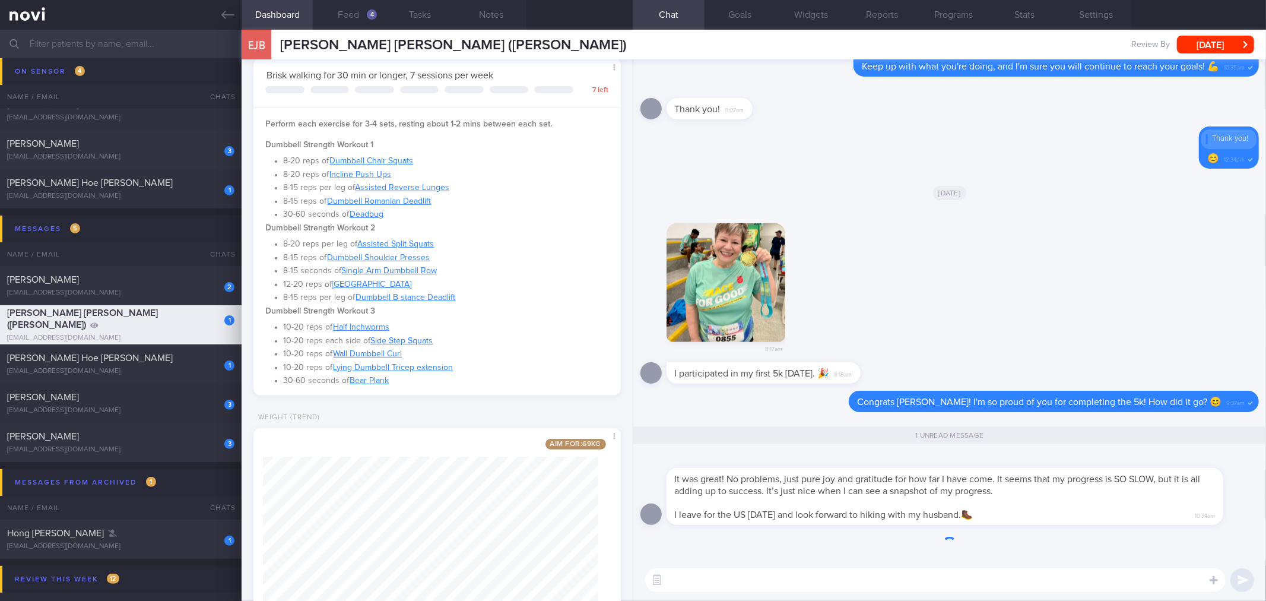
scroll to position [461, 0]
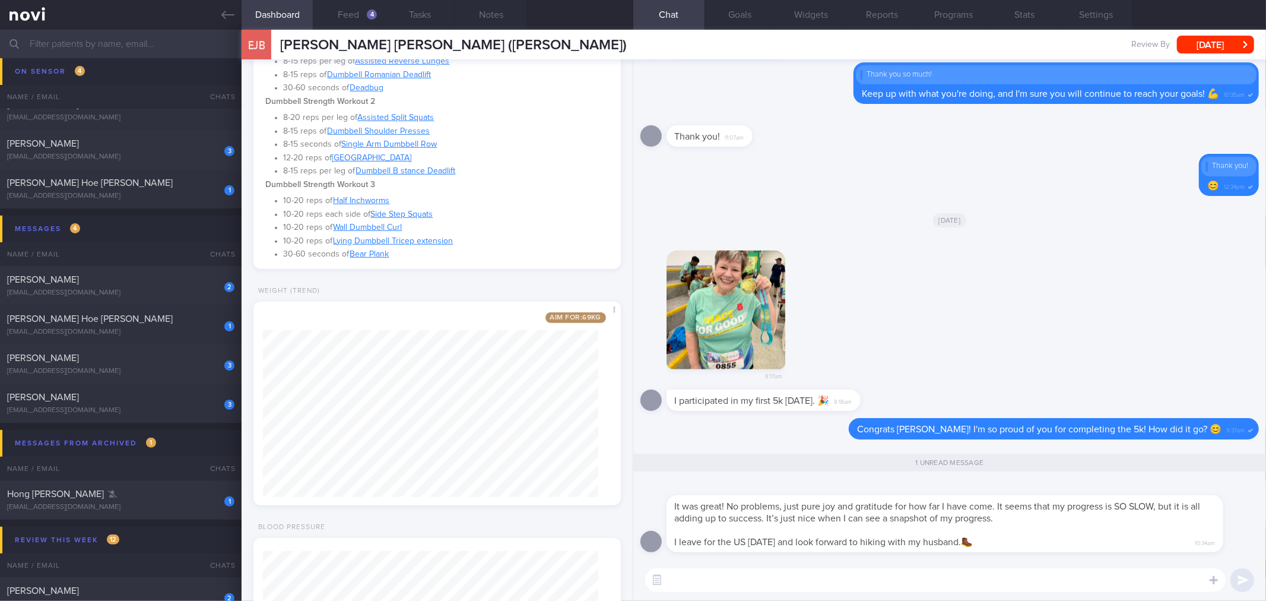
drag, startPoint x: 941, startPoint y: 533, endPoint x: 1070, endPoint y: 533, distance: 128.8
click at [1073, 532] on div "It was great! No problems, just pure joy and gratitude for how far I have come.…" at bounding box center [945, 523] width 557 height 57
drag, startPoint x: 1020, startPoint y: 535, endPoint x: 1083, endPoint y: 533, distance: 63.5
click at [1083, 533] on div "It was great! No problems, just pure joy and gratitude for how far I have come.…" at bounding box center [963, 516] width 592 height 71
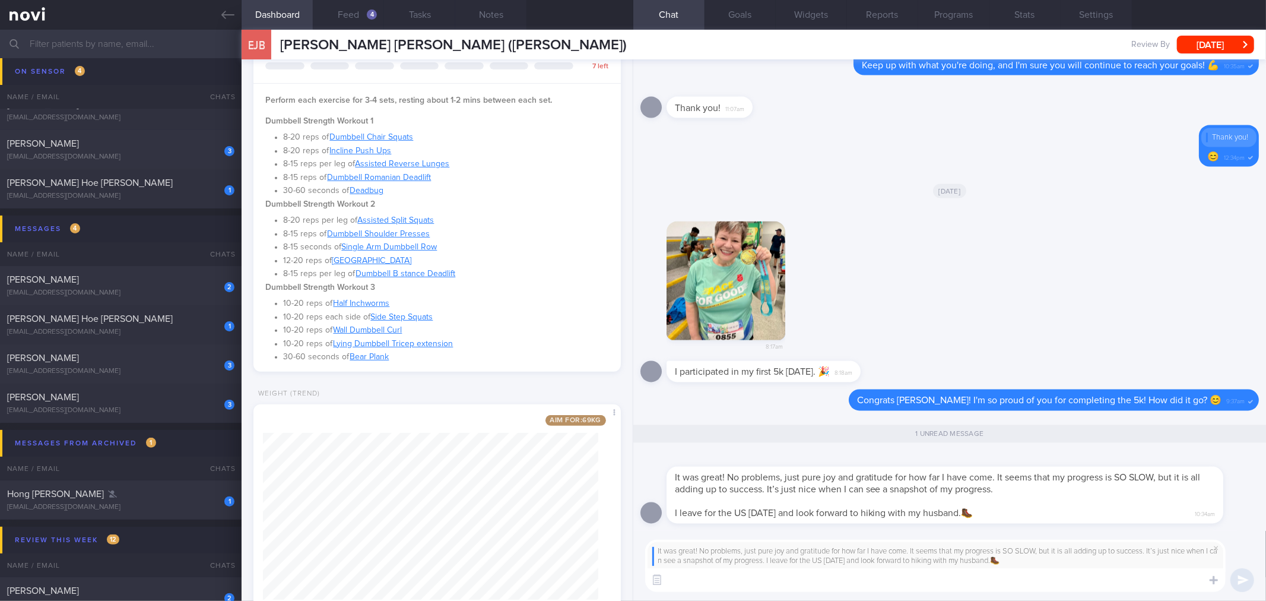
scroll to position [353, 0]
click at [914, 578] on textarea at bounding box center [935, 580] width 581 height 24
click at [793, 584] on textarea at bounding box center [935, 580] width 581 height 24
click at [732, 252] on button "button" at bounding box center [726, 280] width 119 height 119
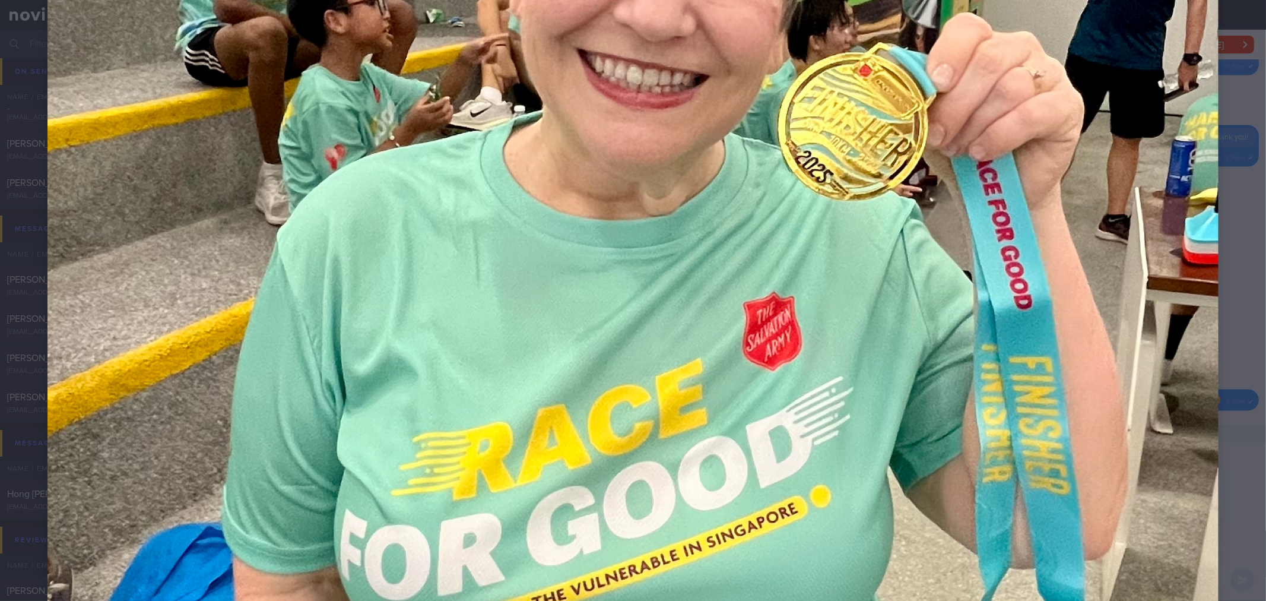
scroll to position [594, 0]
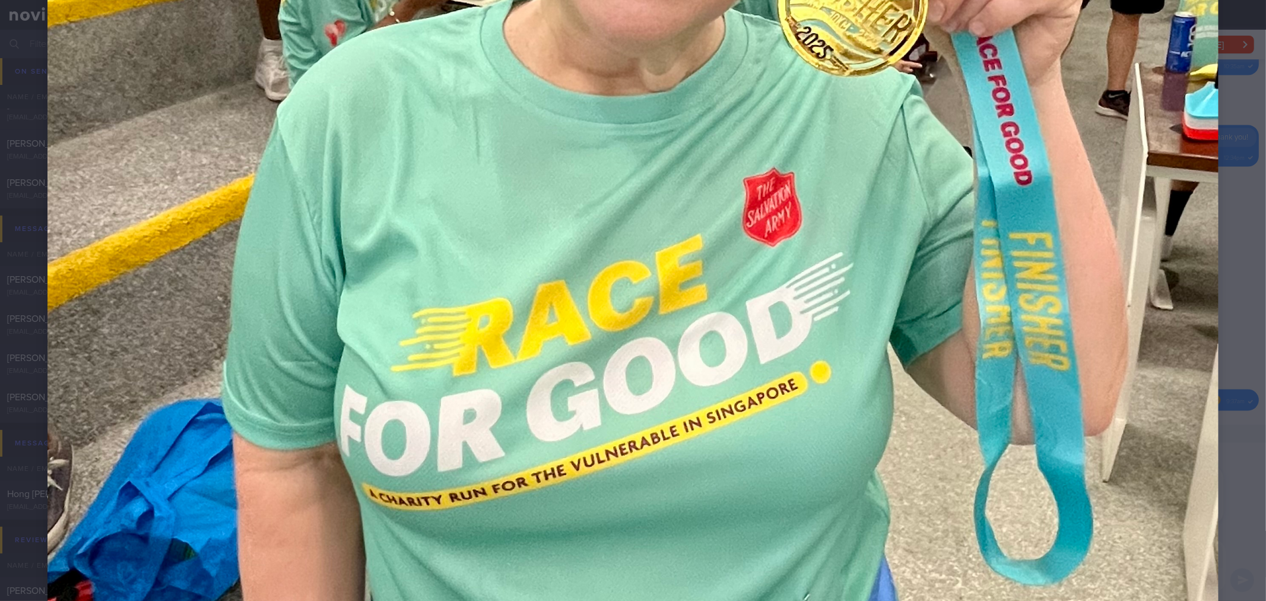
click at [1156, 232] on img at bounding box center [632, 235] width 1171 height 1562
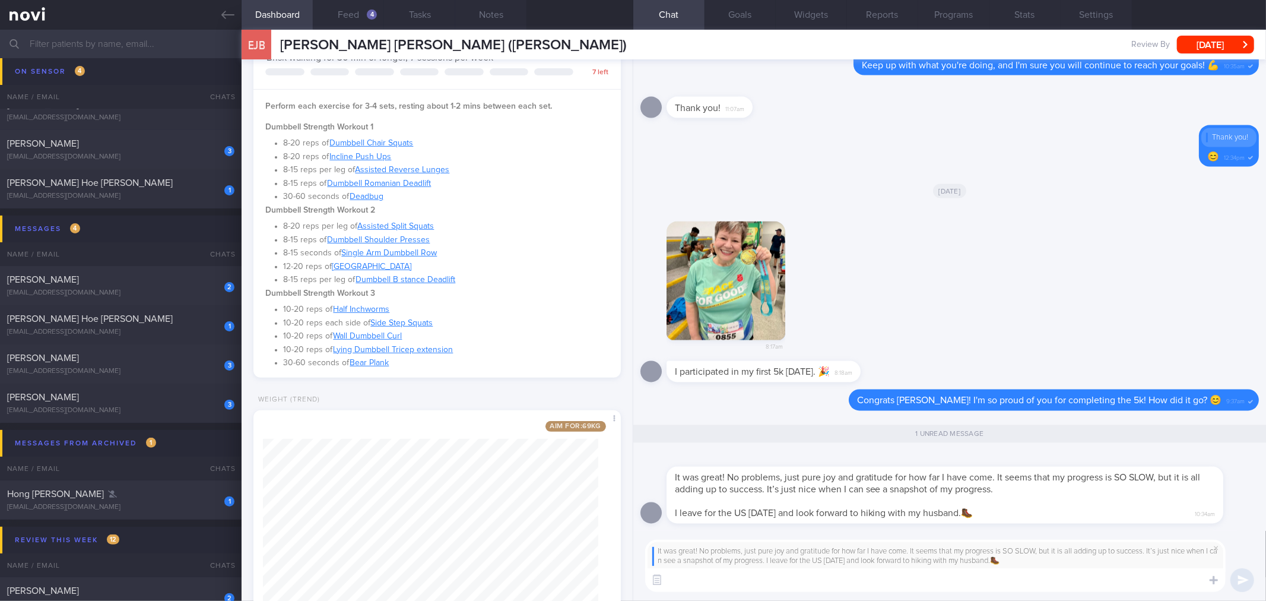
click at [776, 579] on textarea at bounding box center [935, 580] width 581 height 24
click at [792, 584] on textarea at bounding box center [935, 580] width 581 height 24
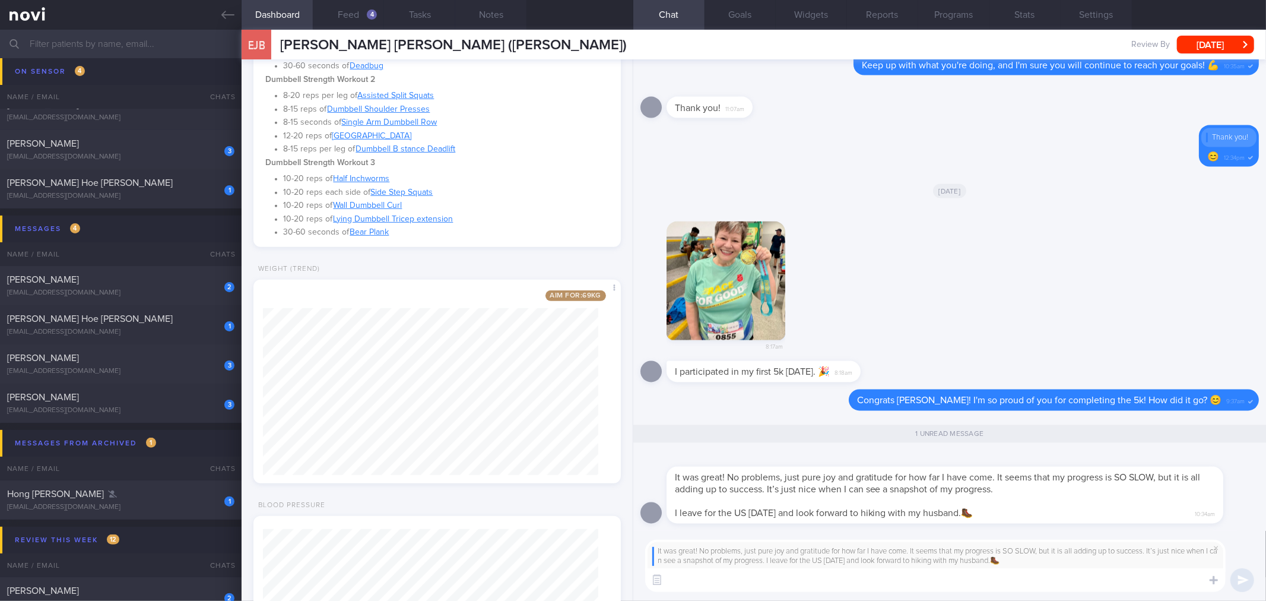
scroll to position [484, 0]
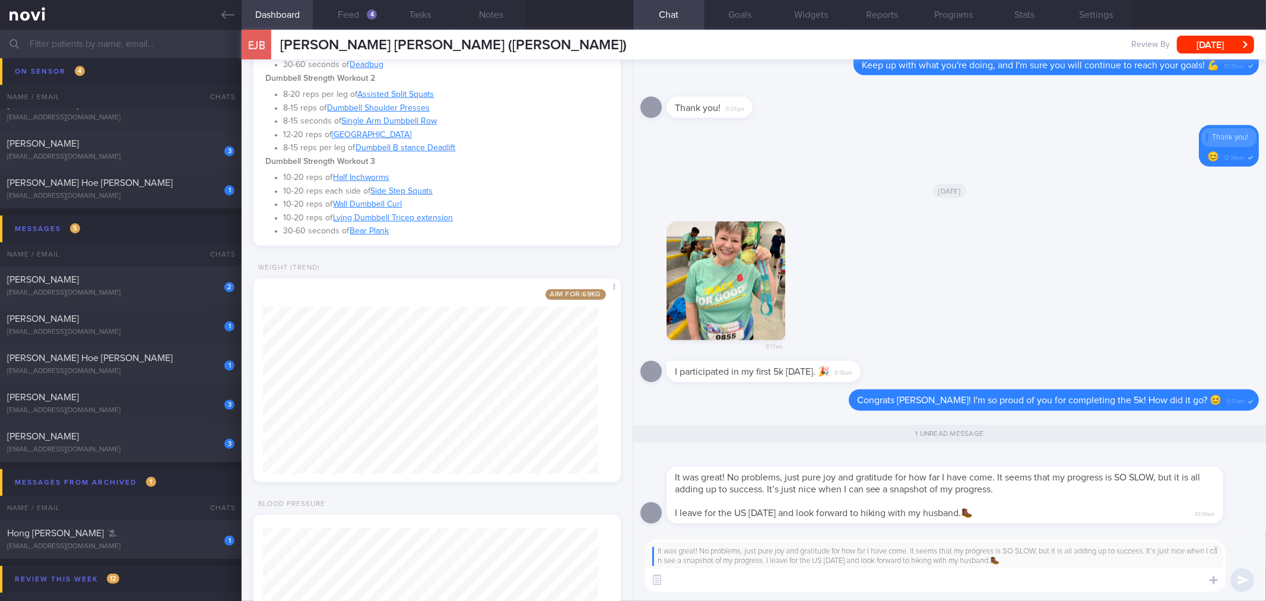
click at [794, 583] on textarea at bounding box center [935, 580] width 581 height 24
click at [790, 573] on textarea at bounding box center [935, 580] width 581 height 24
type textarea "Awesome! Sometimes, it's not all just about the numbers and weight."
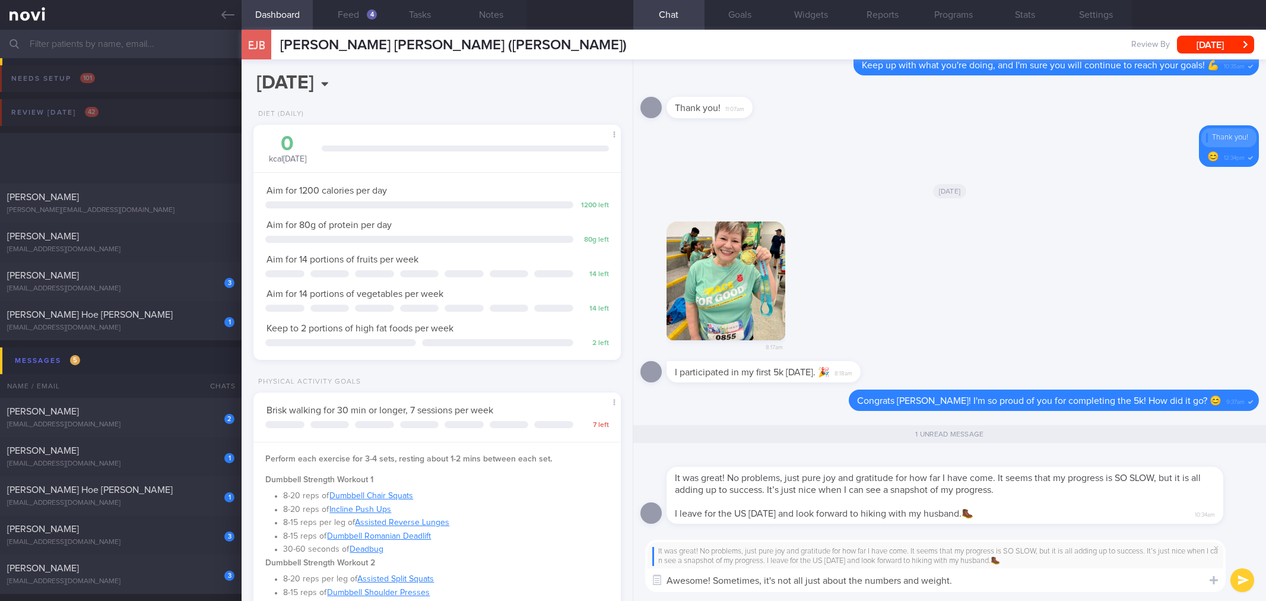
select select "8"
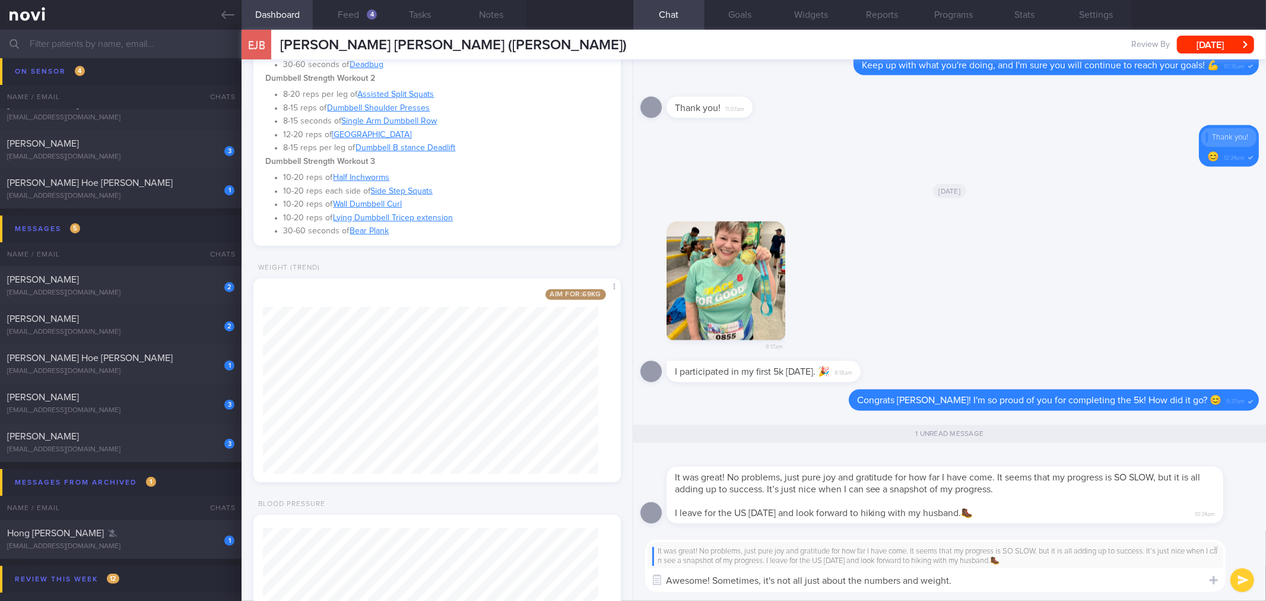
click at [968, 584] on textarea "Awesome! Sometimes, it's not all just about the numbers and weight." at bounding box center [935, 580] width 581 height 24
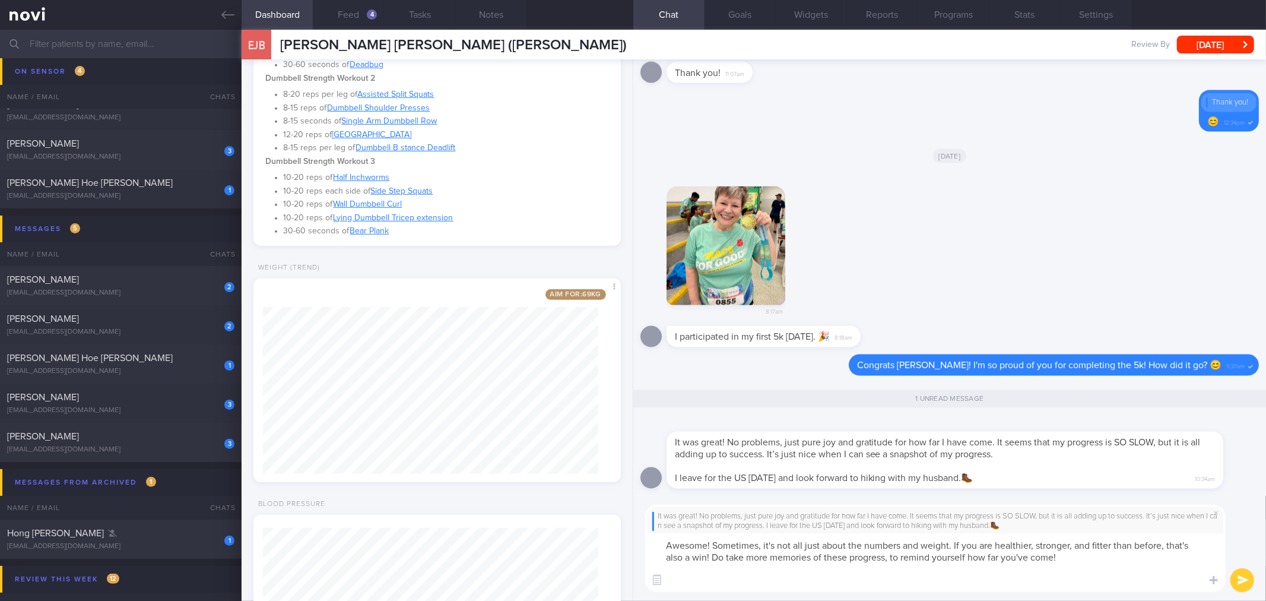
scroll to position [0, 0]
type textarea "Awesome! Sometimes, it's not all just about the numbers and weight. If you are …"
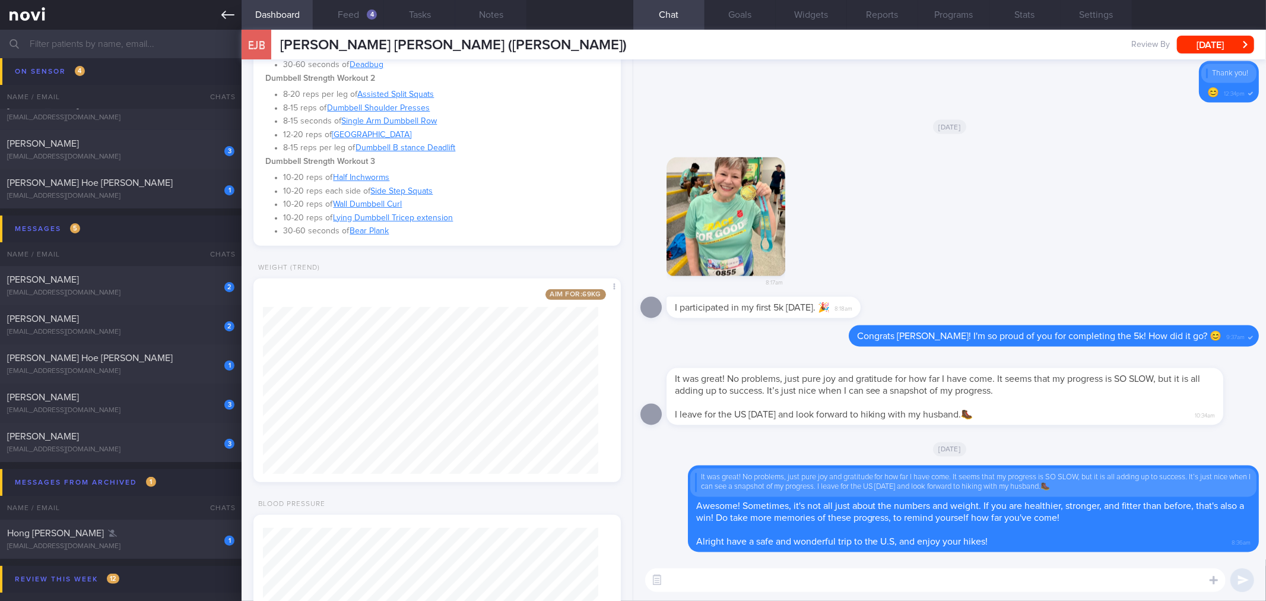
click at [232, 15] on icon at bounding box center [227, 14] width 13 height 13
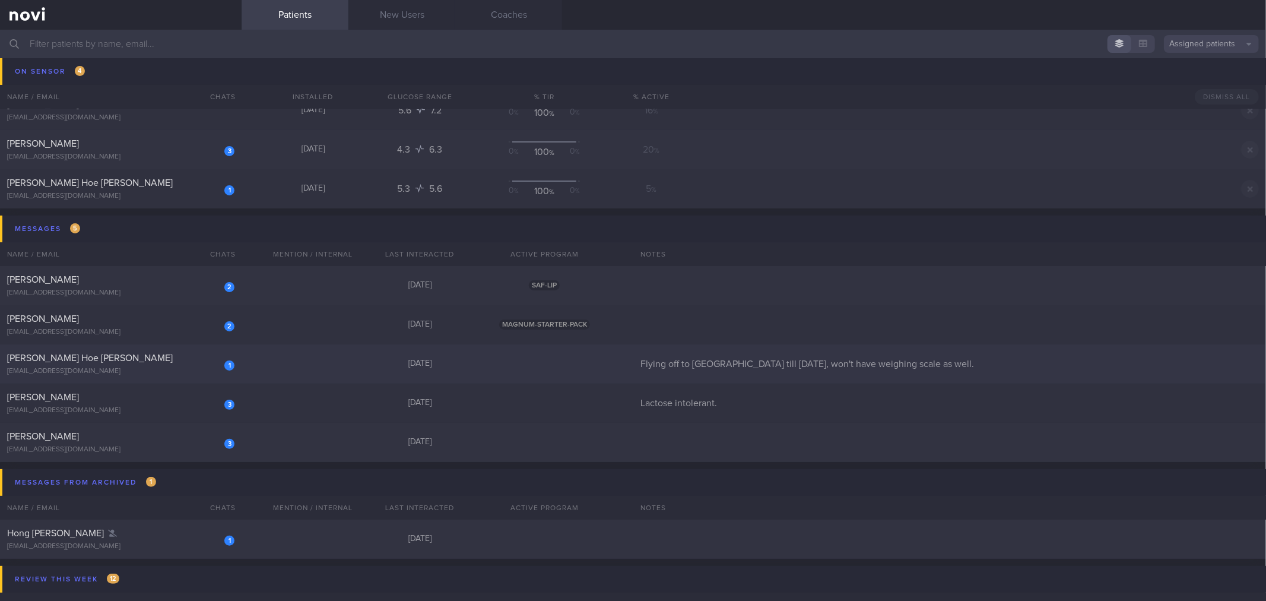
click at [233, 362] on div "1" at bounding box center [229, 365] width 10 height 12
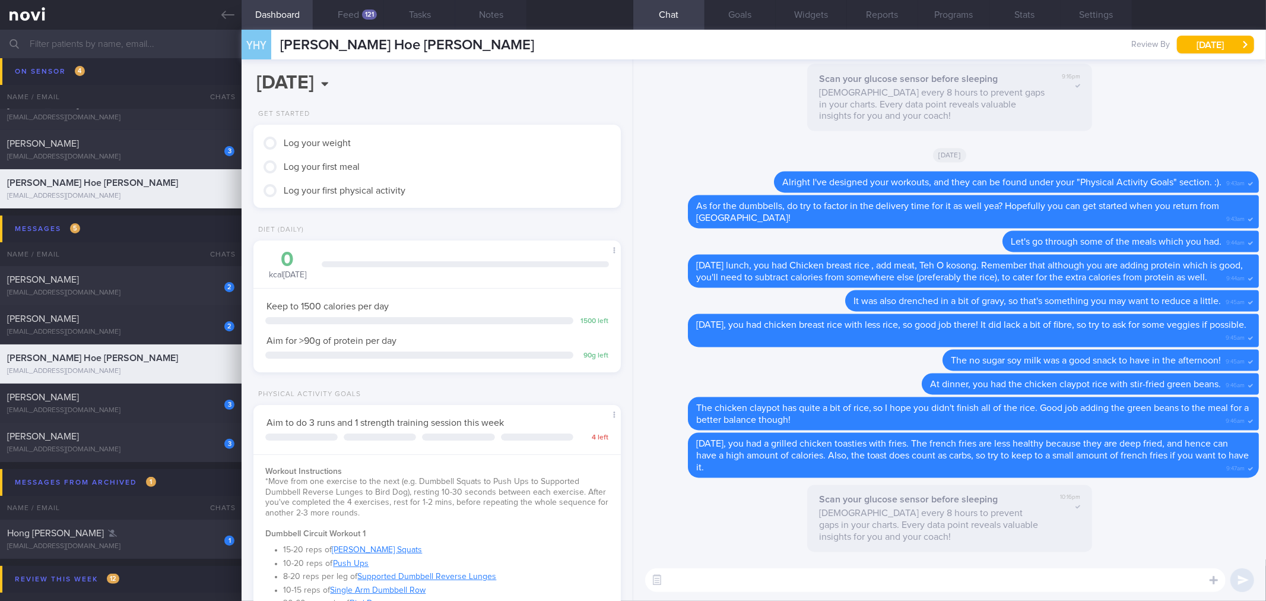
scroll to position [170, 340]
drag, startPoint x: 227, startPoint y: 14, endPoint x: 227, endPoint y: 44, distance: 30.3
click at [227, 14] on icon at bounding box center [227, 14] width 13 height 13
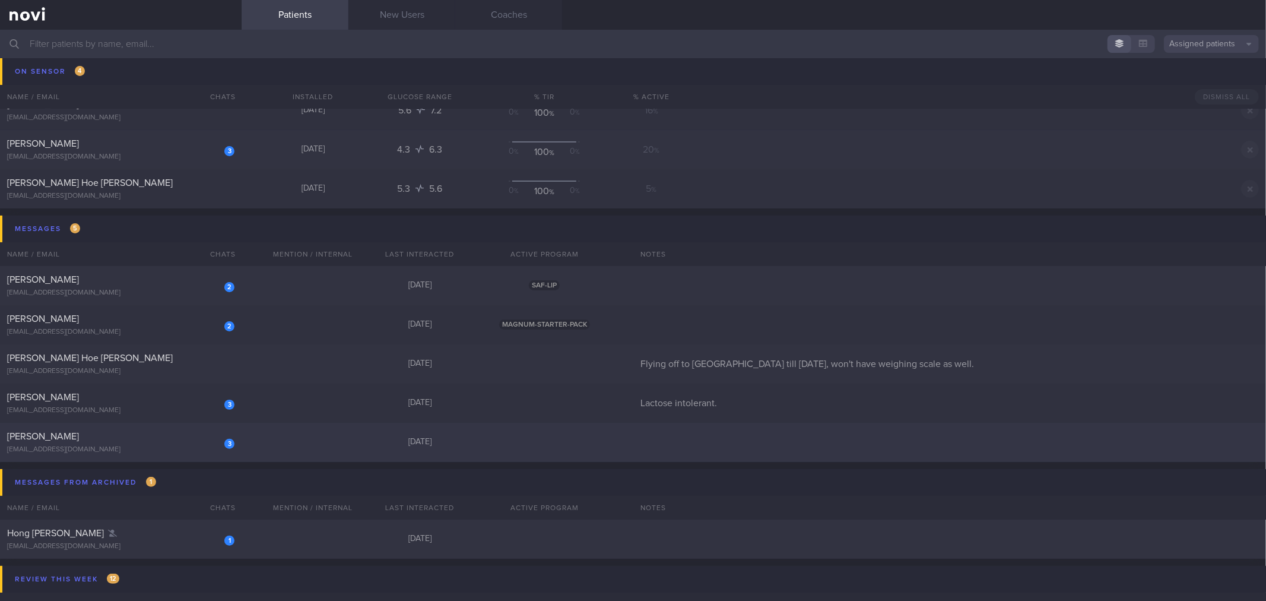
click at [175, 448] on div "[EMAIL_ADDRESS][DOMAIN_NAME]" at bounding box center [120, 449] width 227 height 9
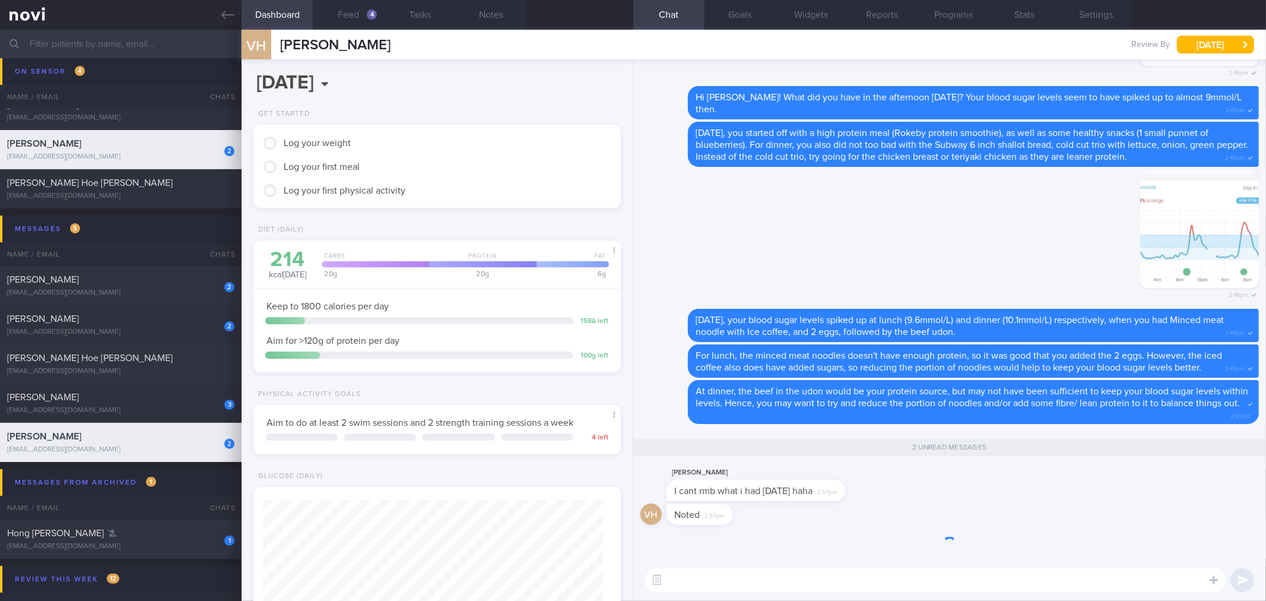
scroll to position [185, 335]
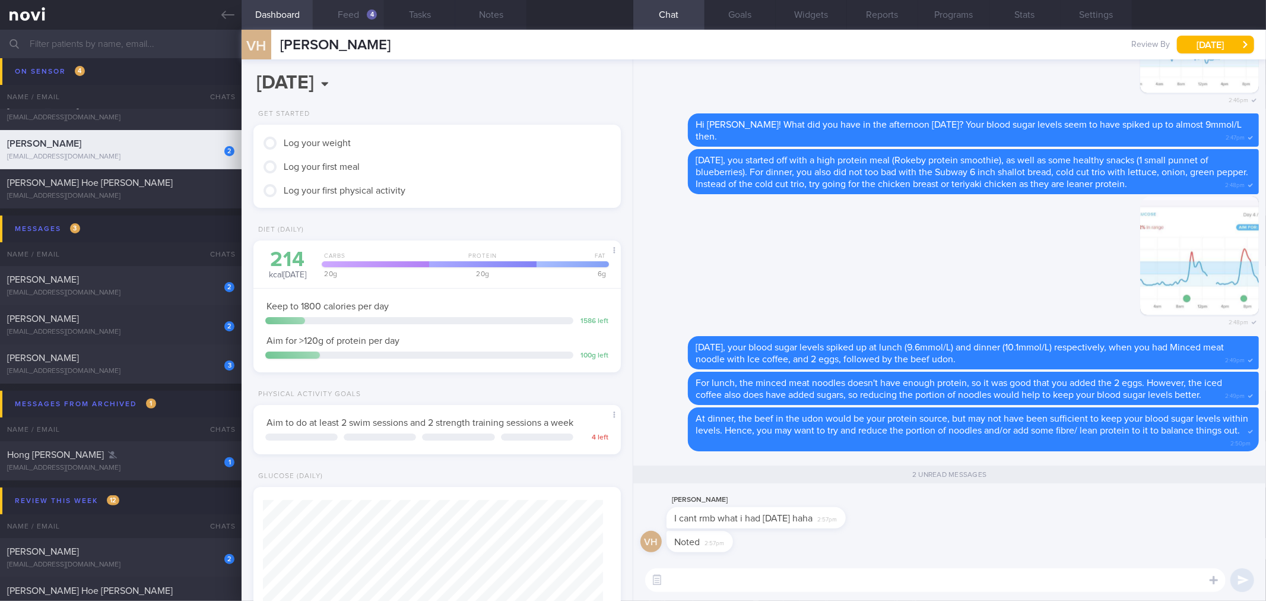
click at [350, 12] on button "Feed 4" at bounding box center [348, 15] width 71 height 30
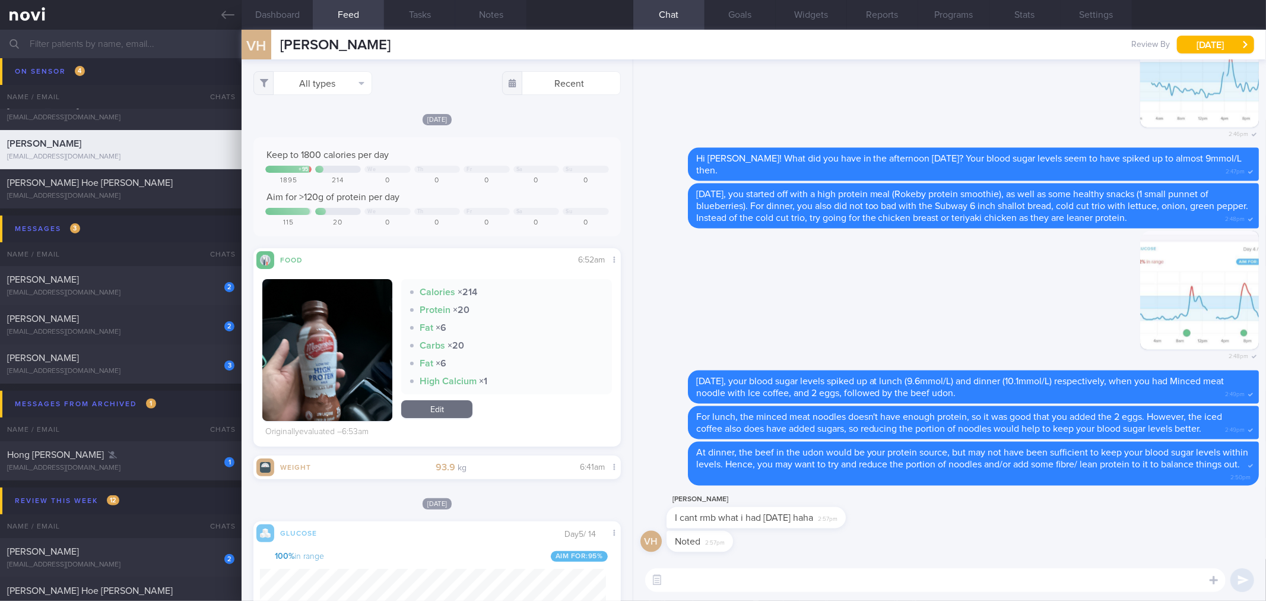
scroll to position [213, 346]
click at [355, 87] on button "All types" at bounding box center [312, 83] width 119 height 24
click at [331, 122] on button "Activity" at bounding box center [313, 124] width 118 height 18
checkbox input "false"
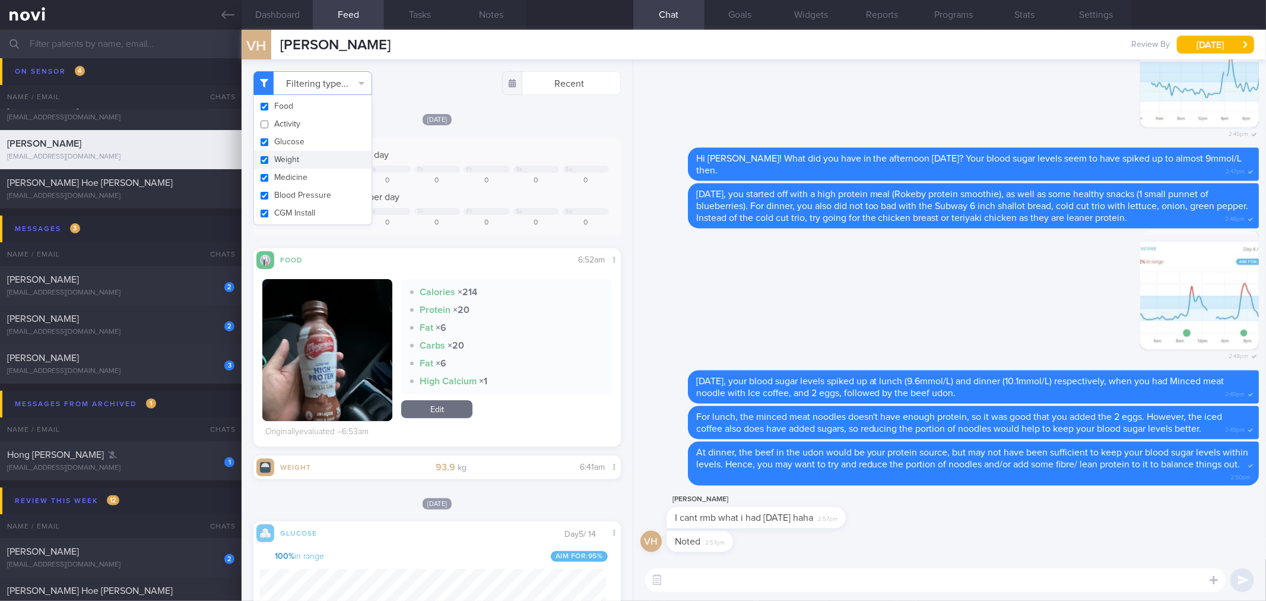
click at [323, 166] on button "Weight" at bounding box center [313, 160] width 118 height 18
checkbox input "false"
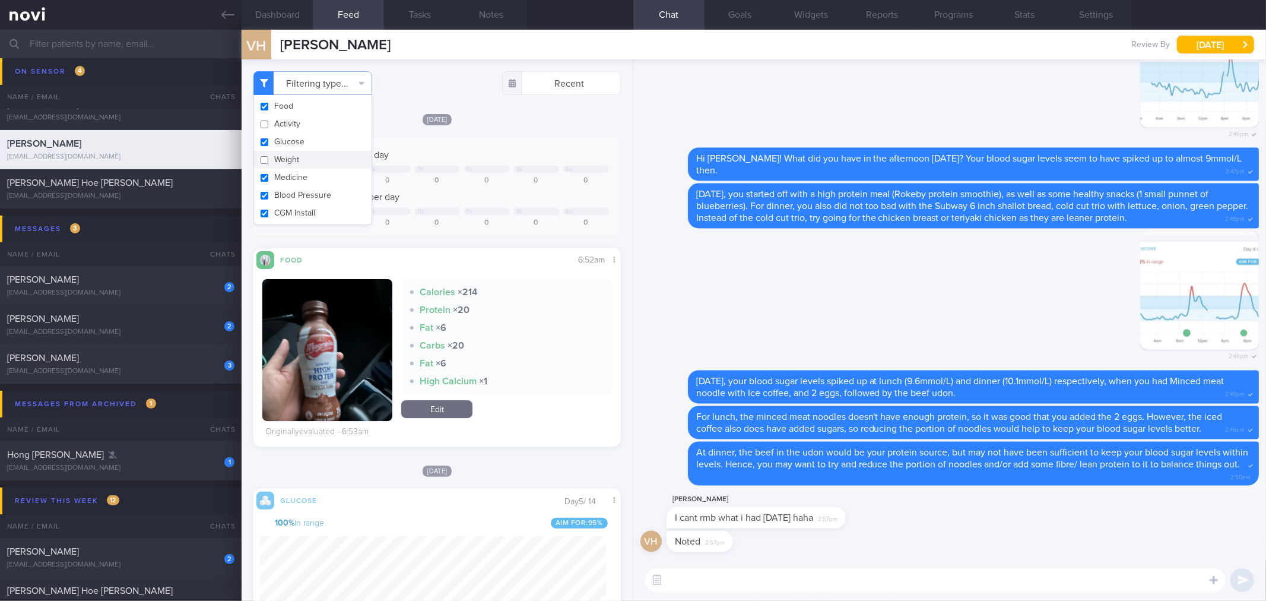
scroll to position [213, 346]
click at [556, 143] on div "Keep to 1800 calories per day + 95 We Th Fr Sa Su 1895 214 0 0 0 0 0 Aim for >1…" at bounding box center [436, 186] width 367 height 99
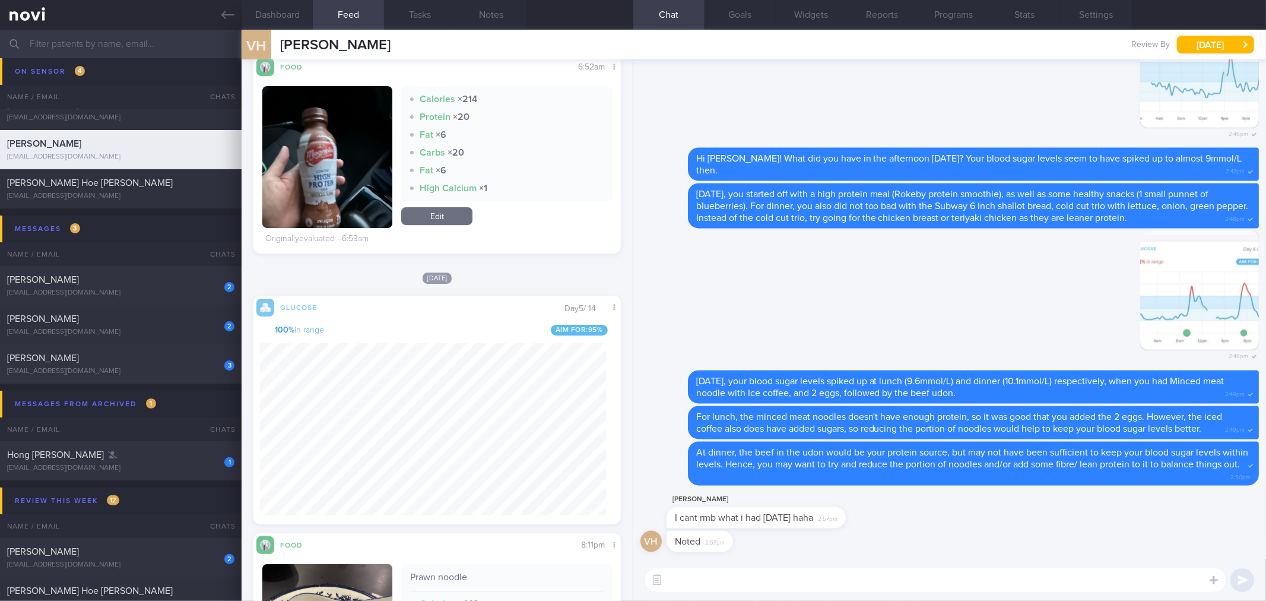
scroll to position [329, 0]
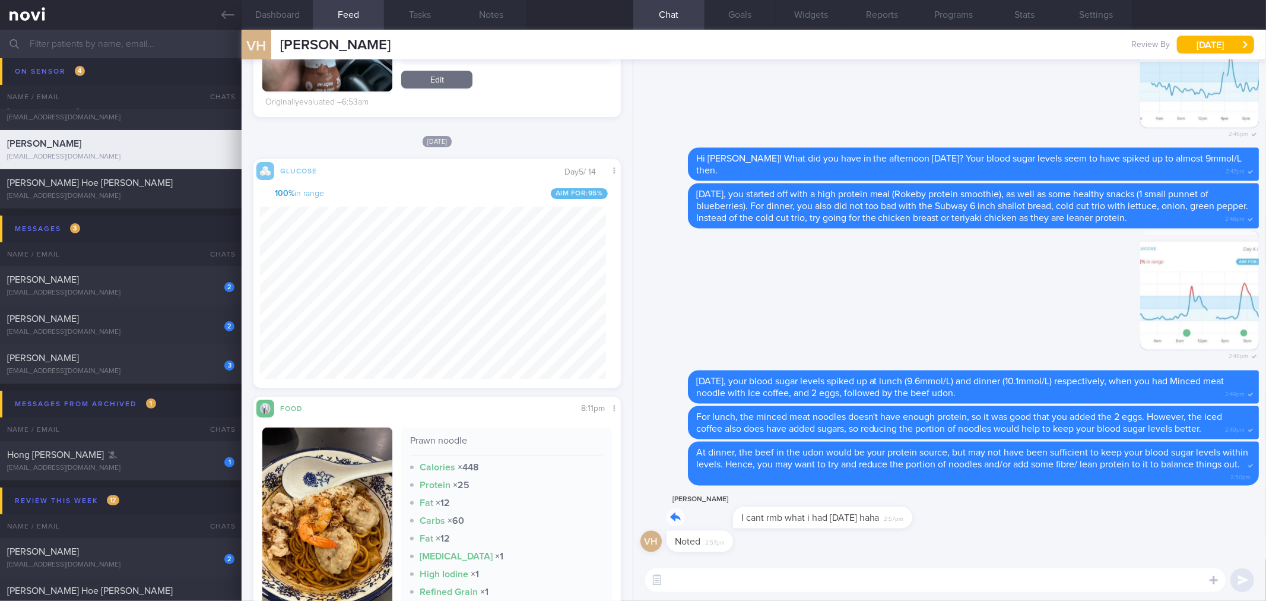
drag, startPoint x: 854, startPoint y: 521, endPoint x: 1044, endPoint y: 520, distance: 190.0
click at [1044, 520] on div "van ho I cant rmb what i had on friday haha 2:57pm" at bounding box center [950, 512] width 619 height 38
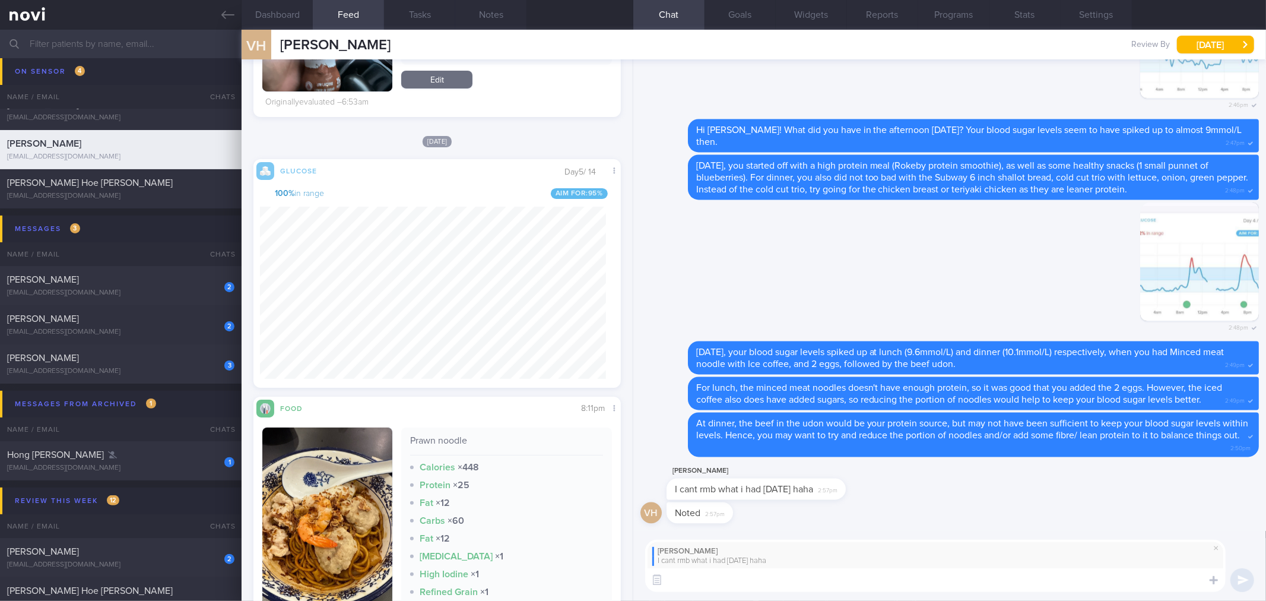
click at [953, 582] on textarea at bounding box center [935, 580] width 581 height 24
type textarea "Haha alright no worries about that then."
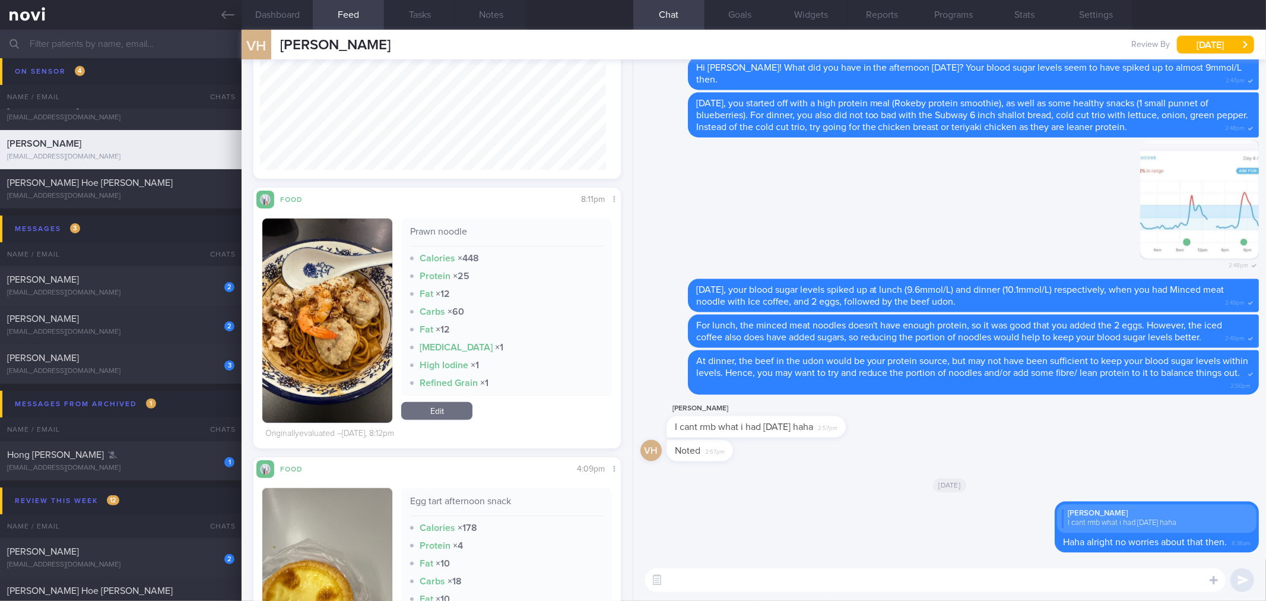
scroll to position [527, 0]
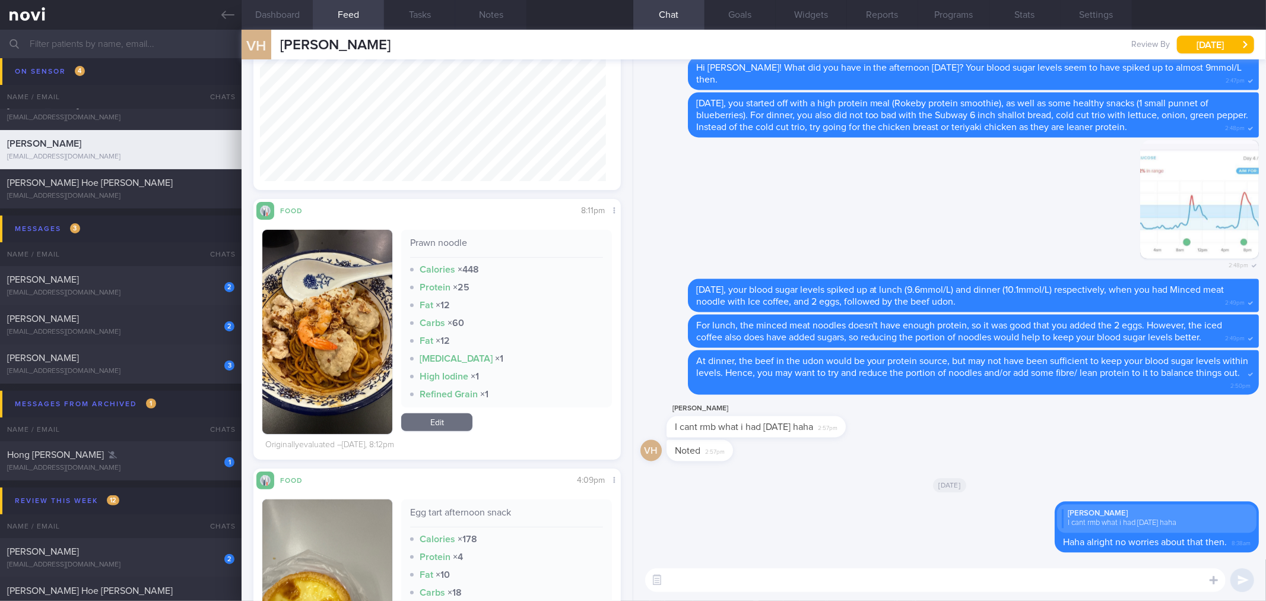
drag, startPoint x: 279, startPoint y: 16, endPoint x: 334, endPoint y: 65, distance: 73.6
click at [280, 16] on button "Dashboard" at bounding box center [277, 15] width 71 height 30
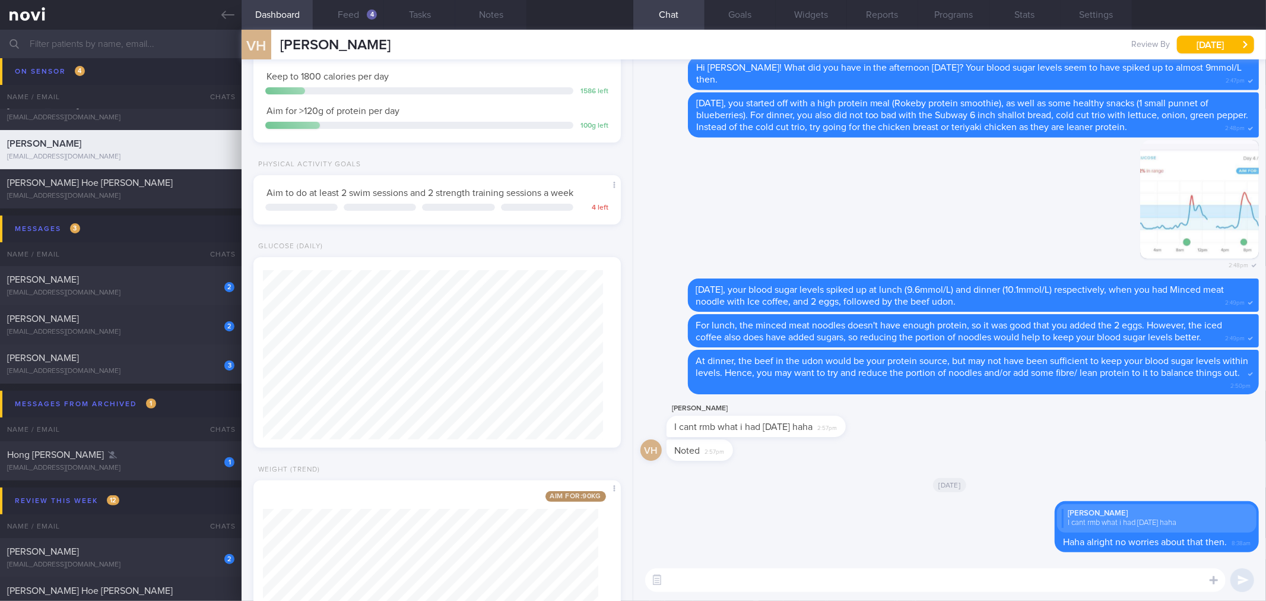
scroll to position [343, 0]
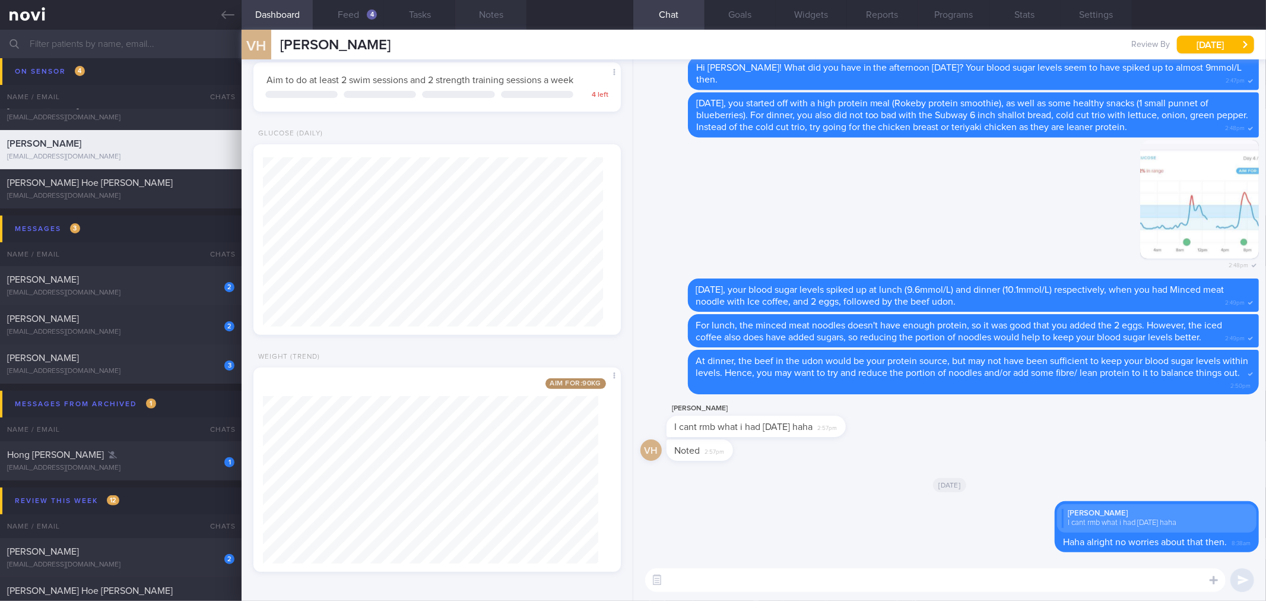
click at [469, 12] on button "Notes" at bounding box center [490, 15] width 71 height 30
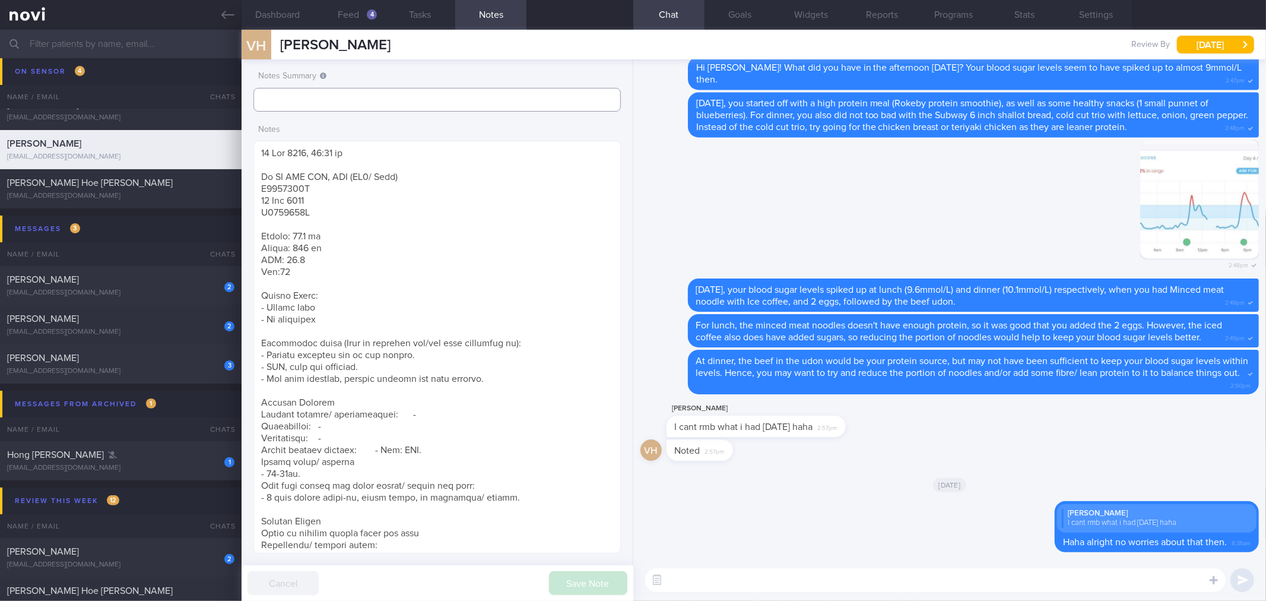
click at [365, 104] on input "text" at bounding box center [436, 100] width 367 height 24
type input "Ends on 18 Oct"
click at [571, 579] on button "Save Note" at bounding box center [588, 583] width 78 height 24
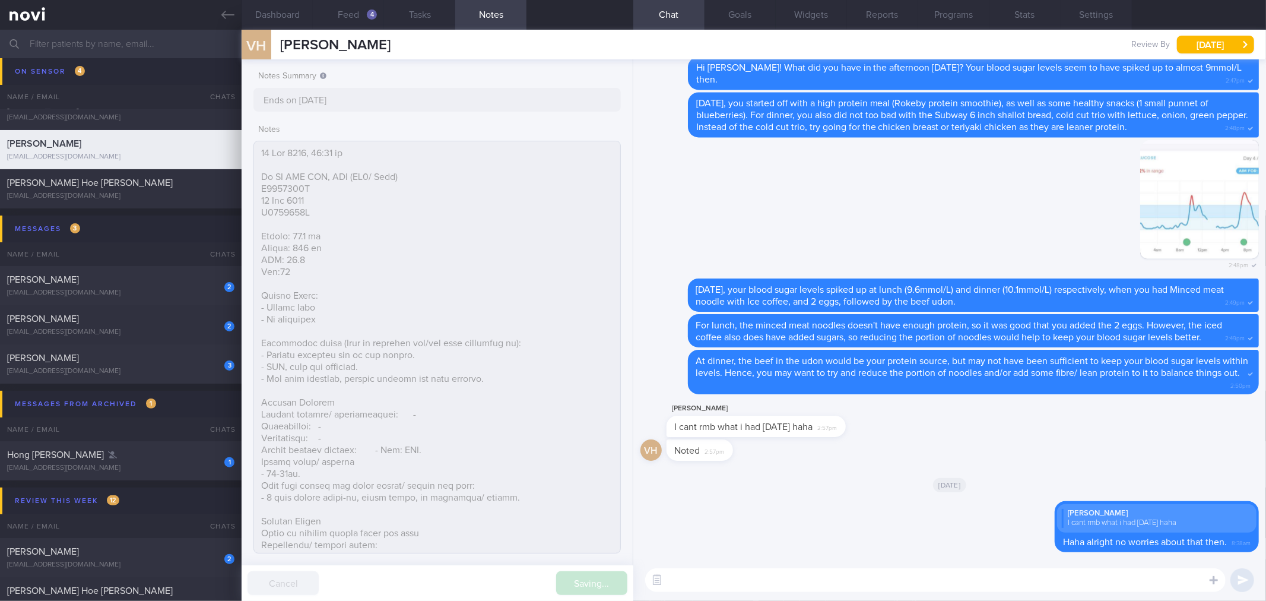
type input "Ends on 18 Oct"
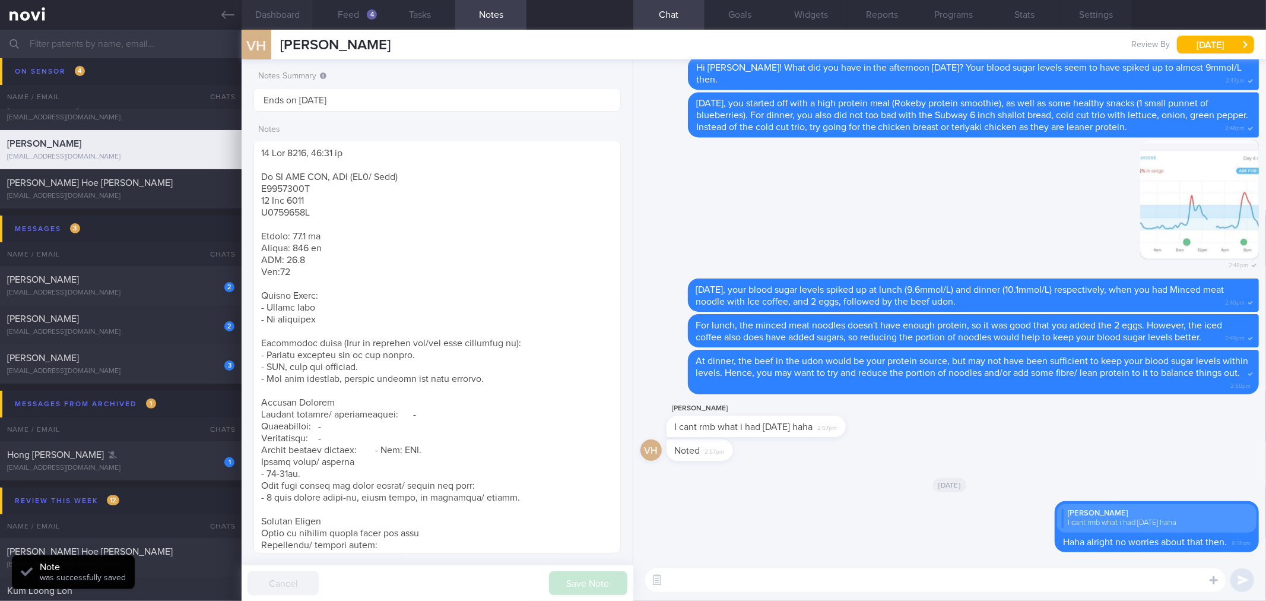
click at [291, 18] on button "Dashboard" at bounding box center [277, 15] width 71 height 30
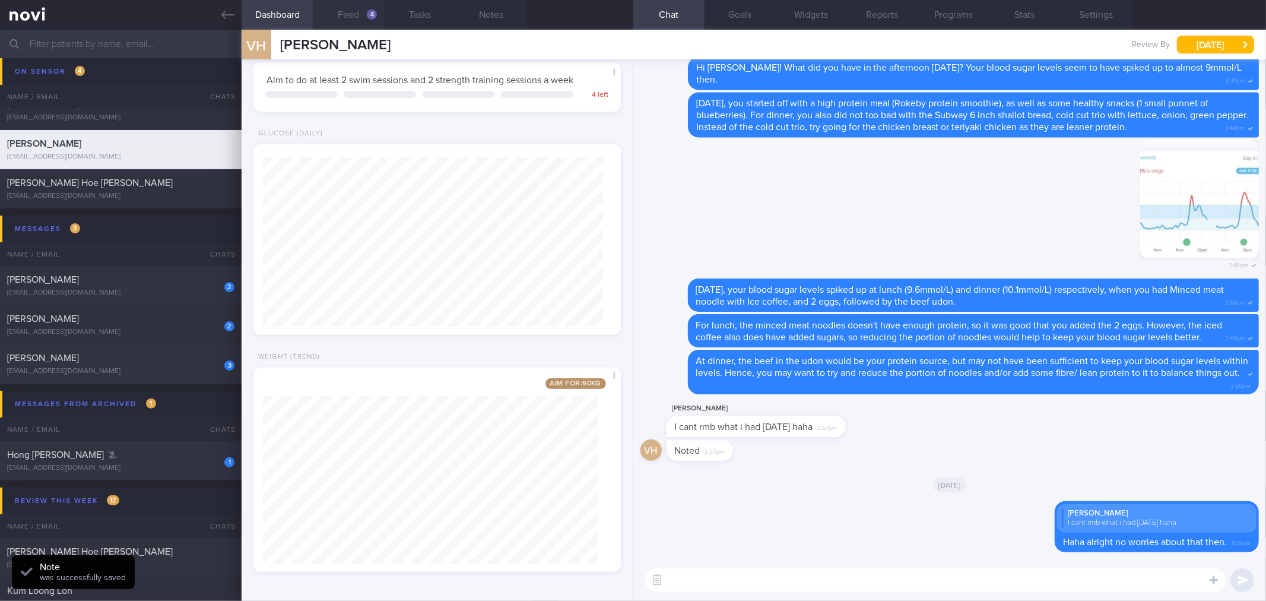
click at [343, 14] on button "Feed 4" at bounding box center [348, 15] width 71 height 30
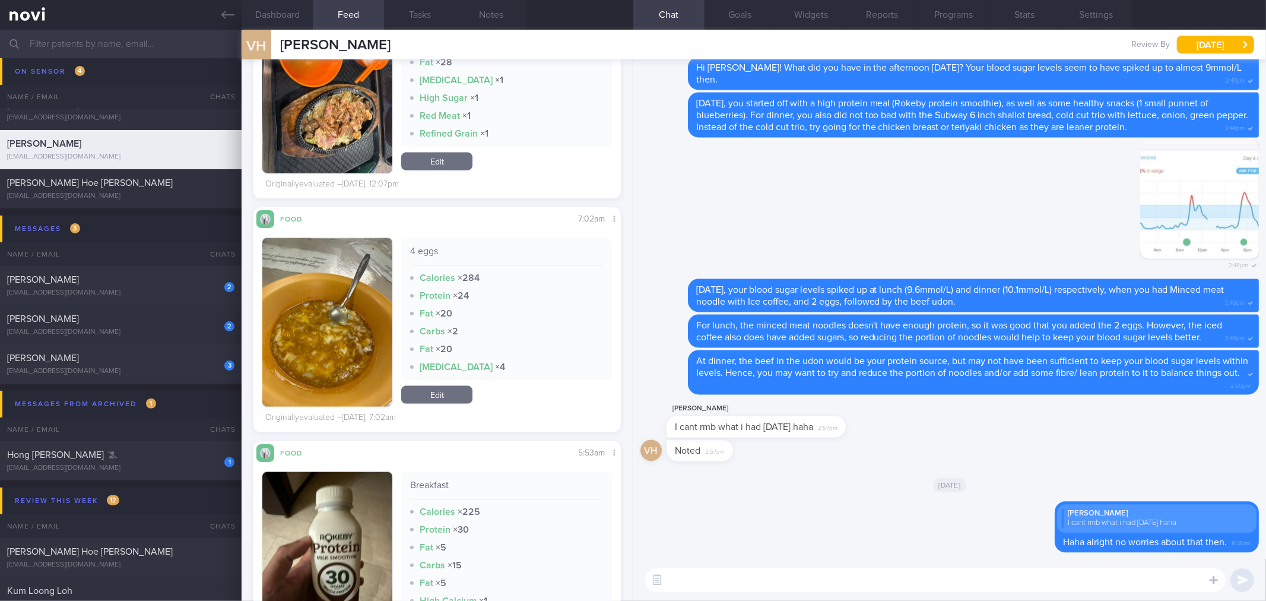
scroll to position [1517, 0]
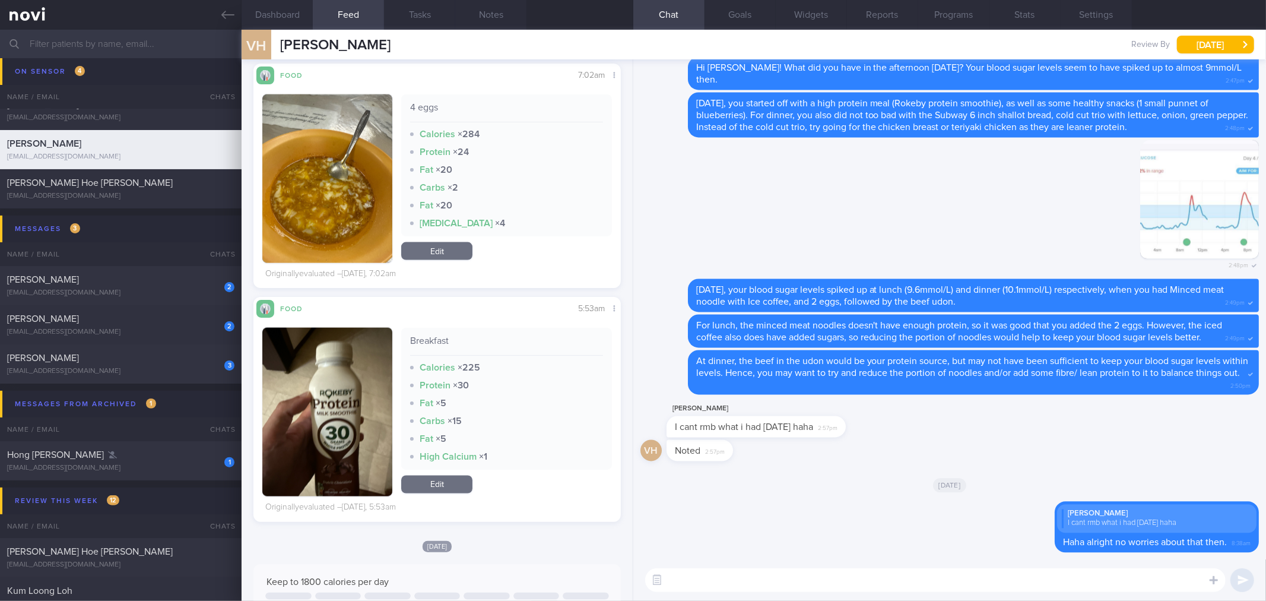
click at [717, 587] on textarea at bounding box center [935, 580] width 581 height 24
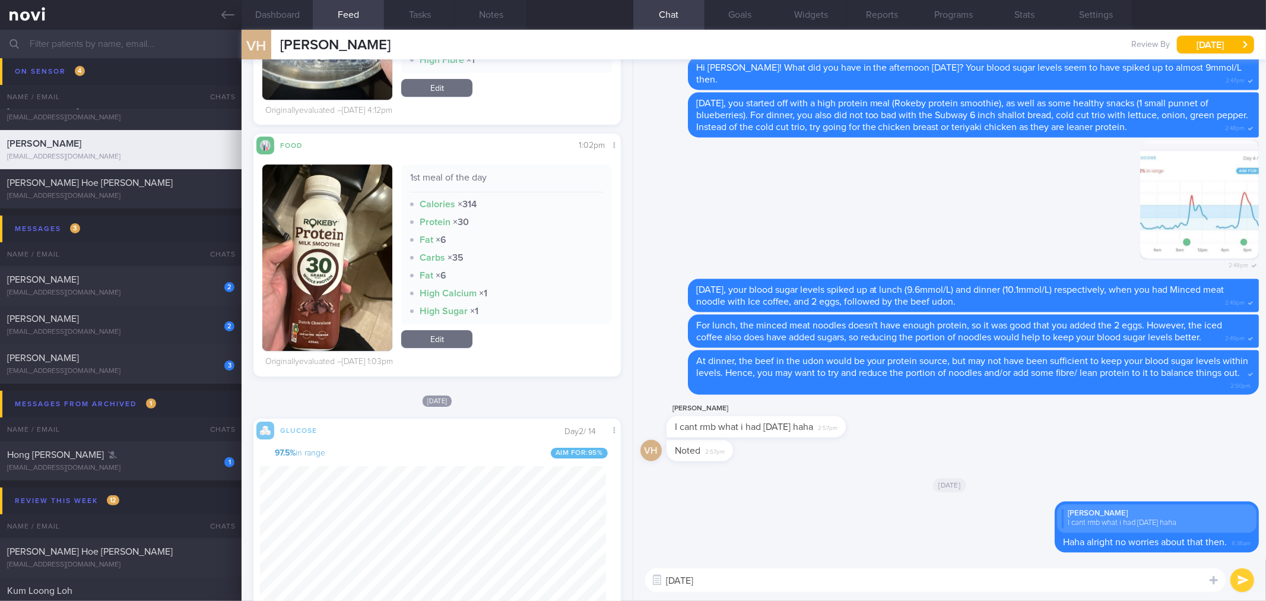
scroll to position [0, 0]
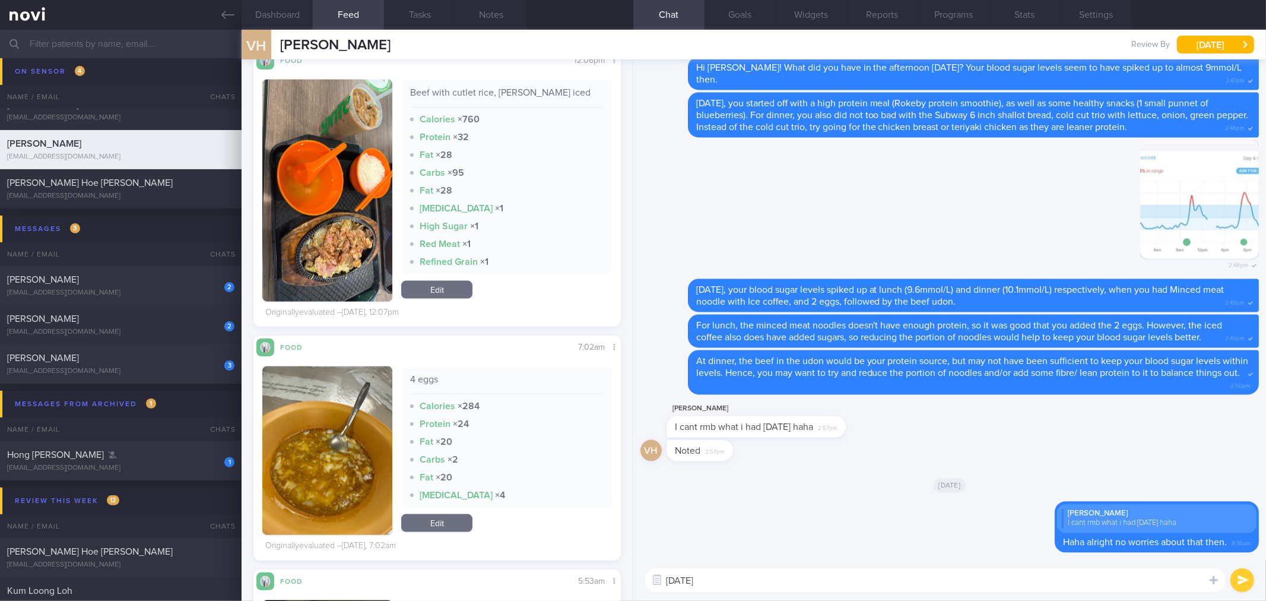
drag, startPoint x: 826, startPoint y: 583, endPoint x: 818, endPoint y: 582, distance: 7.7
click at [826, 582] on textarea "[DATE]" at bounding box center [935, 580] width 581 height 24
click at [497, 12] on button "Notes" at bounding box center [490, 15] width 71 height 30
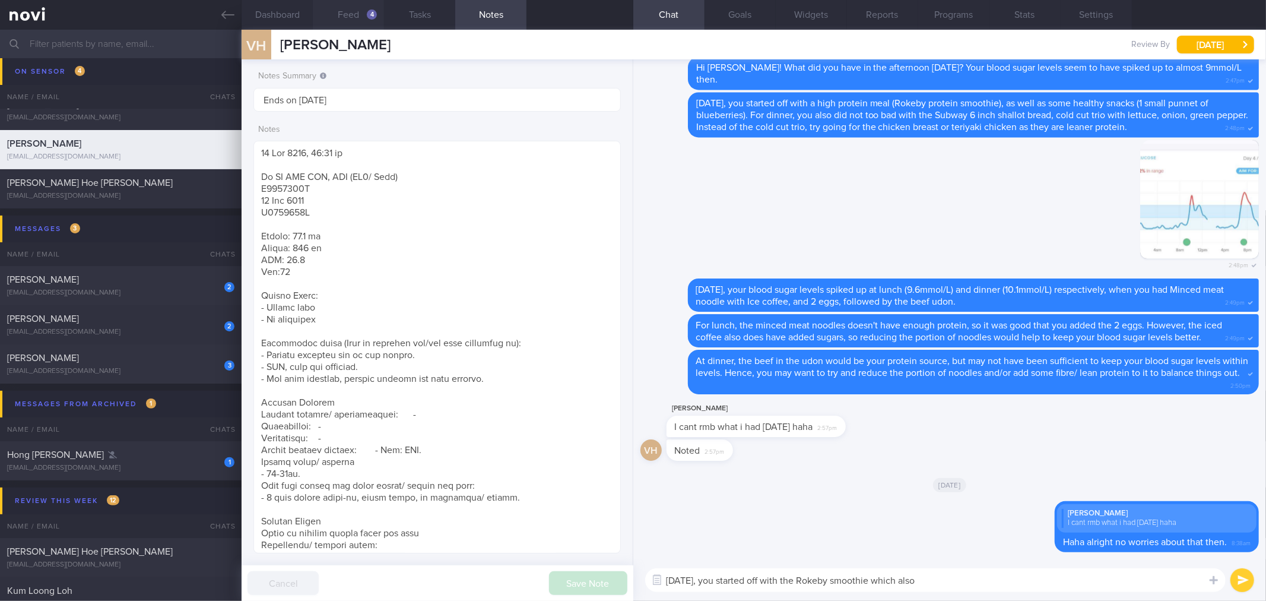
click at [370, 18] on div "4" at bounding box center [372, 14] width 10 height 10
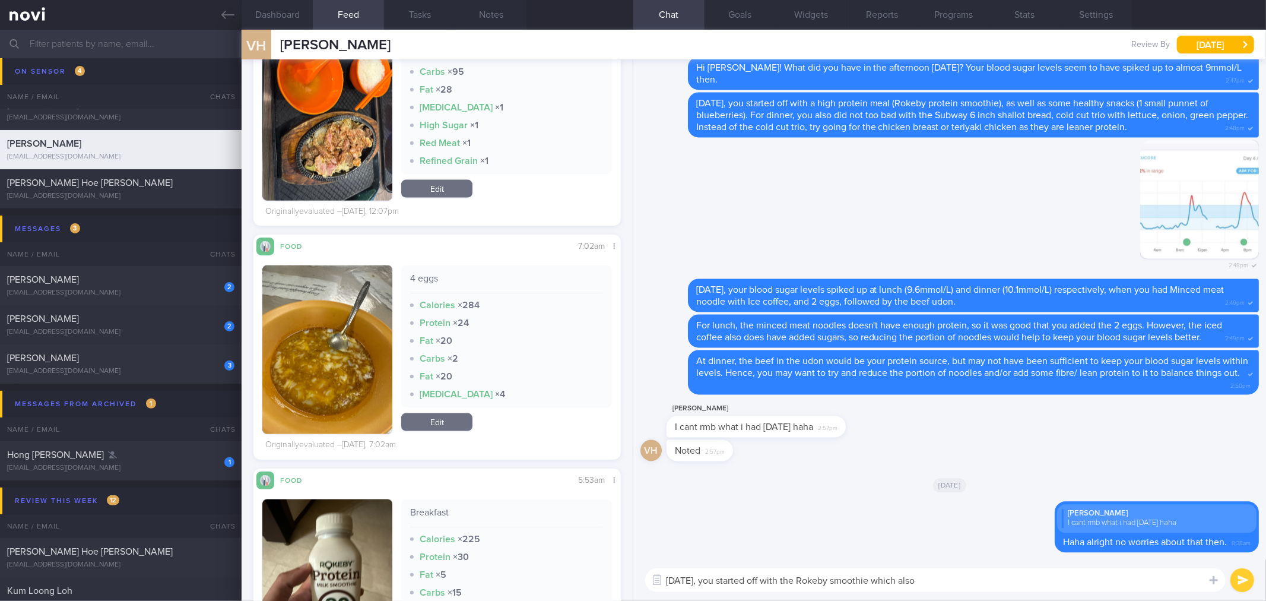
scroll to position [1310, 0]
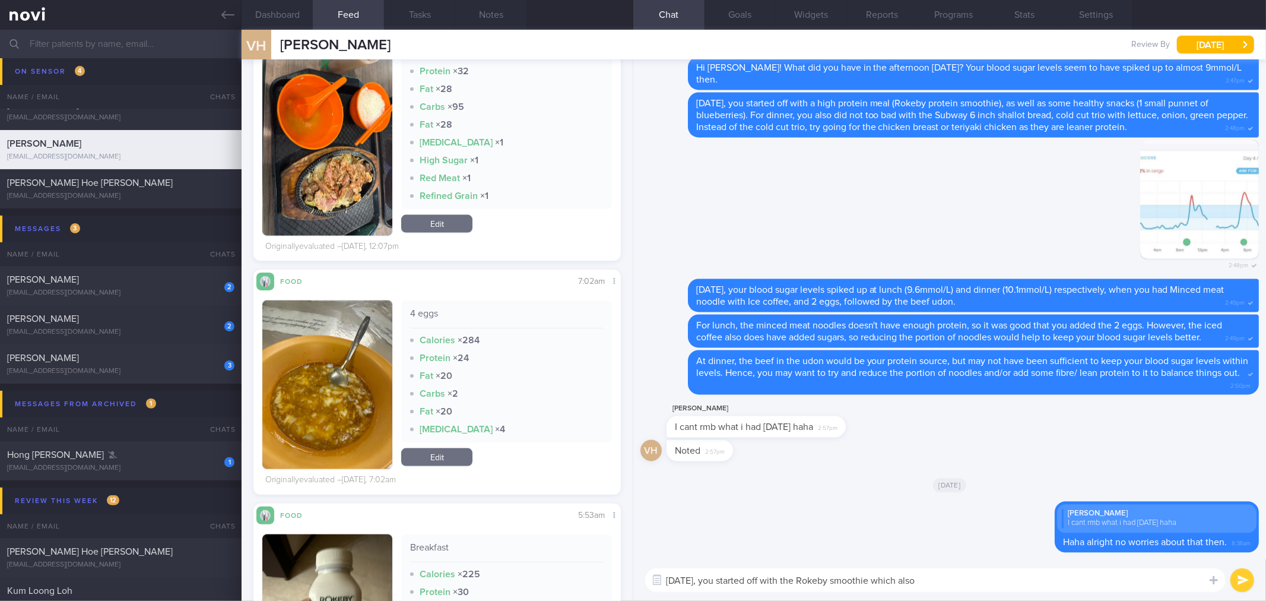
click at [950, 579] on textarea "Yesterday, you started off with the Rokeby smoothie which also" at bounding box center [935, 580] width 581 height 24
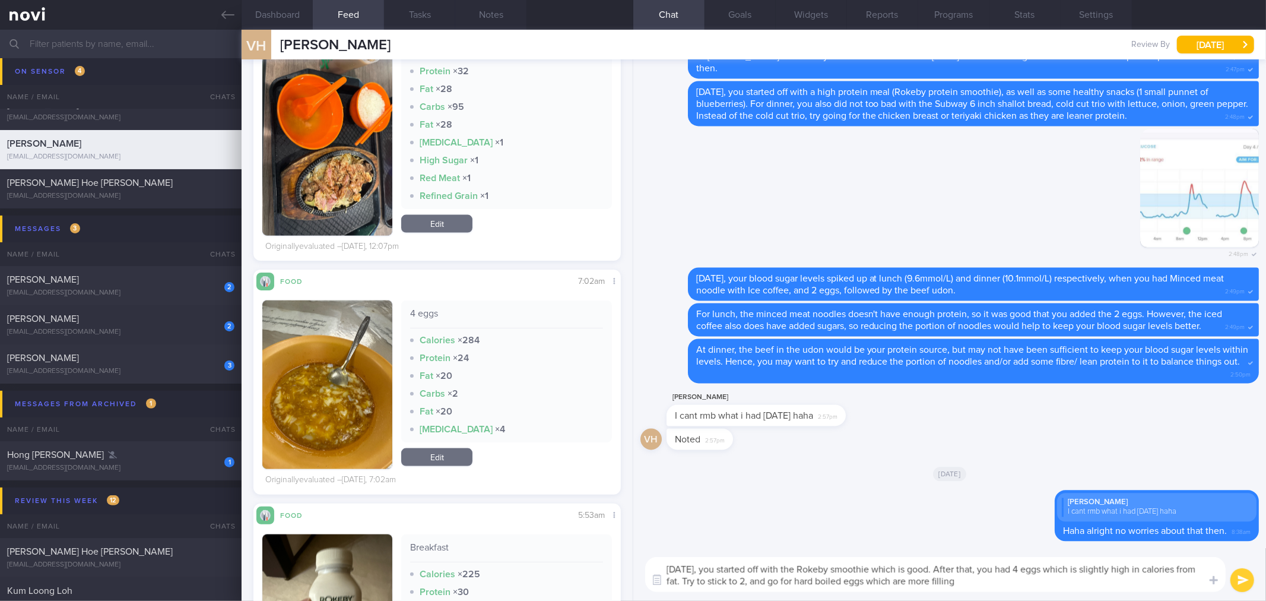
type textarea "Yesterday, you started off with the Rokeby smoothie which is good. After that, …"
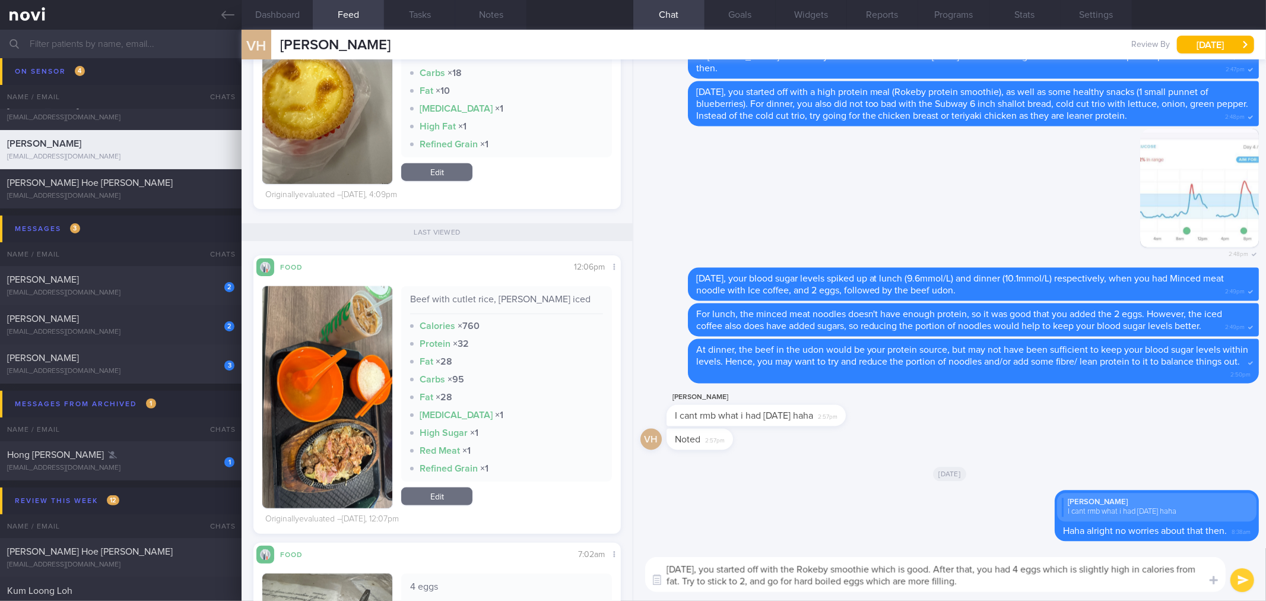
scroll to position [213, 346]
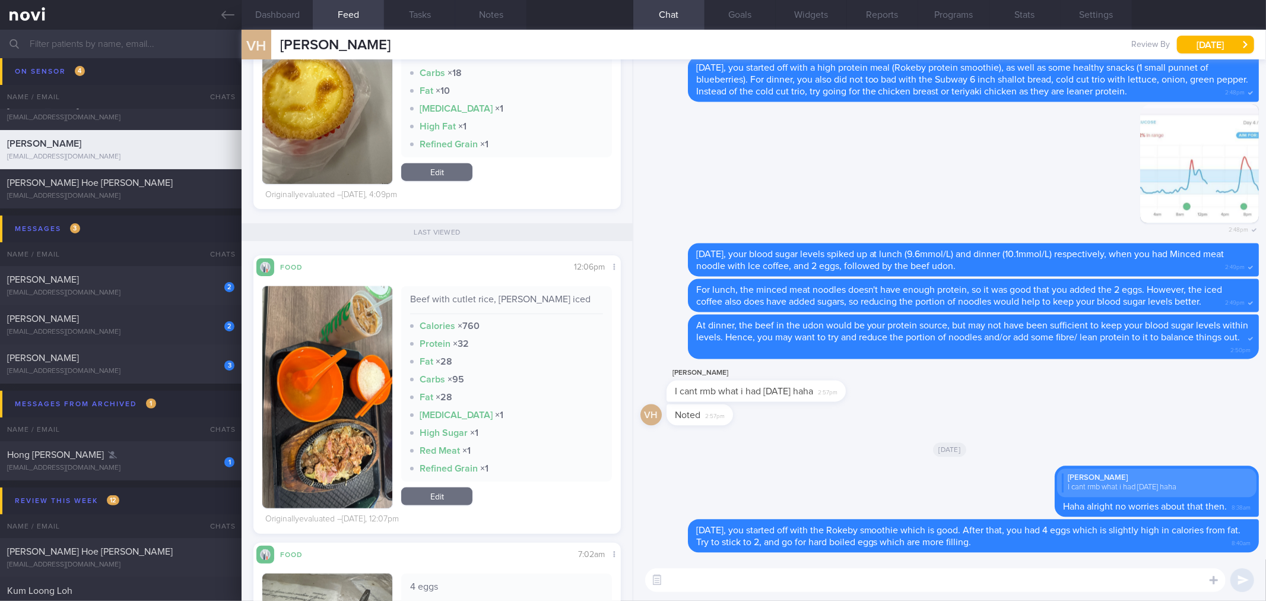
click at [315, 381] on button "button" at bounding box center [327, 397] width 130 height 222
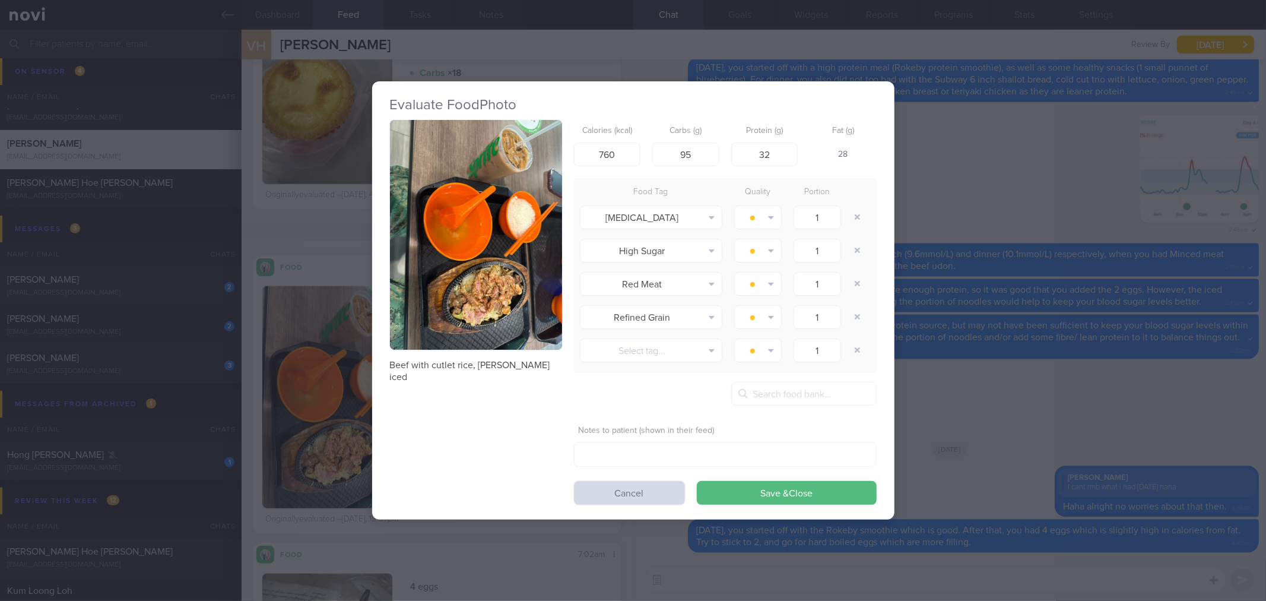
click at [426, 233] on button "button" at bounding box center [476, 235] width 172 height 230
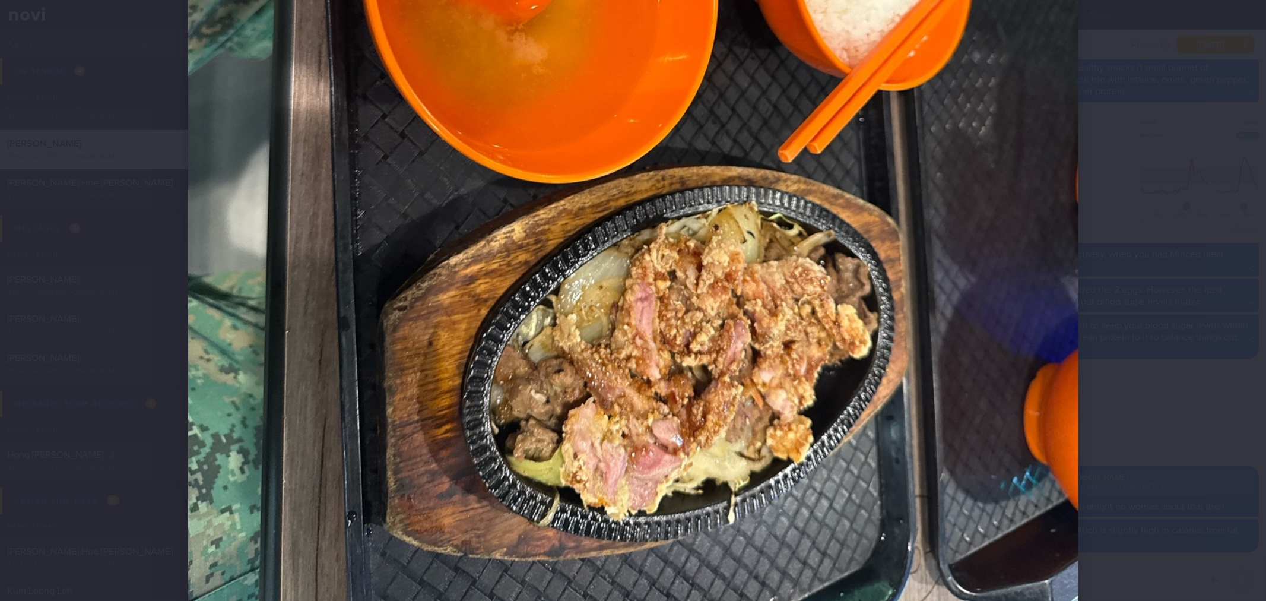
scroll to position [594, 0]
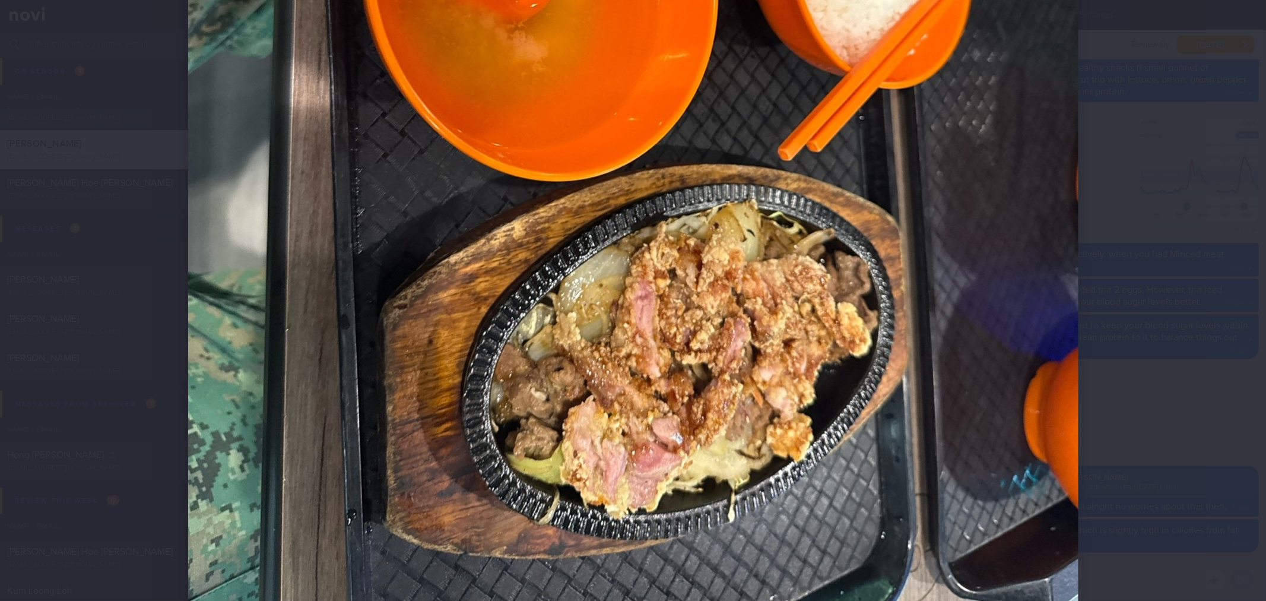
click at [1151, 252] on div at bounding box center [633, 300] width 1266 height 601
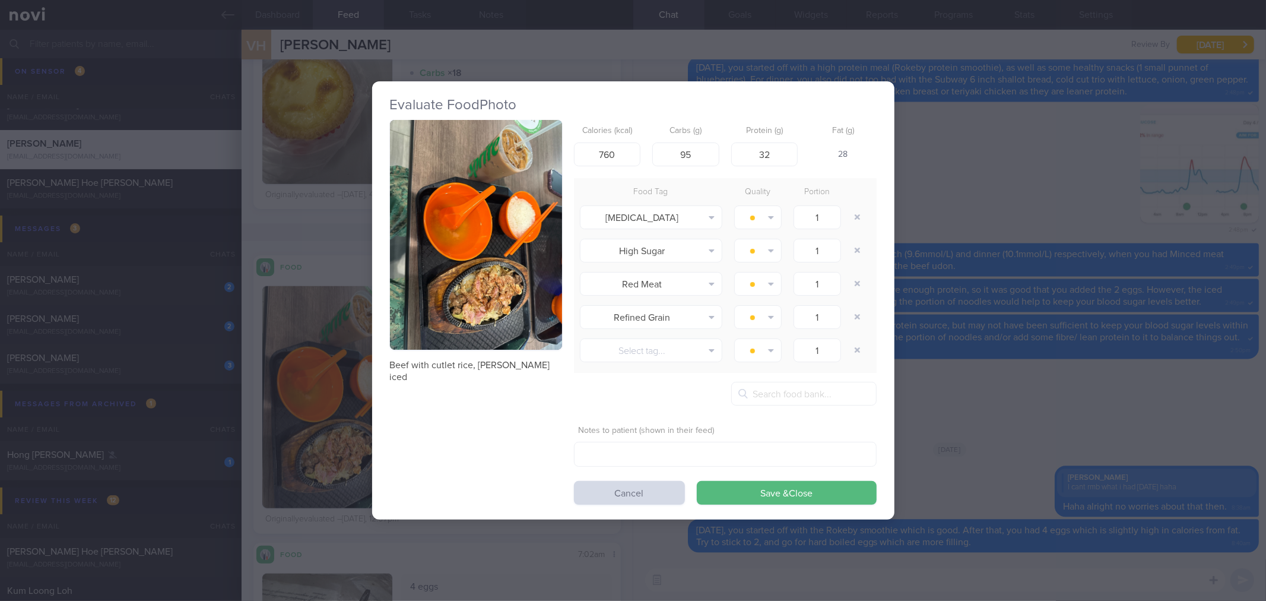
click at [1113, 247] on div "Evaluate Food Photo Beef with cutlet rice, yuan yang iced Calories (kcal) 760 C…" at bounding box center [633, 300] width 1266 height 601
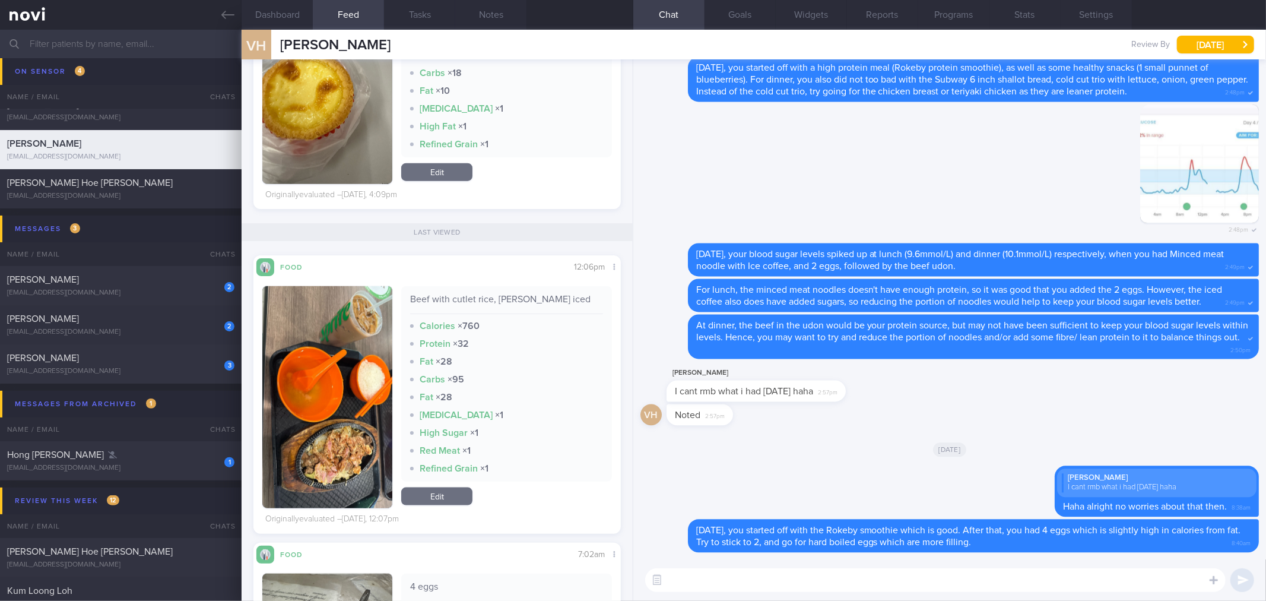
click at [842, 571] on textarea at bounding box center [935, 580] width 581 height 24
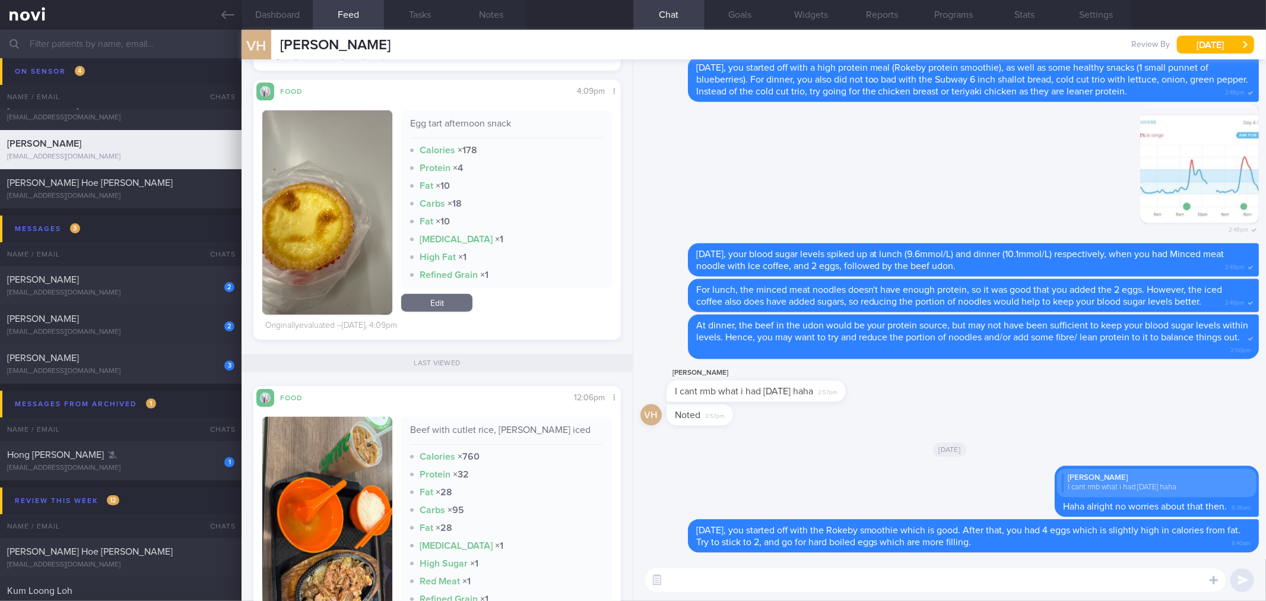
scroll to position [915, 0]
click at [470, 434] on div "Beef with cutlet rice, yuan yang iced" at bounding box center [506, 435] width 192 height 21
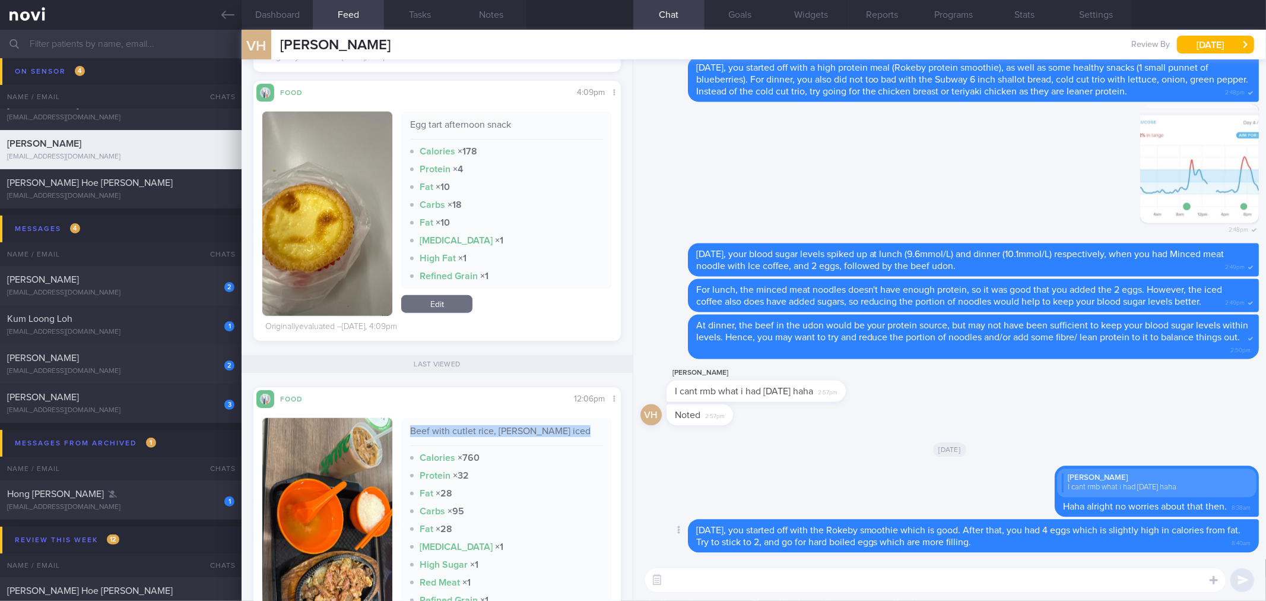
copy div "Beef with cutlet rice, yuan yang iced"
click at [707, 579] on textarea at bounding box center [935, 580] width 581 height 24
paste textarea "Beef with cutlet rice, yuan yang iced"
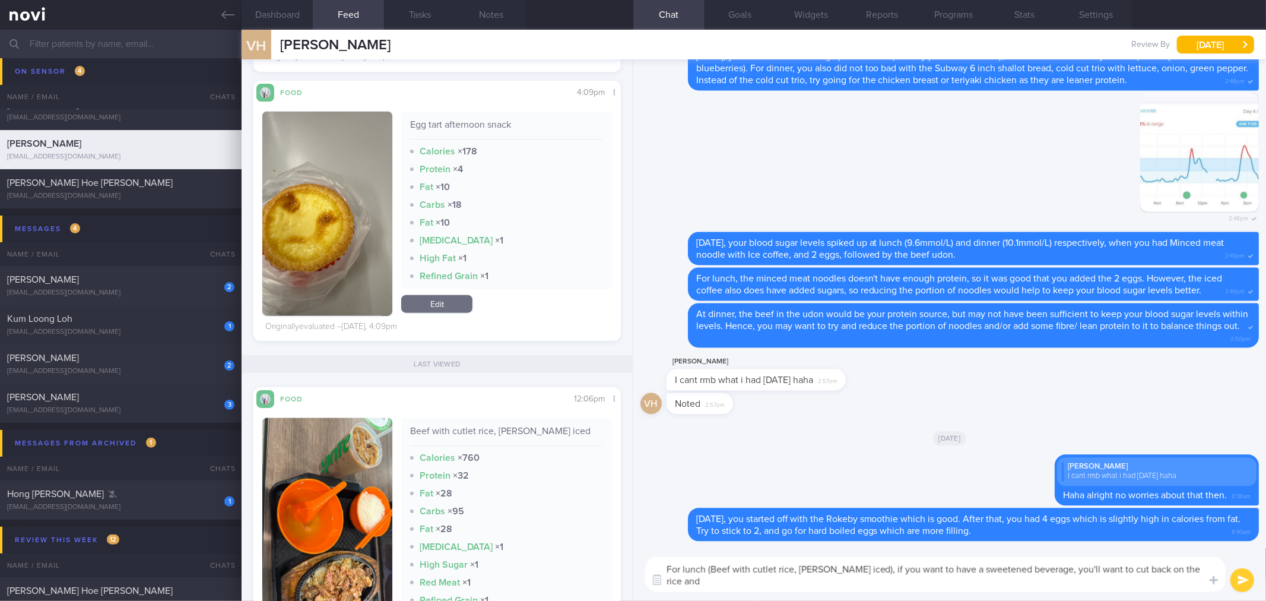
scroll to position [0, 0]
type textarea "For lunch (Beef with cutlet rice, yuan yang iced), if you want to have a sweete…"
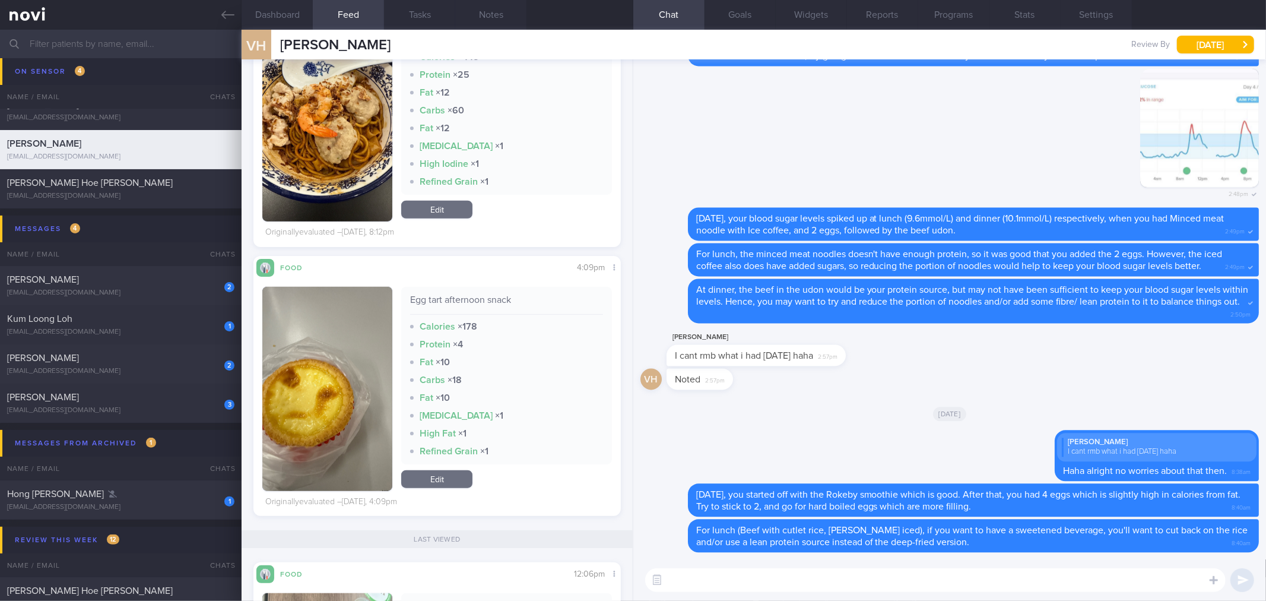
scroll to position [585, 0]
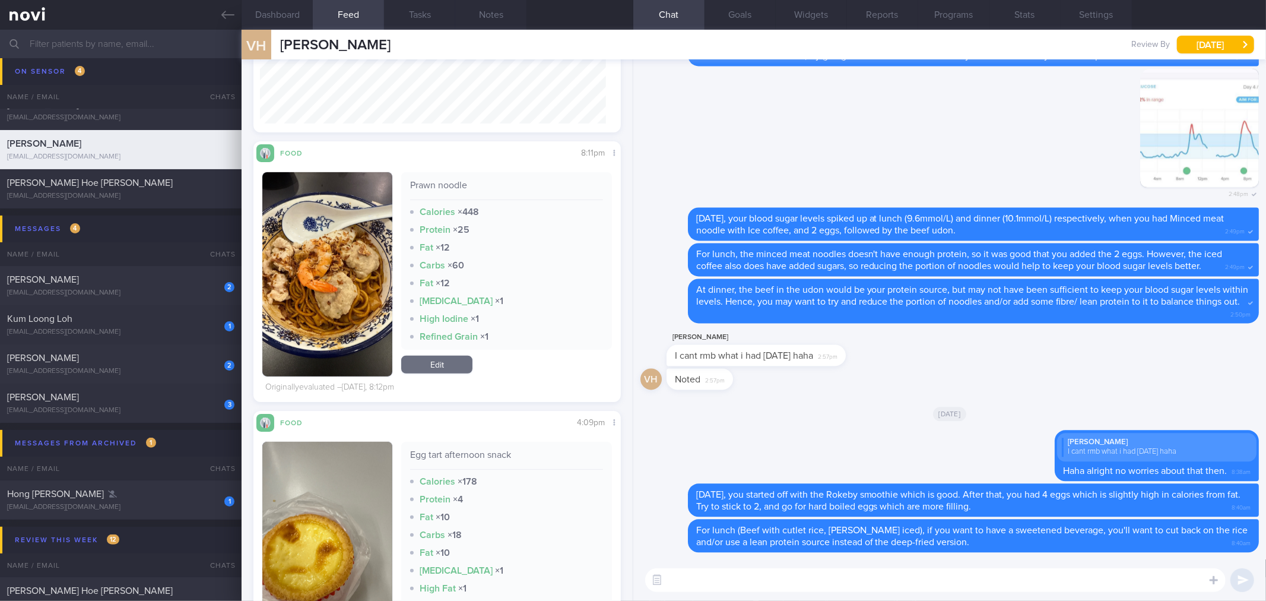
click at [357, 294] on button "button" at bounding box center [327, 274] width 130 height 204
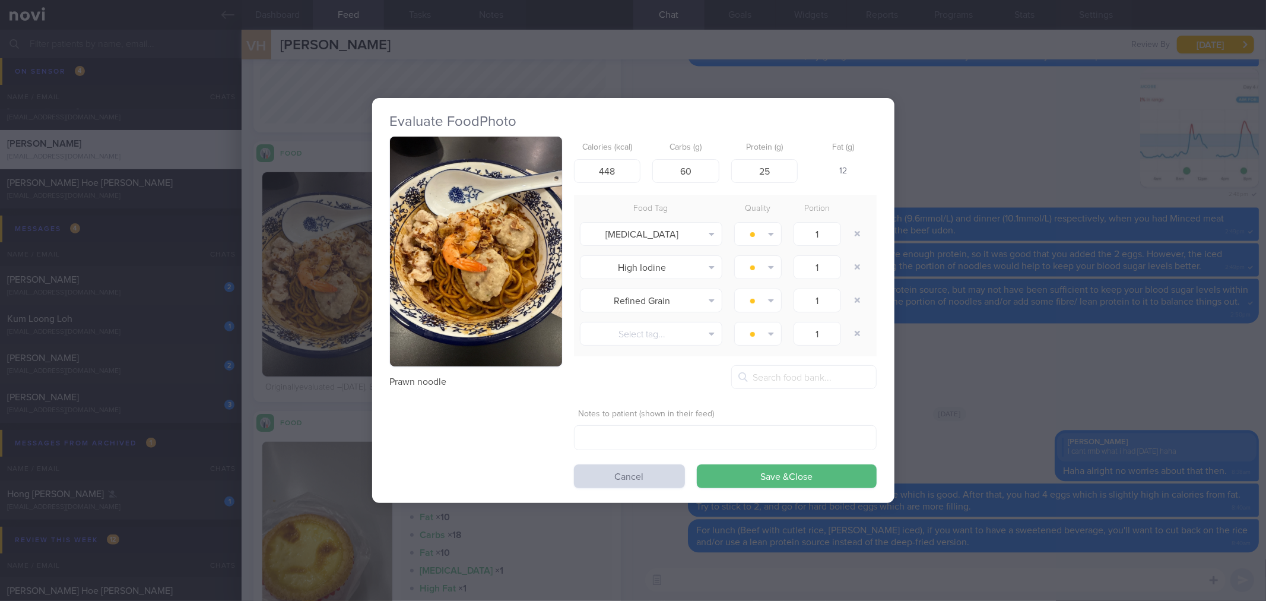
click at [447, 229] on img "button" at bounding box center [476, 252] width 172 height 230
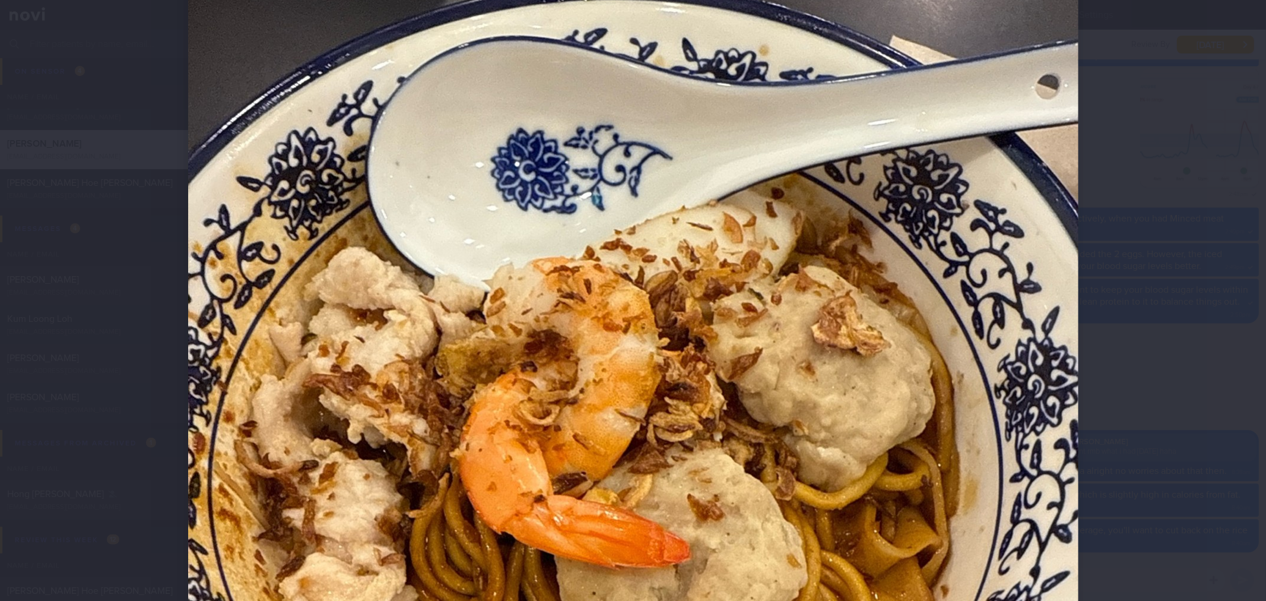
scroll to position [461, 0]
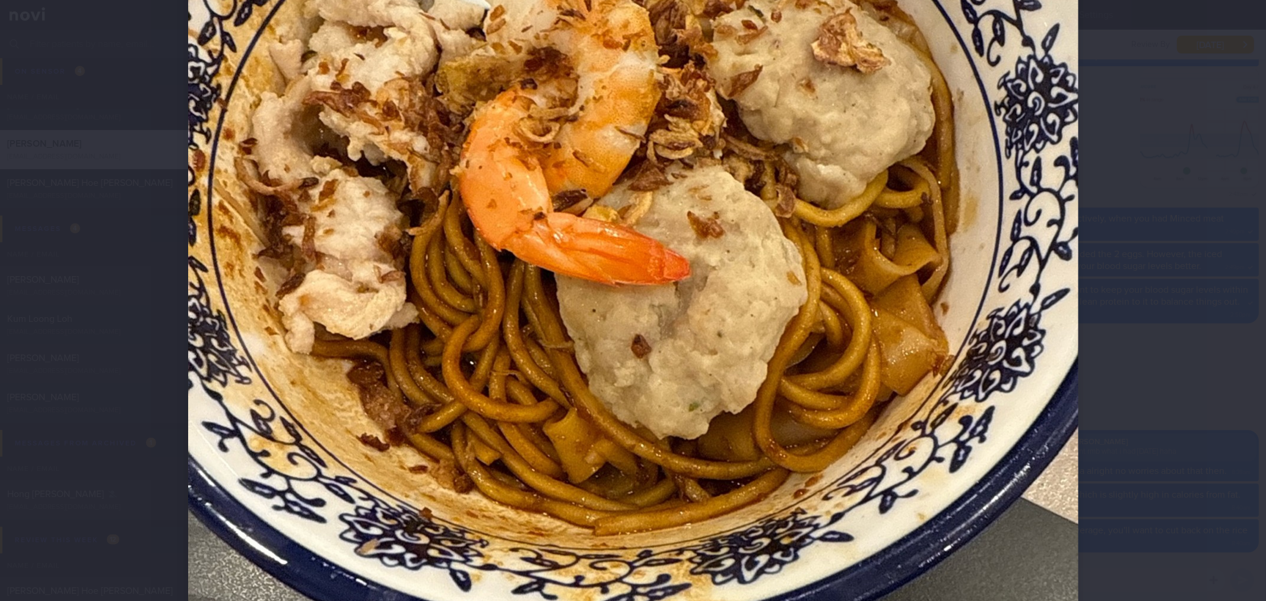
click at [1158, 227] on div at bounding box center [633, 300] width 1266 height 601
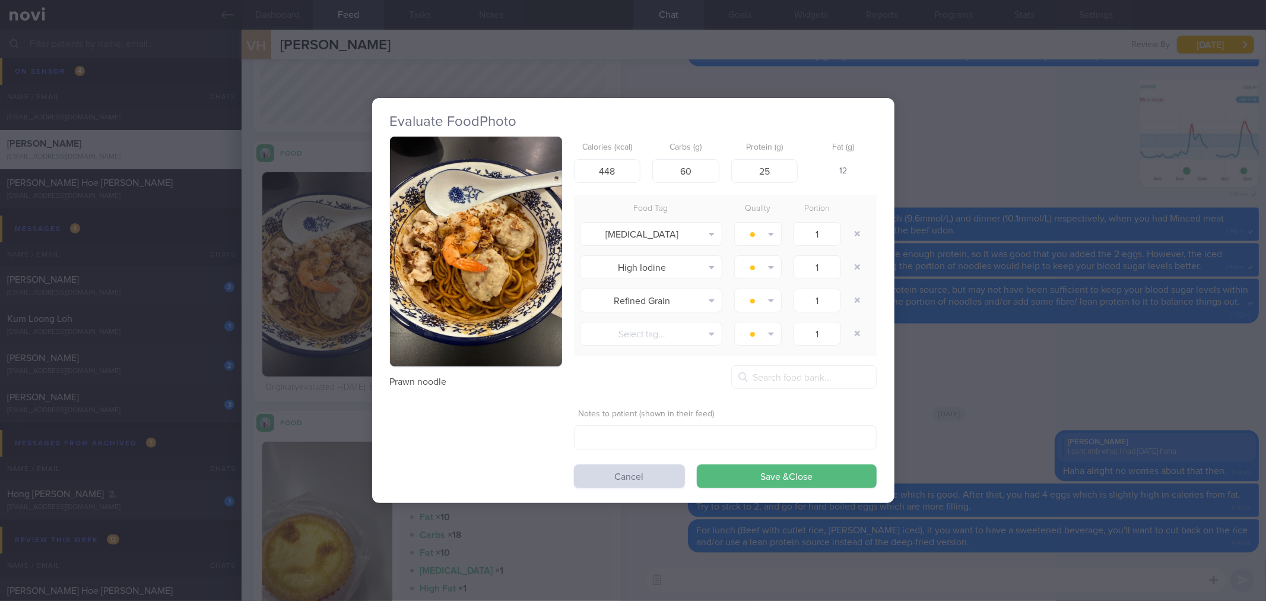
click at [1134, 245] on div "Evaluate Food Photo Prawn noodle Calories (kcal) 448 Carbs (g) 60 Protein (g) 2…" at bounding box center [633, 300] width 1266 height 601
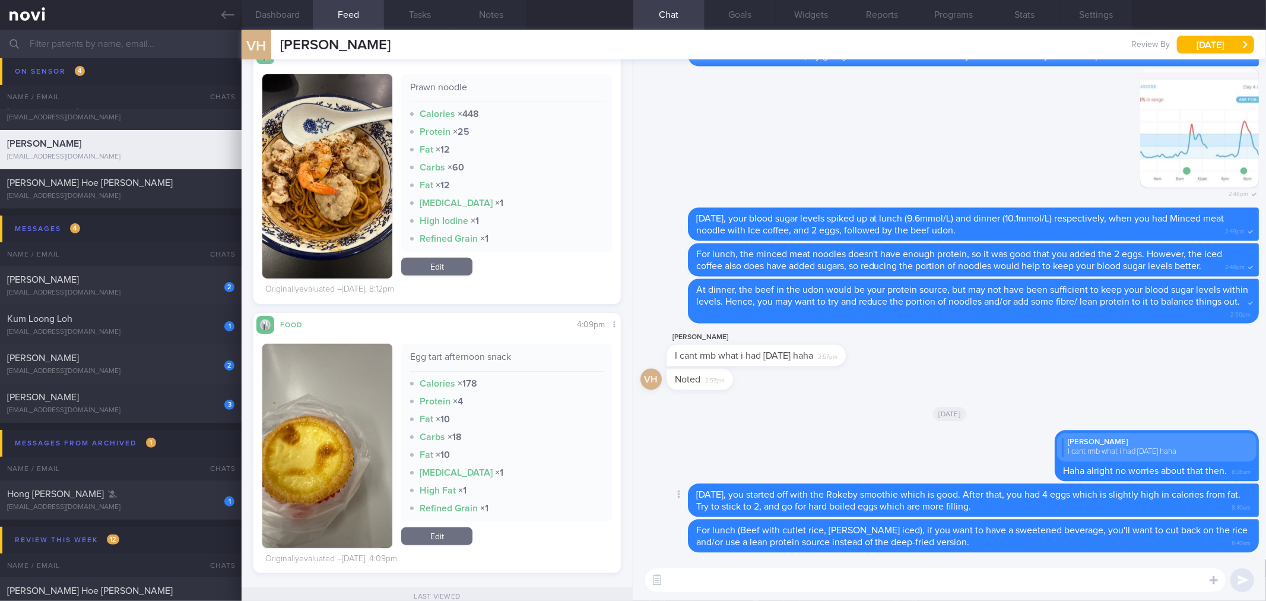
scroll to position [651, 0]
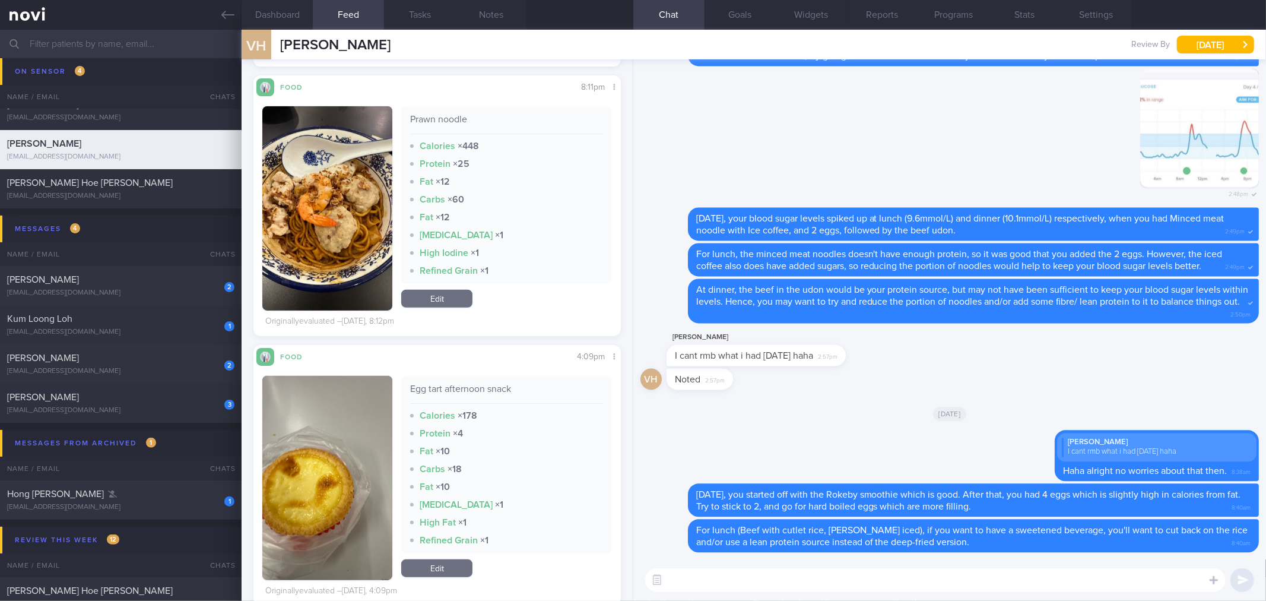
click at [727, 578] on textarea at bounding box center [935, 580] width 581 height 24
type textarea "For the egg tart afternoon snack, that is mostly carbs and fat, which isn't so …"
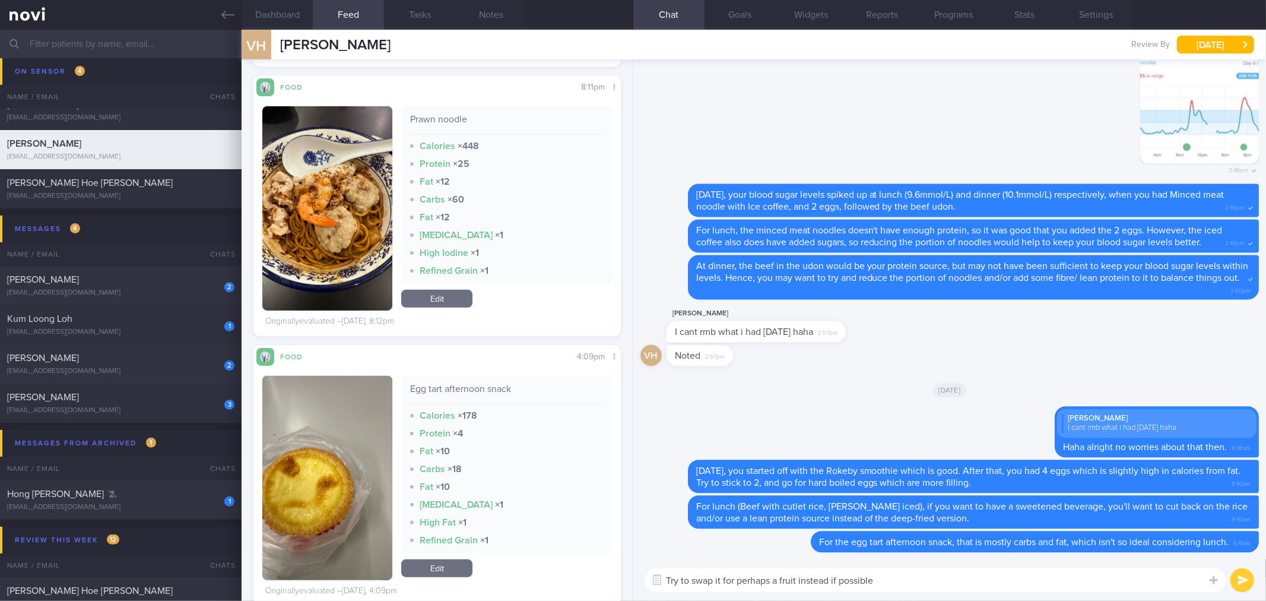
type textarea "Try to swap it for perhaps a fruit instead if possible."
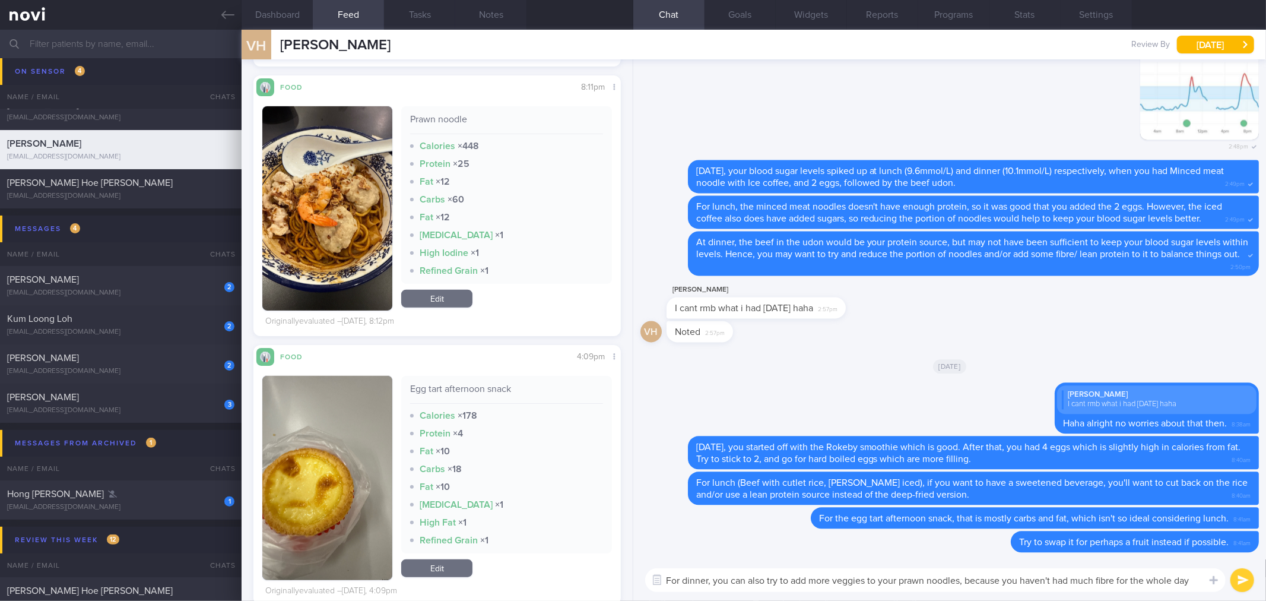
type textarea "For dinner, you can also try to add more veggies to your prawn noodles, because…"
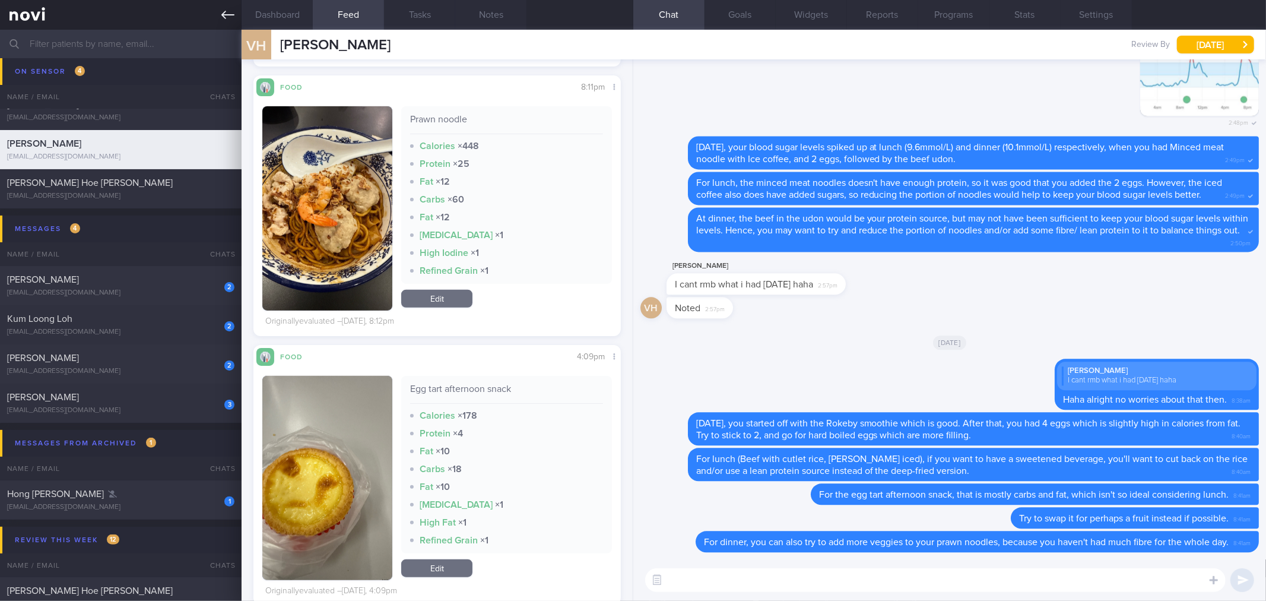
click at [214, 25] on link at bounding box center [121, 15] width 242 height 30
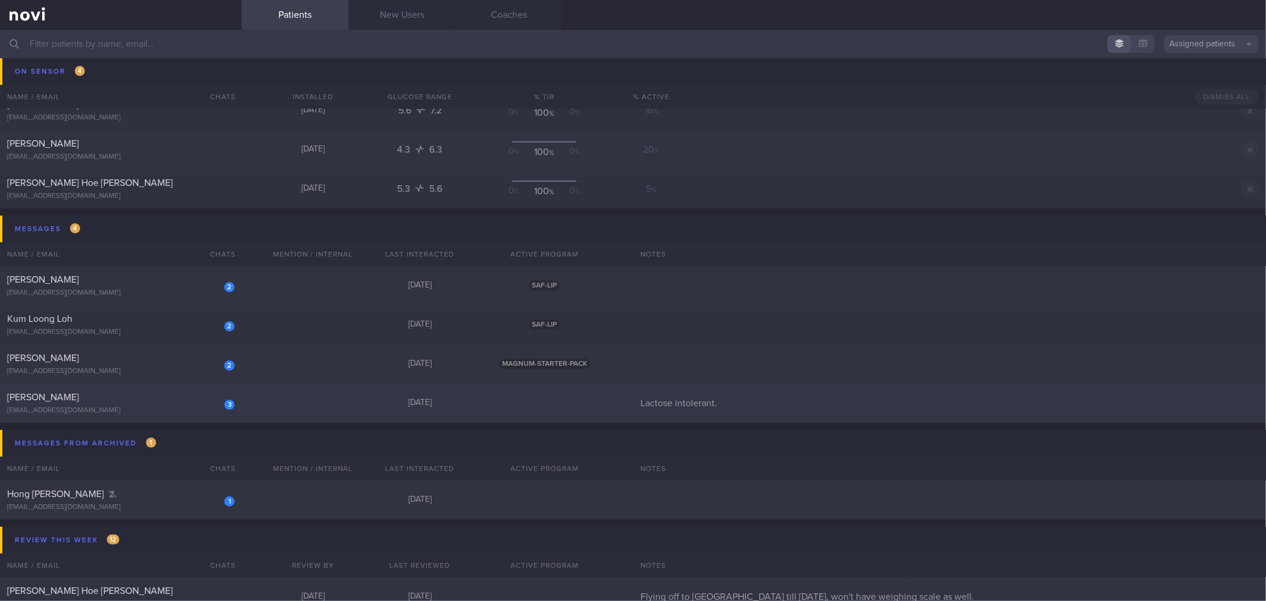
click at [147, 404] on div "3 Stephen Kartili stephenkartili@gmail.com" at bounding box center [121, 403] width 242 height 24
select select "8"
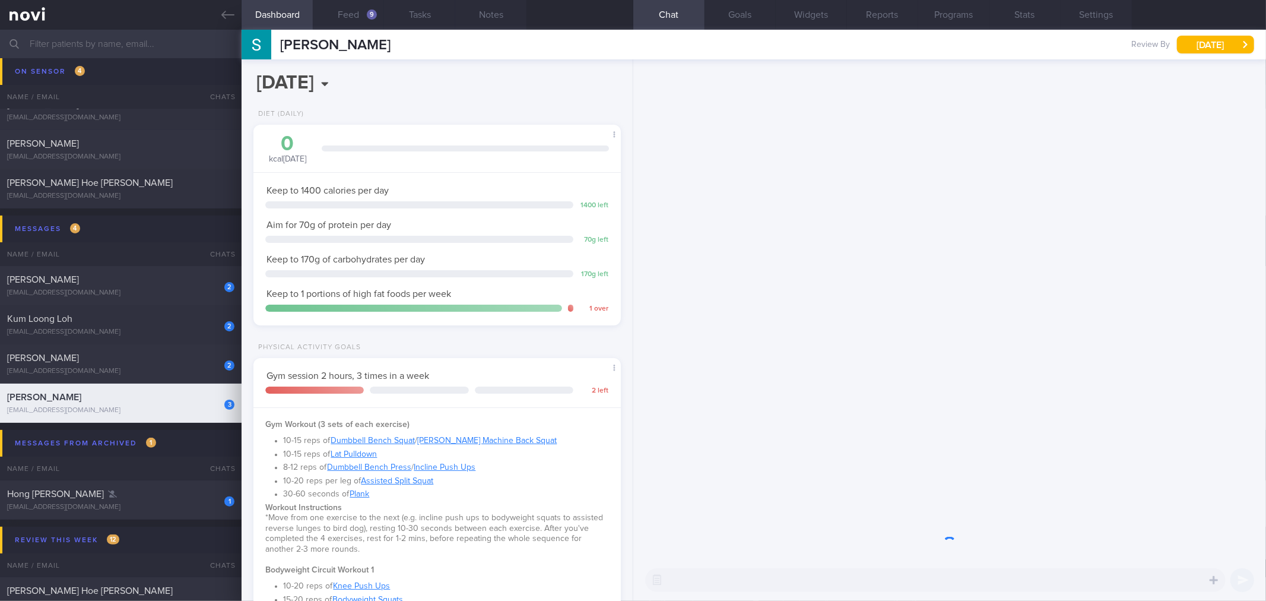
scroll to position [167, 335]
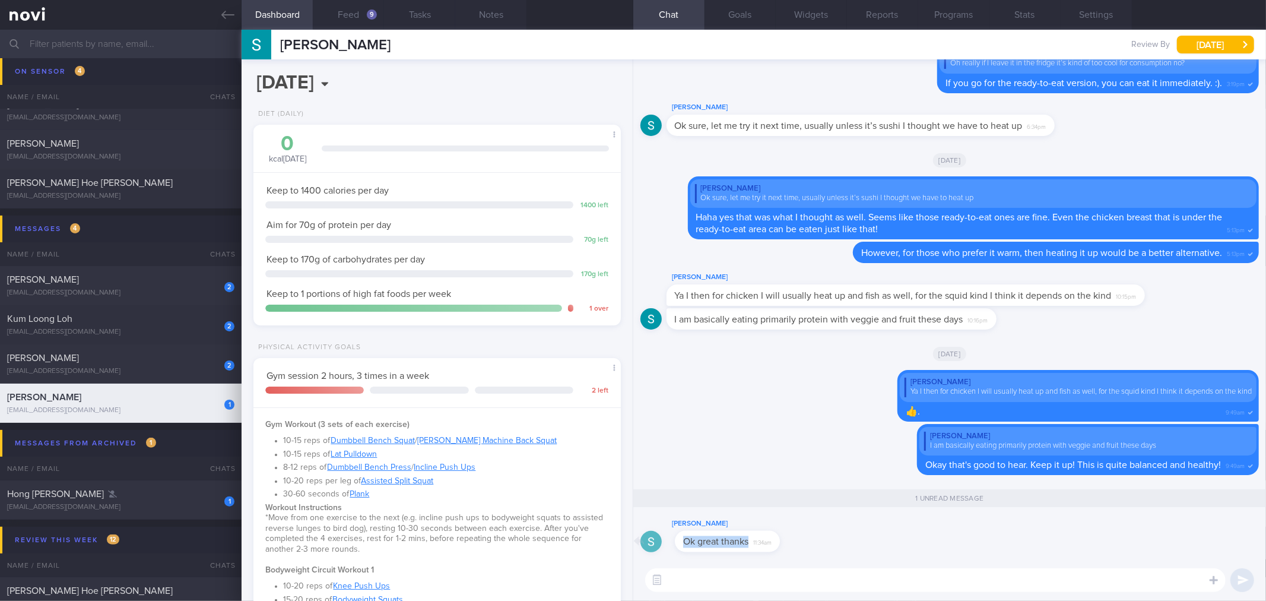
drag, startPoint x: 772, startPoint y: 541, endPoint x: 773, endPoint y: 505, distance: 36.2
click at [922, 537] on div "Stephen Kartili Ok great thanks 11:34am" at bounding box center [950, 537] width 619 height 43
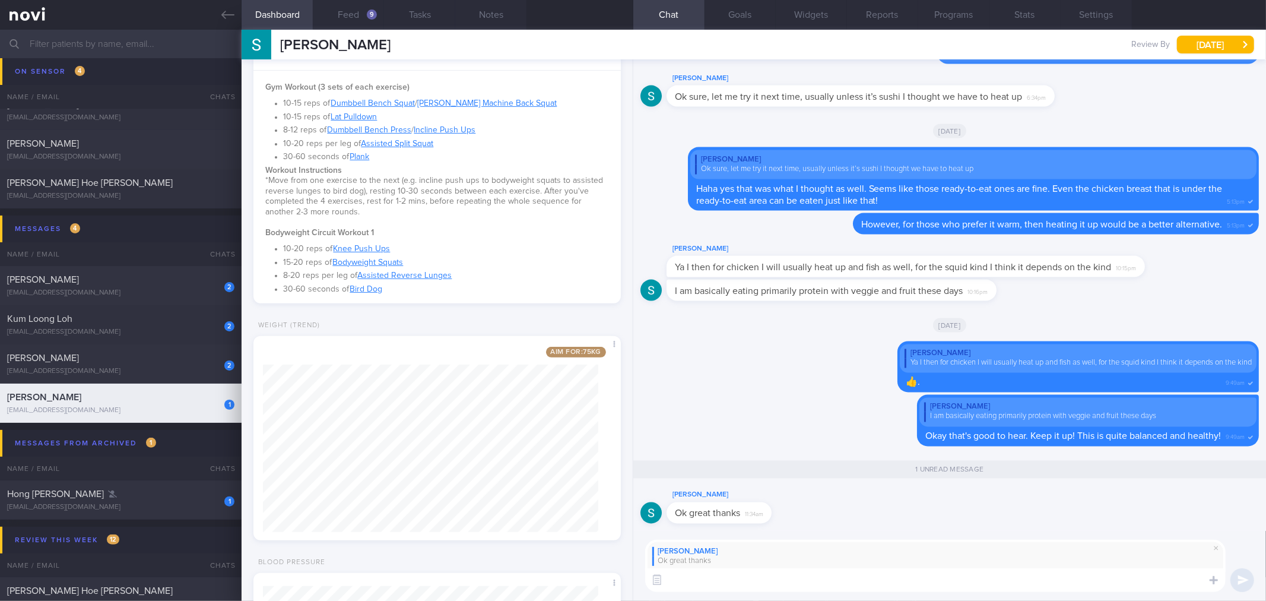
scroll to position [527, 0]
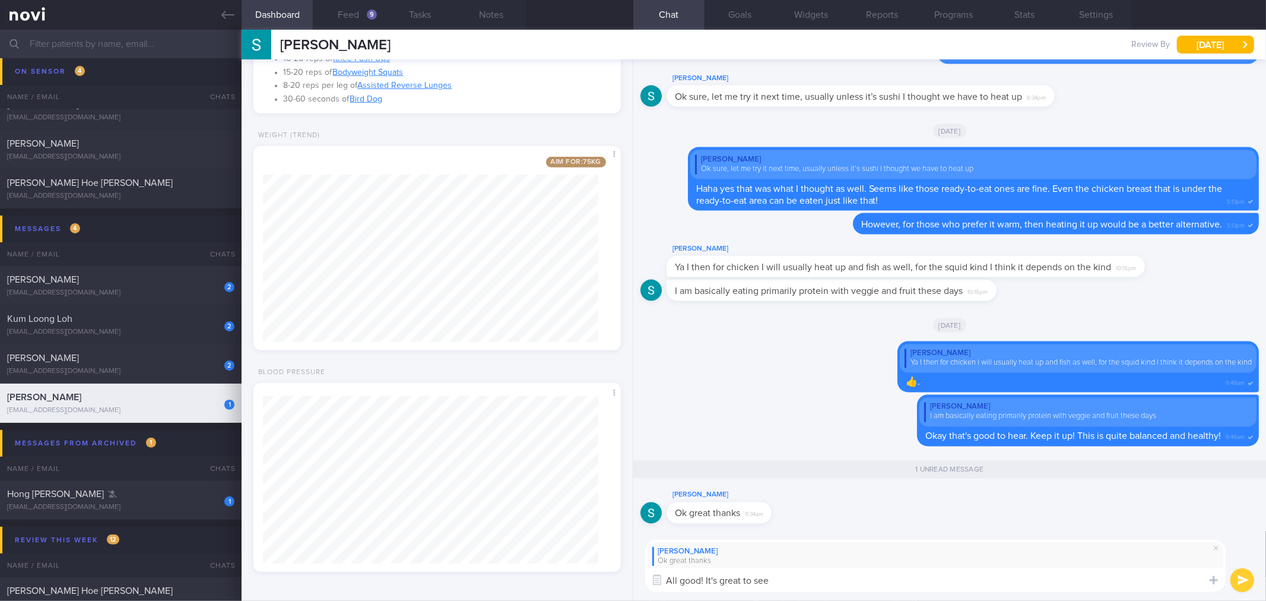
click at [889, 569] on textarea "All good! It's great to see" at bounding box center [935, 580] width 581 height 24
type textarea "All good! It's great to see that you've gotten the hang and hab"
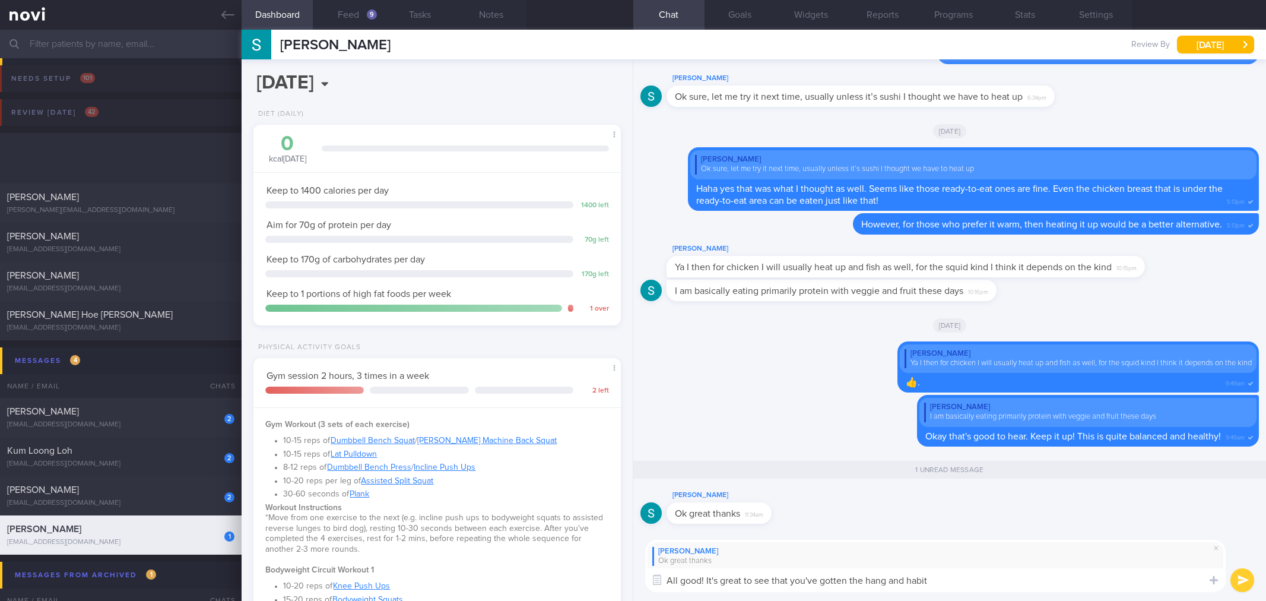
select select "8"
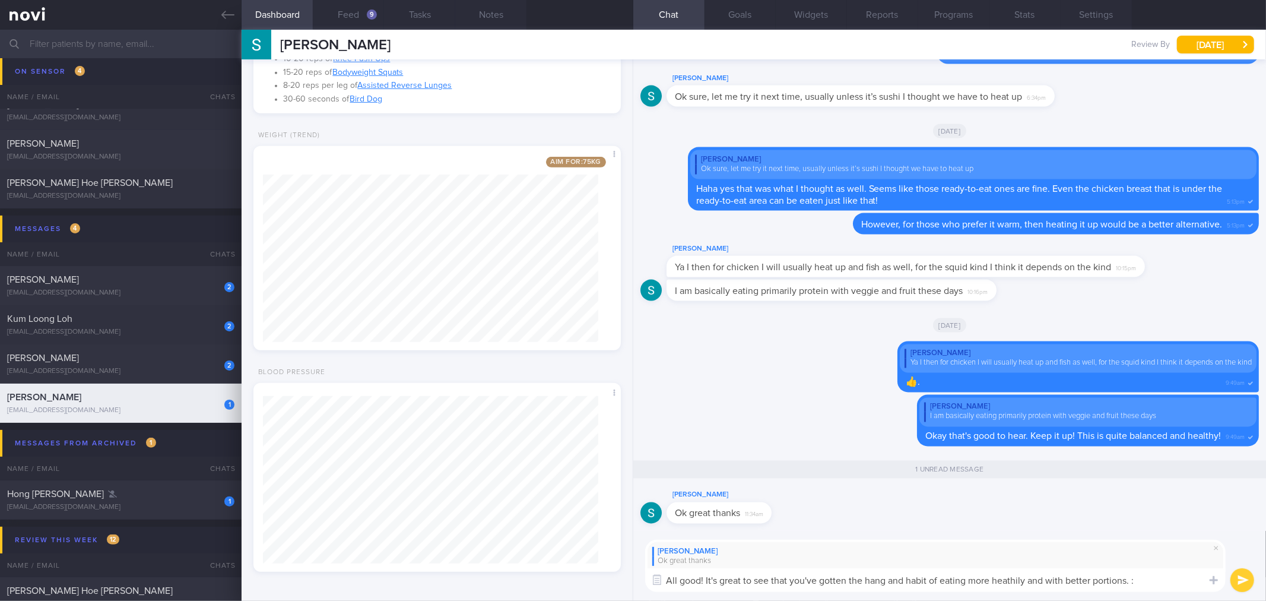
type textarea "All good! It's great to see that you've gotten the hang and habit of eating mor…"
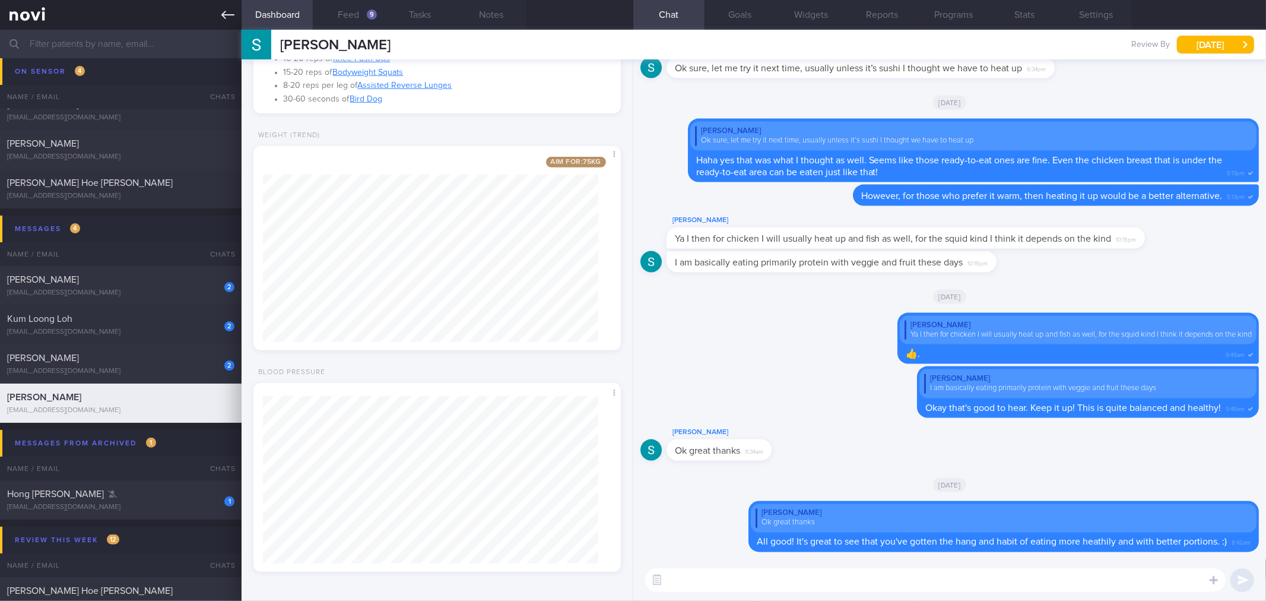
click at [227, 8] on icon at bounding box center [227, 14] width 13 height 13
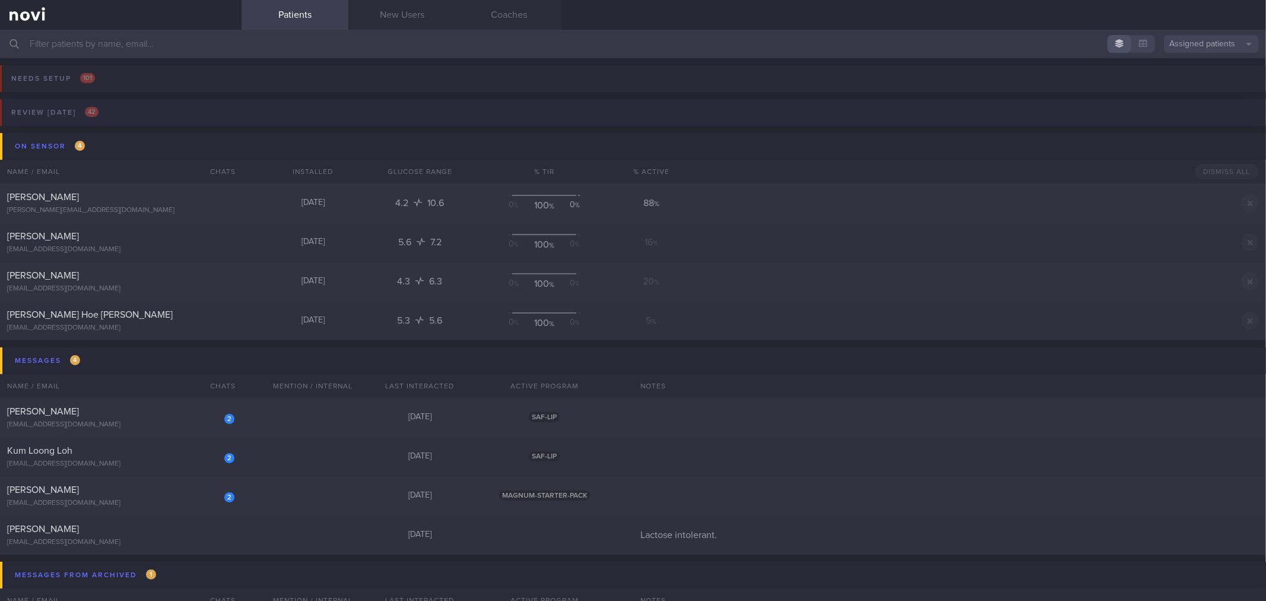
click at [139, 107] on button "Review today 42" at bounding box center [631, 116] width 1270 height 34
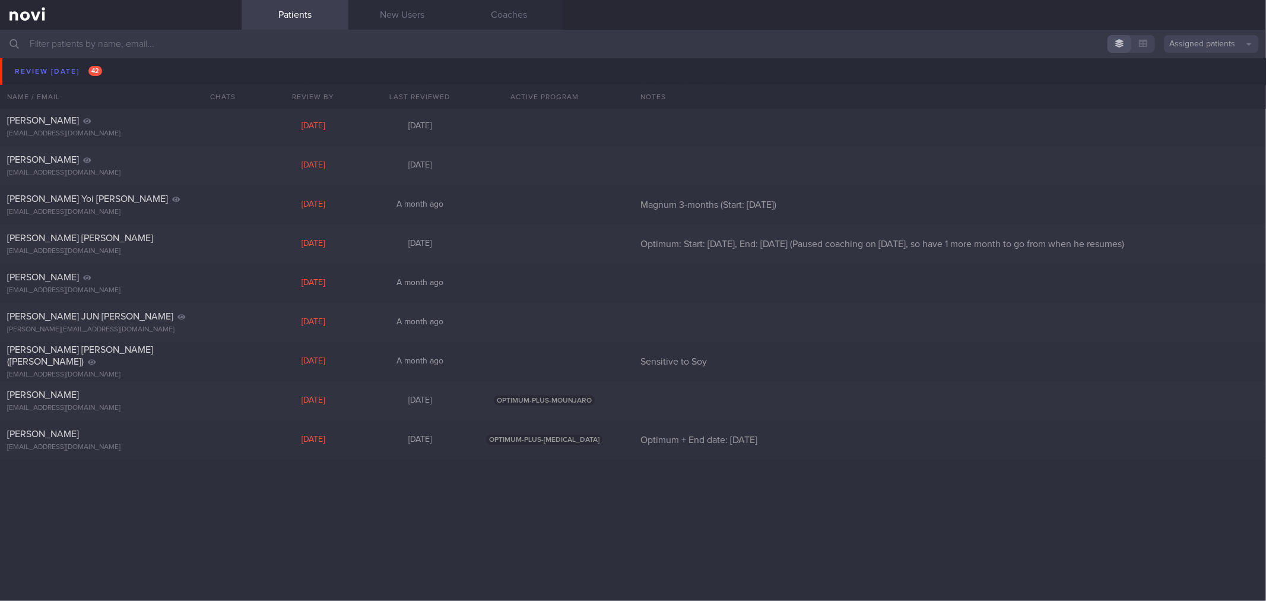
scroll to position [791, 0]
